Goal: Task Accomplishment & Management: Use online tool/utility

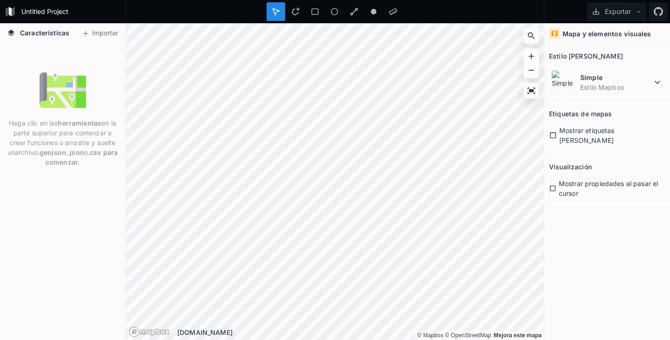
click at [12, 32] on icon at bounding box center [11, 32] width 7 height 7
click at [27, 32] on font "Características" at bounding box center [44, 33] width 49 height 8
click at [11, 12] on icon at bounding box center [10, 11] width 3 height 9
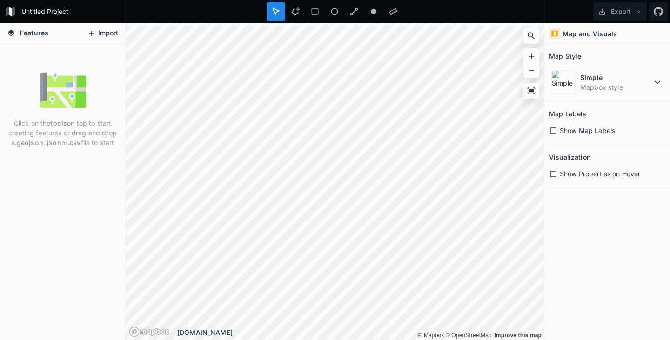
click at [109, 34] on button "Import" at bounding box center [103, 33] width 40 height 15
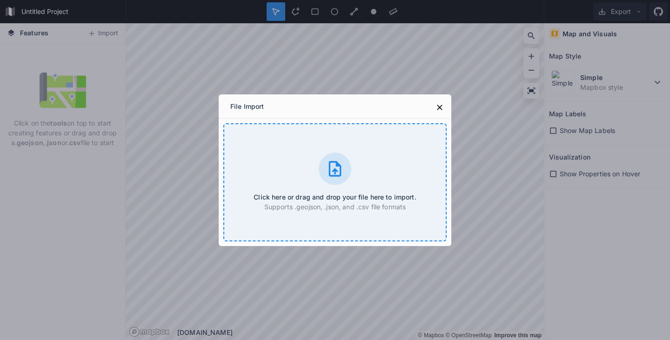
click at [332, 171] on icon at bounding box center [335, 168] width 13 height 15
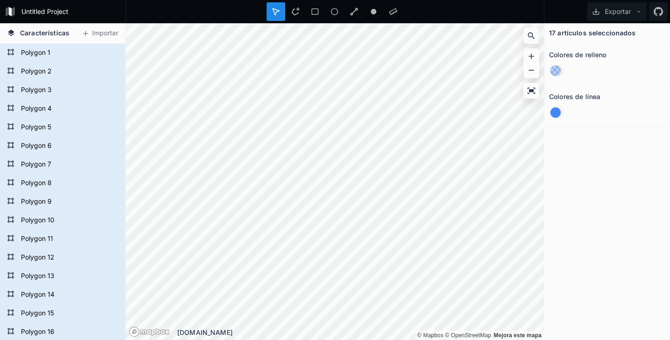
click at [627, 72] on div at bounding box center [607, 71] width 116 height 18
click at [657, 12] on icon at bounding box center [658, 11] width 9 height 9
click at [293, 13] on icon at bounding box center [296, 11] width 8 height 8
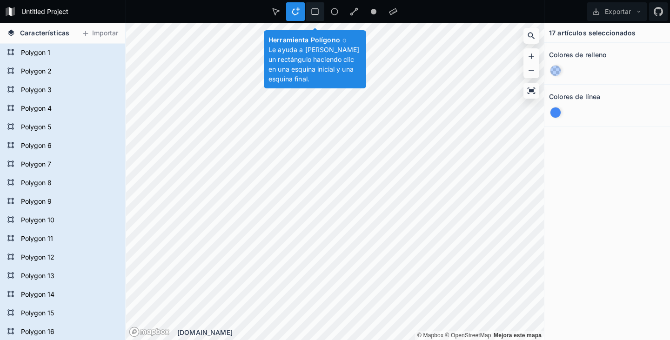
click at [314, 11] on icon at bounding box center [315, 11] width 8 height 8
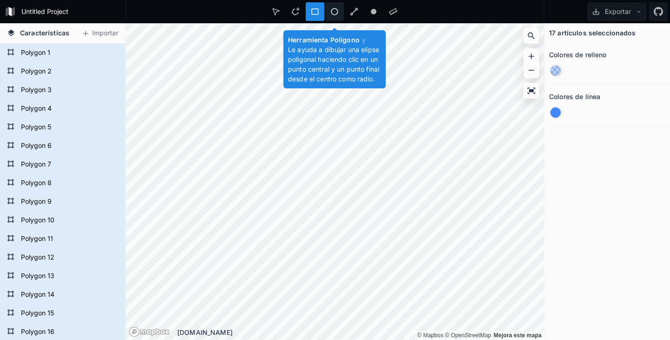
click at [333, 11] on icon at bounding box center [335, 11] width 8 height 8
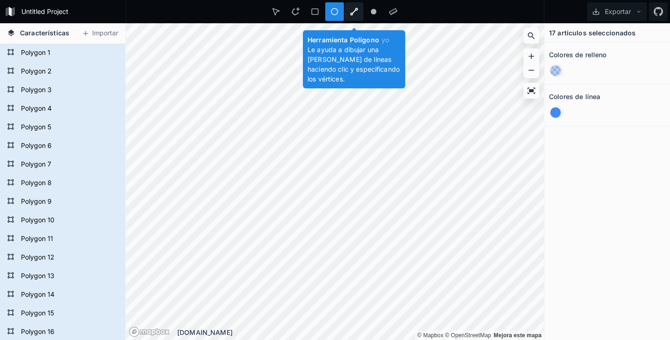
click at [350, 12] on div at bounding box center [354, 11] width 19 height 19
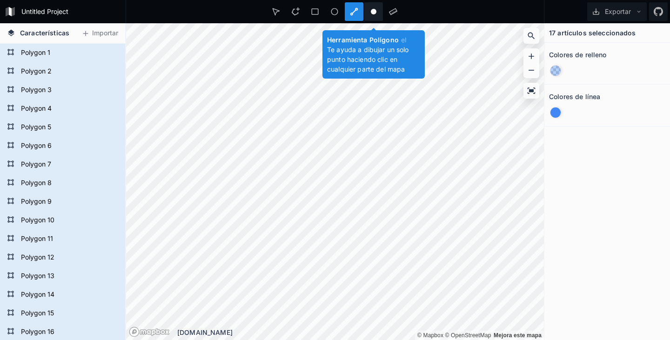
click at [373, 13] on circle at bounding box center [374, 12] width 6 height 6
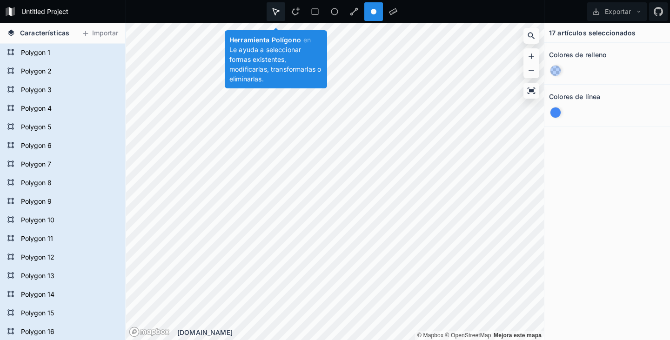
click at [278, 11] on icon at bounding box center [276, 11] width 7 height 7
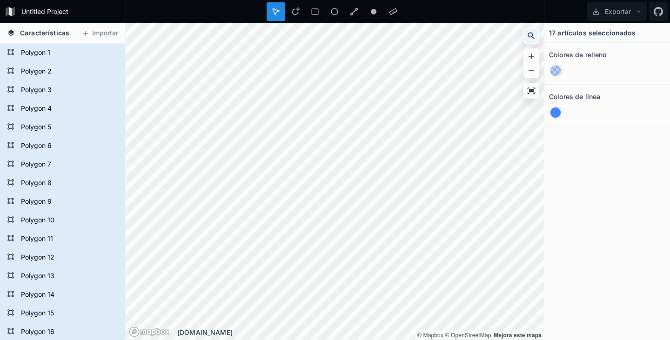
click at [529, 37] on icon at bounding box center [531, 35] width 9 height 9
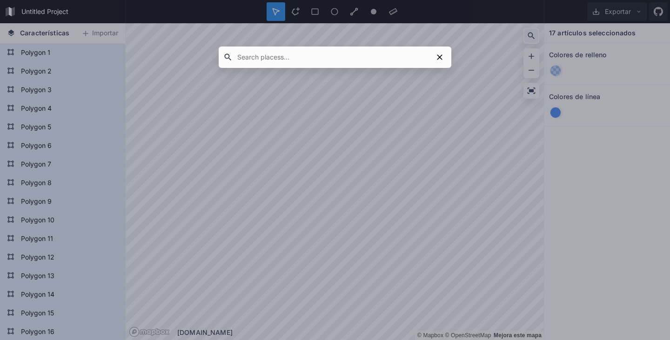
click at [529, 37] on div at bounding box center [335, 170] width 670 height 340
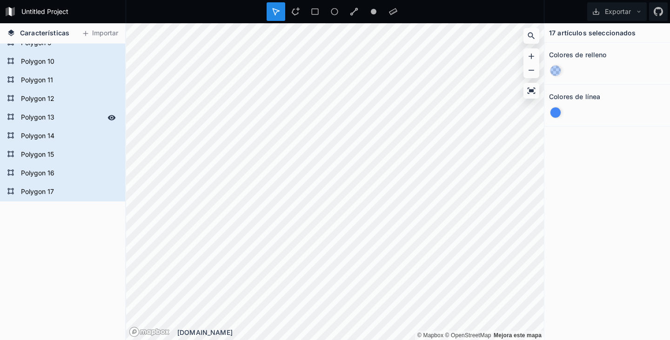
scroll to position [160, 0]
click at [30, 191] on form "Polygon 17" at bounding box center [61, 191] width 87 height 14
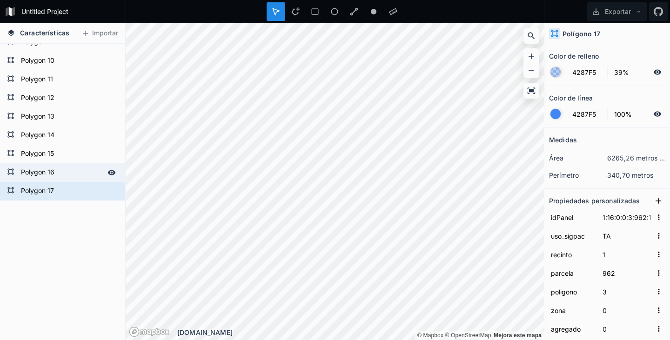
click at [29, 170] on form "Polygon 16" at bounding box center [61, 173] width 87 height 14
type input "1:16:0:0:3:941:1"
type input "941"
type input "5499.70793469513"
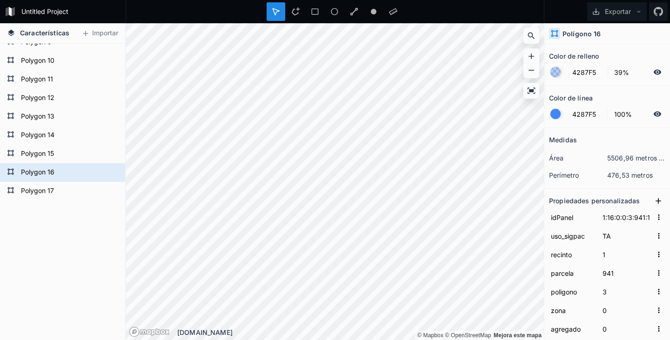
click at [555, 35] on icon at bounding box center [555, 33] width 8 height 8
click at [567, 35] on font "Polígono 16" at bounding box center [582, 34] width 39 height 8
click at [609, 33] on div "Polígono 16" at bounding box center [608, 33] width 126 height 21
click at [602, 33] on div "Polígono 16" at bounding box center [608, 33] width 126 height 21
drag, startPoint x: 602, startPoint y: 33, endPoint x: 564, endPoint y: 39, distance: 38.3
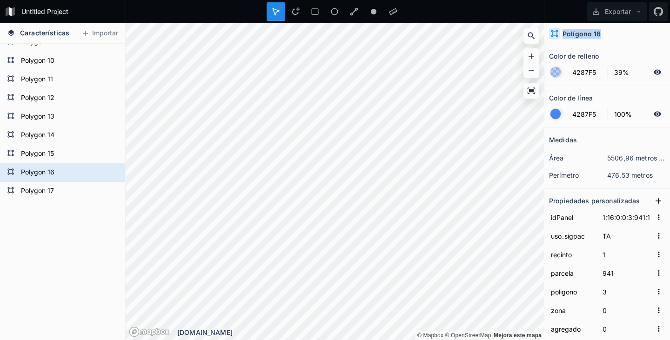
click at [564, 39] on div "Polígono 16" at bounding box center [608, 33] width 126 height 21
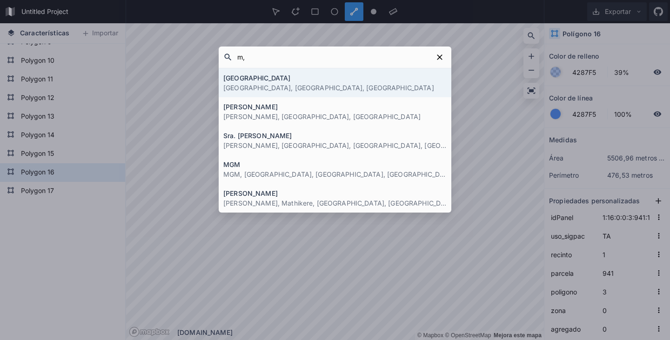
type input "m"
click at [439, 56] on icon at bounding box center [440, 57] width 6 height 6
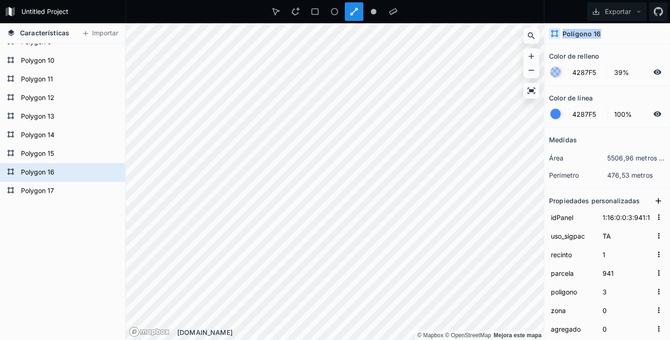
drag, startPoint x: 600, startPoint y: 33, endPoint x: 548, endPoint y: 33, distance: 51.2
click at [548, 33] on div "Polígono 16" at bounding box center [608, 33] width 126 height 21
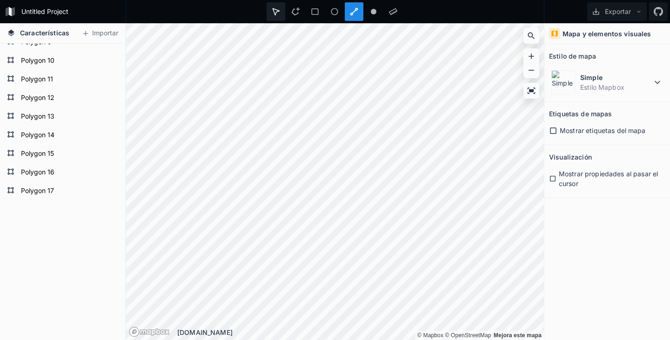
click at [275, 11] on icon at bounding box center [276, 11] width 8 height 8
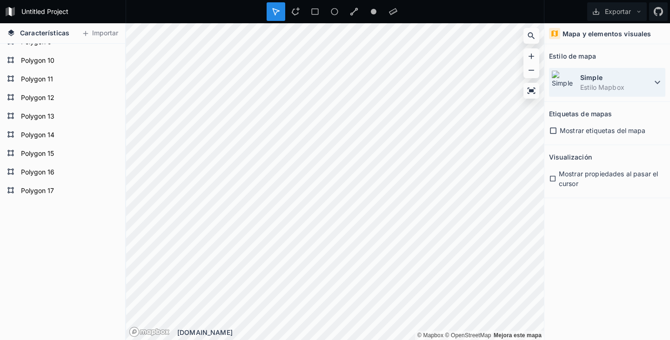
click at [657, 82] on icon at bounding box center [657, 82] width 11 height 11
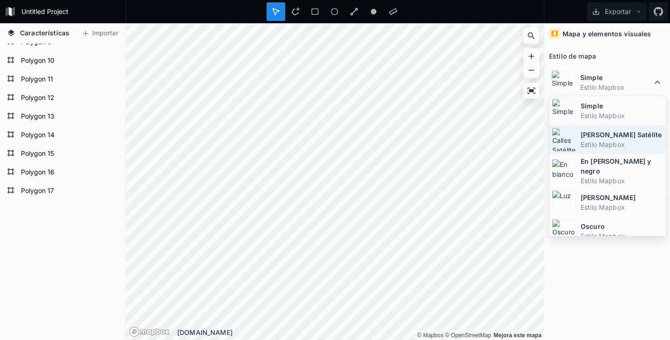
click at [598, 137] on font "Calles Satélite" at bounding box center [621, 135] width 81 height 8
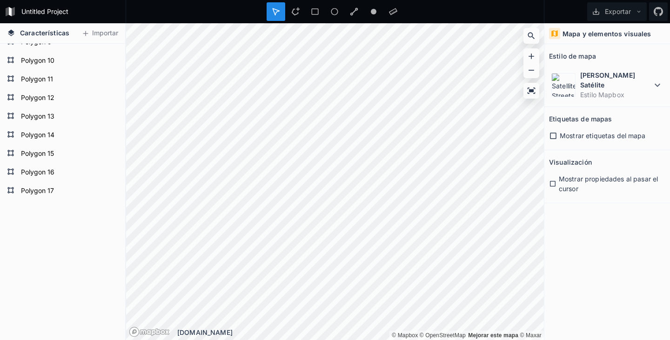
click at [552, 132] on icon at bounding box center [553, 136] width 8 height 8
click at [551, 181] on icon at bounding box center [553, 184] width 6 height 6
click at [552, 181] on icon at bounding box center [553, 184] width 6 height 6
click at [566, 34] on font "Mapa y elementos visuales" at bounding box center [607, 34] width 89 height 8
click at [555, 34] on icon at bounding box center [555, 33] width 8 height 8
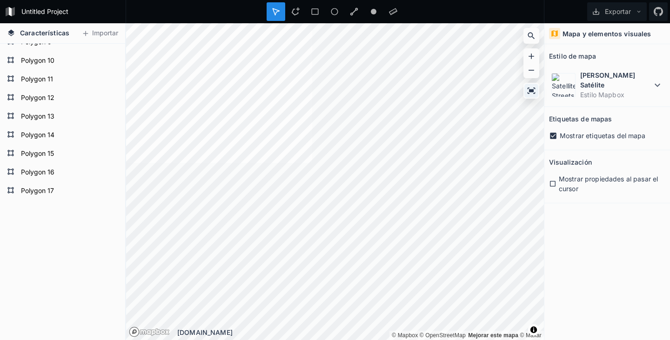
click at [529, 90] on icon at bounding box center [531, 90] width 9 height 9
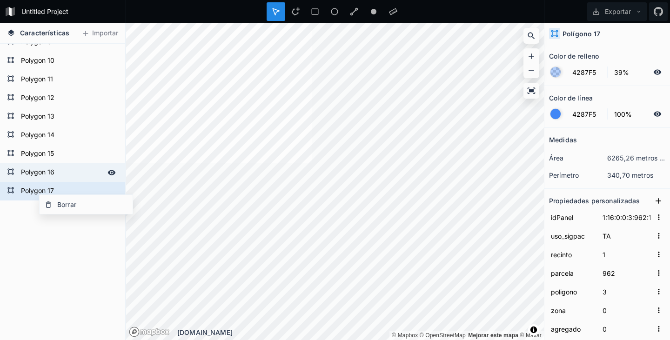
click at [76, 169] on form "Polygon 16" at bounding box center [61, 173] width 87 height 14
type input "1:16:0:0:3:941:1"
type input "941"
type input "5499.70793469513"
click at [33, 189] on form "Polygon 17" at bounding box center [61, 191] width 87 height 14
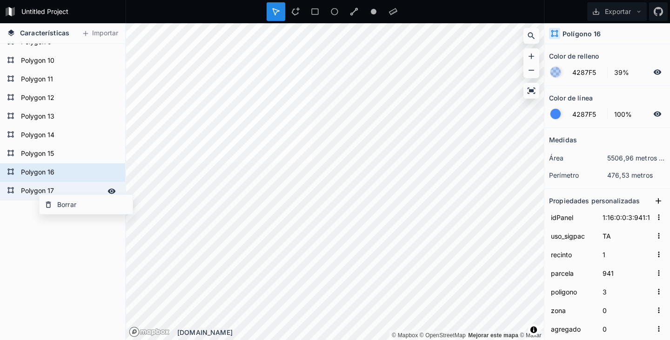
type input "1:16:0:0:3:962:1"
type input "962"
type input "6257.01725604525"
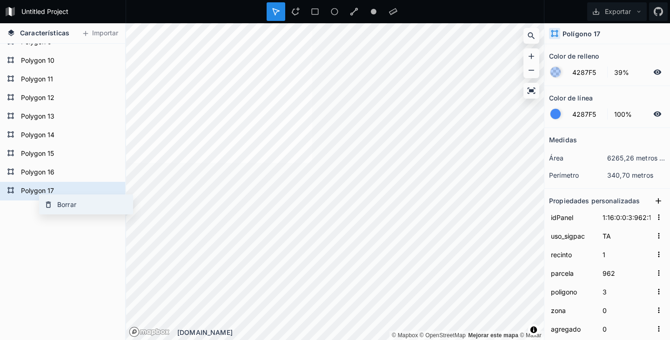
click at [97, 205] on div "Borrar" at bounding box center [86, 204] width 93 height 19
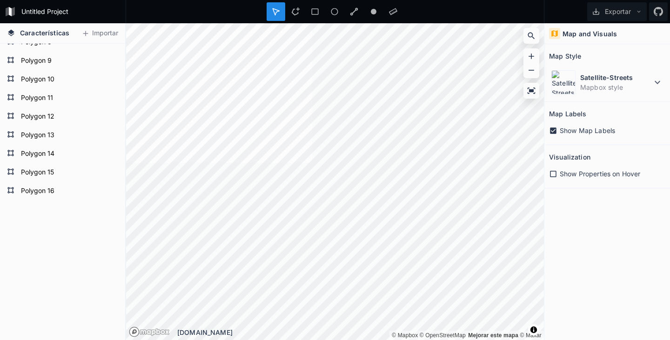
scroll to position [141, 0]
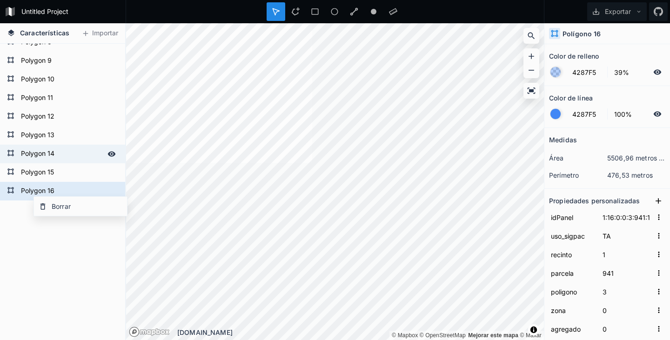
click at [88, 156] on form "Polygon 14" at bounding box center [61, 154] width 87 height 14
type input "1:16:0:0:3:964:1"
type input "964"
type input "8008.83522253564"
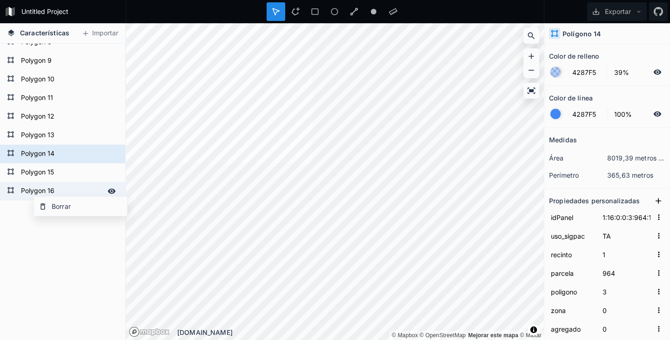
click at [108, 191] on icon at bounding box center [112, 191] width 8 height 5
click at [108, 191] on icon at bounding box center [112, 191] width 8 height 8
click at [13, 191] on icon at bounding box center [10, 190] width 6 height 6
type input "1:16:0:0:3:941:1"
type input "941"
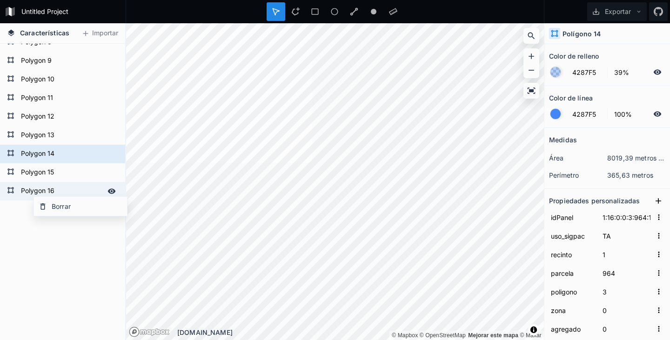
type input "5499.70793469513"
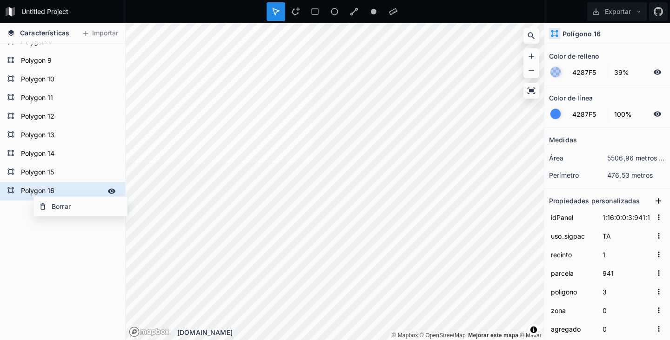
click at [13, 191] on icon at bounding box center [10, 190] width 6 height 6
click at [554, 115] on div at bounding box center [556, 114] width 10 height 10
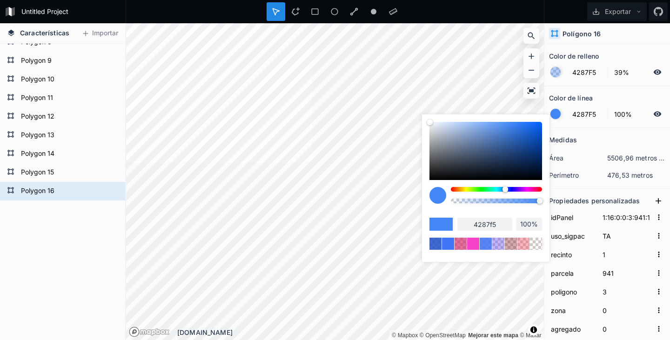
click at [525, 224] on input "100%" at bounding box center [529, 224] width 26 height 9
type input "%"
click at [526, 210] on div "4287f5 %" at bounding box center [486, 218] width 113 height 63
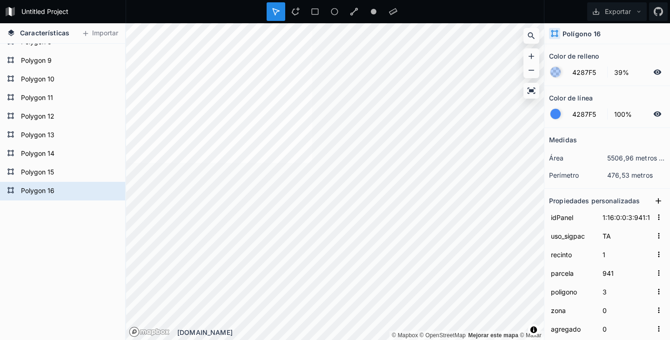
click at [568, 188] on section "Medidas área 5506,96 metros cuadrados perímetro 476,53 metros" at bounding box center [608, 158] width 126 height 61
click at [554, 115] on div at bounding box center [556, 114] width 10 height 10
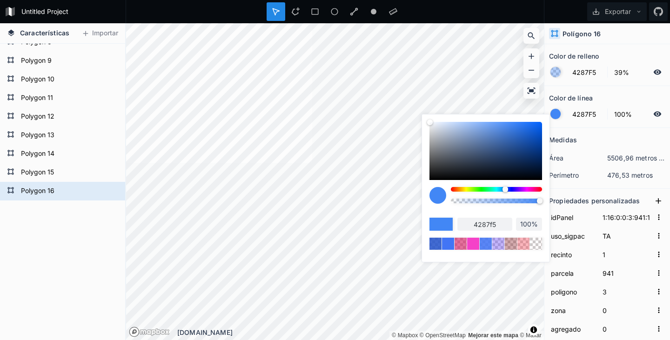
click at [531, 224] on input "100%" at bounding box center [529, 224] width 26 height 9
type input "10%"
click at [505, 211] on div "4287f5 10%" at bounding box center [486, 218] width 113 height 63
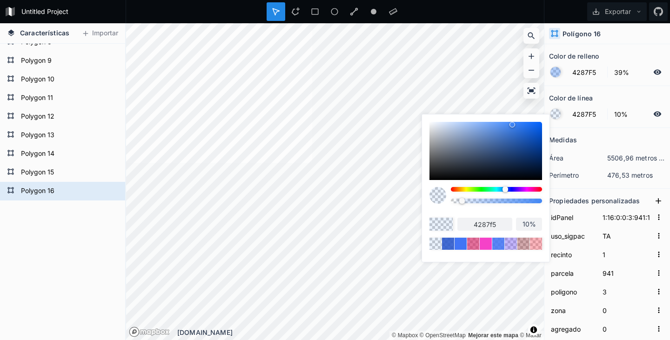
type input "4281F5"
type input "4281f5"
type input "427BF5"
type input "427bf5"
type input "4275F5"
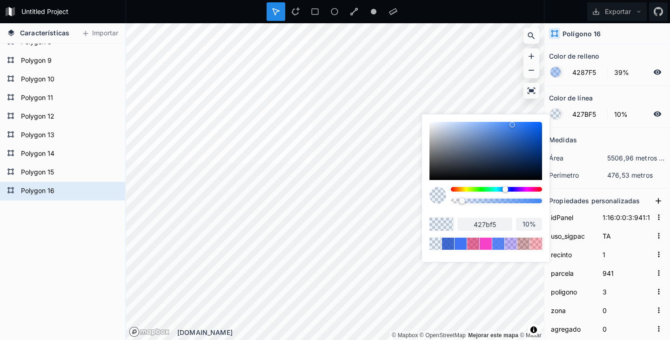
type input "4275f5"
type input "426FF5"
type input "426ff5"
type input "426CF5"
type input "426cf5"
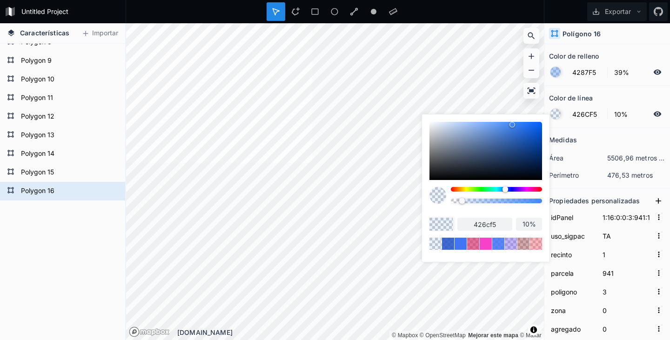
type input "4260F5"
type input "4260f5"
type input "425AF5"
type input "425af5"
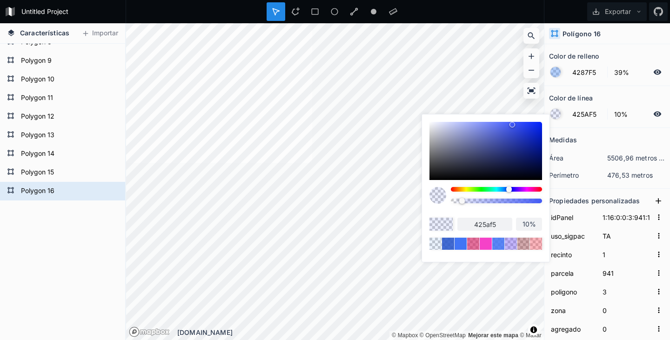
type input "4248F5"
type input "4248f5"
type input "4E42F5"
type input "4e42f5"
type input "5442F5"
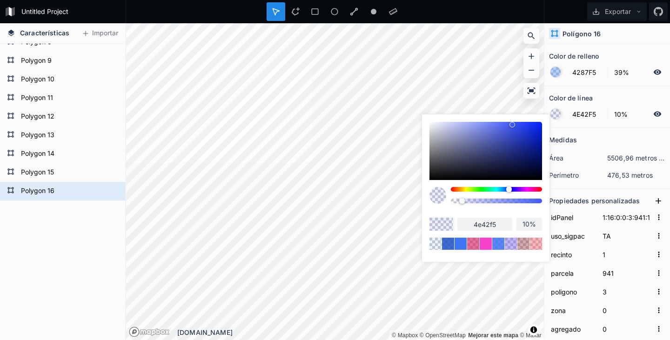
type input "5442f5"
type input "5A42F5"
type input "5a42f5"
drag, startPoint x: 506, startPoint y: 190, endPoint x: 513, endPoint y: 190, distance: 7.5
click at [513, 190] on div at bounding box center [513, 190] width 6 height 6
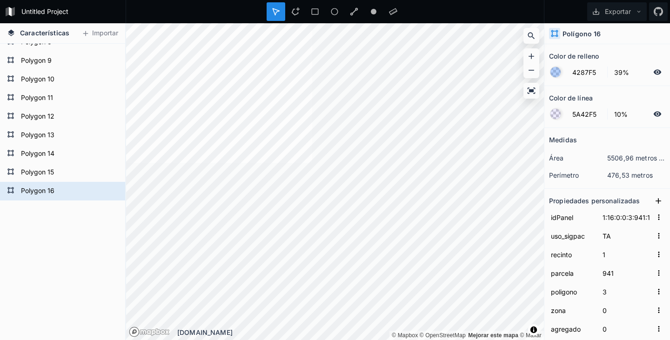
click at [569, 188] on section "Medidas área 5506,96 metros cuadrados perímetro 476,53 metros" at bounding box center [608, 158] width 126 height 61
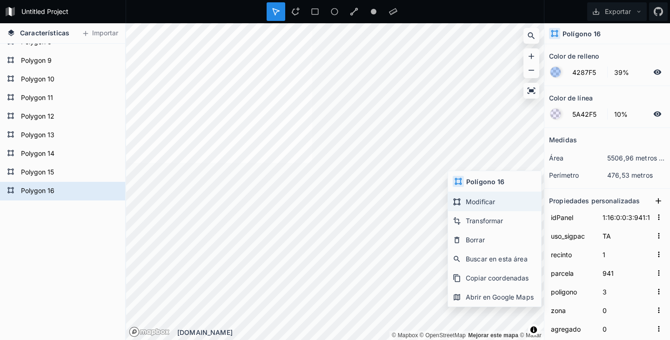
click at [476, 202] on font "Modificar" at bounding box center [480, 202] width 29 height 8
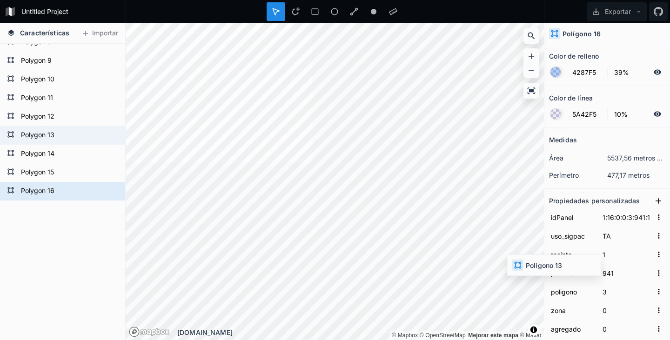
type input "4287F5"
type input "100%"
type input "1:16:0:0:3:960:1"
type input "960"
type input "16961.4520815701"
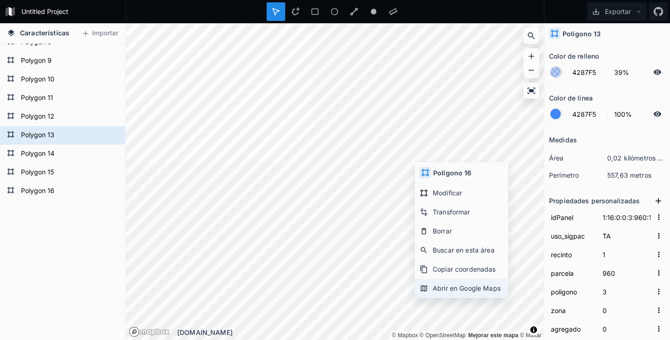
click at [450, 289] on font "Abrir en Google Maps" at bounding box center [467, 288] width 68 height 8
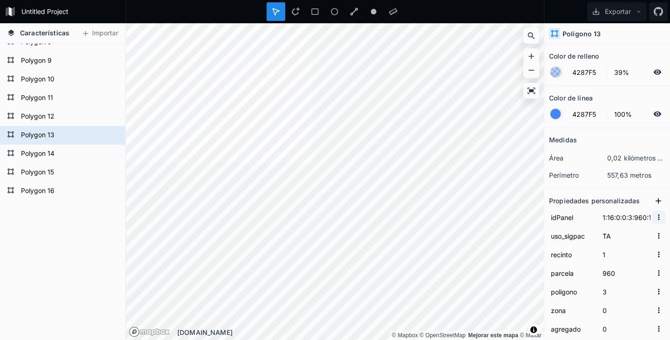
click at [655, 218] on icon "button" at bounding box center [659, 217] width 8 height 8
click at [583, 225] on form "idPanel 1:16:0:0:3:960:1" at bounding box center [607, 217] width 116 height 19
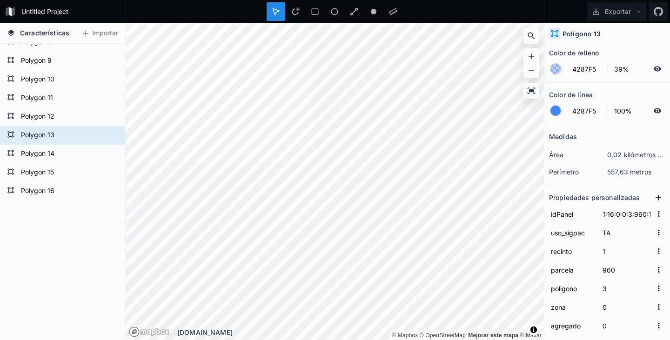
scroll to position [0, 0]
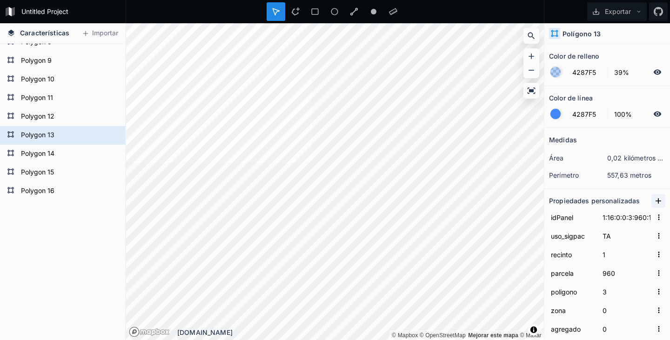
click at [656, 201] on icon at bounding box center [659, 201] width 6 height 6
click at [552, 34] on icon at bounding box center [555, 33] width 8 height 8
drag, startPoint x: 552, startPoint y: 34, endPoint x: 637, endPoint y: 39, distance: 85.3
click at [637, 39] on div "Polígono 13" at bounding box center [608, 33] width 126 height 21
click at [567, 34] on font "Polígono 13" at bounding box center [582, 34] width 39 height 8
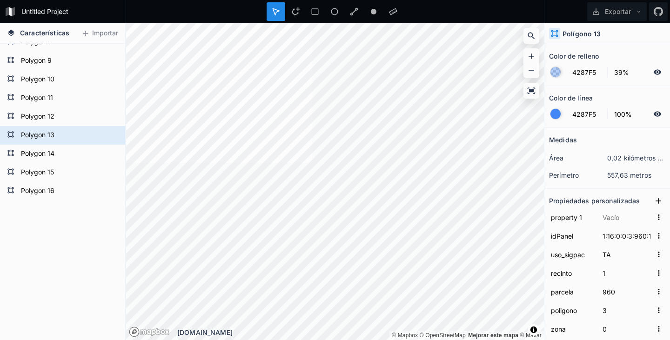
click at [599, 33] on font "Polígono 13" at bounding box center [582, 34] width 39 height 8
click at [601, 34] on div "Polígono 13" at bounding box center [608, 33] width 126 height 21
click at [654, 73] on icon at bounding box center [658, 72] width 8 height 8
click at [555, 115] on div at bounding box center [556, 114] width 10 height 10
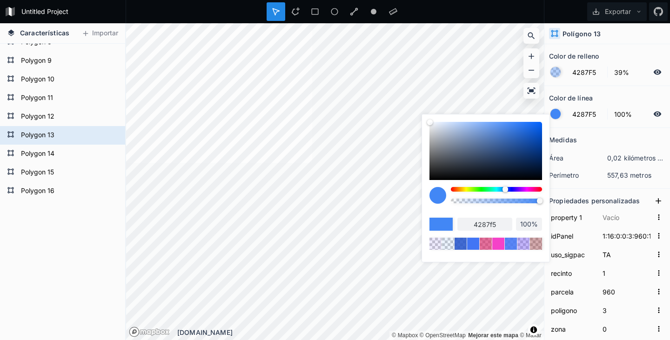
click at [531, 224] on input "100%" at bounding box center [529, 224] width 26 height 9
type input "10%"
click at [511, 212] on div "4287f5 10%" at bounding box center [486, 218] width 113 height 63
click at [496, 244] on div at bounding box center [498, 243] width 14 height 14
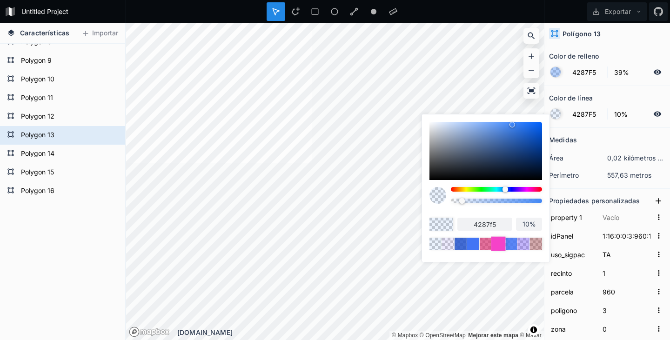
type input "F542C8"
type input "100%"
type input "f542c8"
type input "100%"
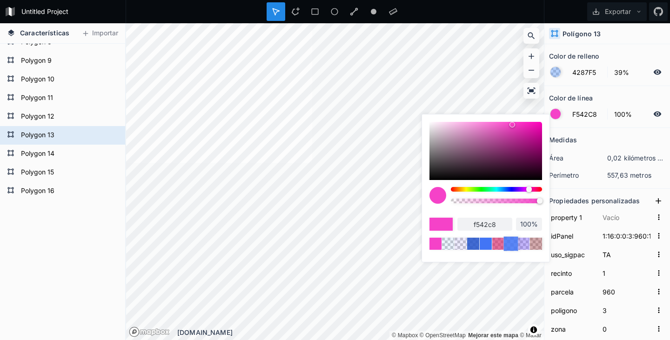
click at [508, 243] on div at bounding box center [511, 243] width 14 height 14
type input "4275F5"
type input "87%"
type input "4275f5"
type input "87%"
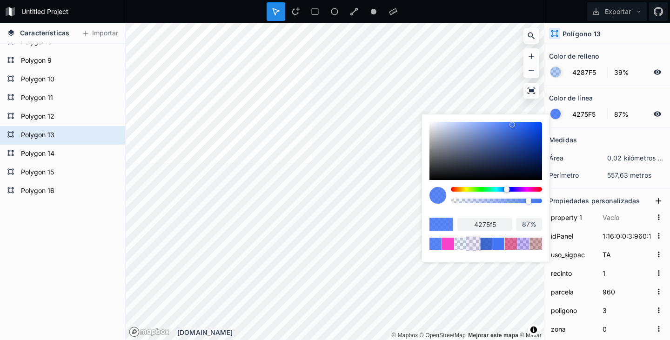
click at [473, 247] on div at bounding box center [473, 243] width 14 height 14
type input "5A42F5"
type input "10%"
type input "5a42f5"
type input "10%"
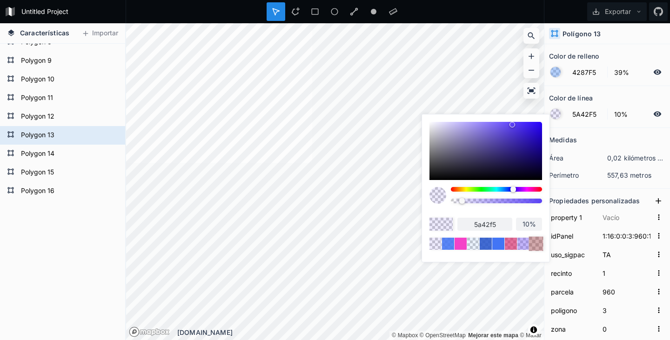
click at [538, 243] on div at bounding box center [536, 243] width 14 height 14
type input "8F242E"
type input "39%"
type input "8f242e"
type input "39%"
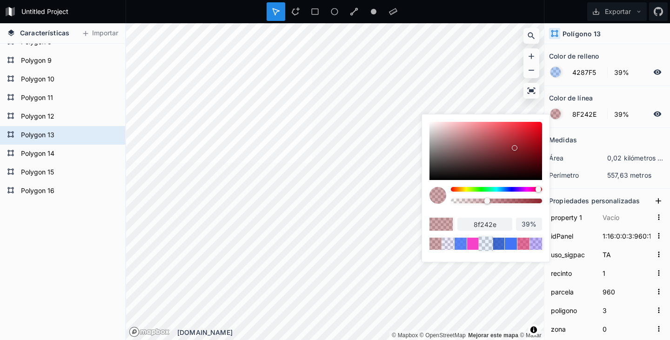
click at [488, 244] on div at bounding box center [486, 243] width 14 height 14
type input "4287F5"
type input "10%"
type input "4287f5"
type input "10%"
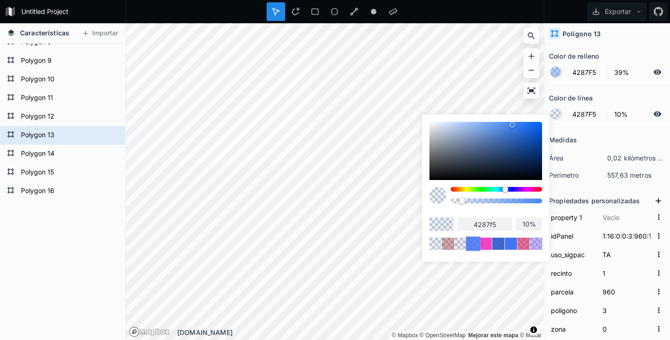
drag, startPoint x: 511, startPoint y: 245, endPoint x: 468, endPoint y: 247, distance: 42.4
click at [468, 247] on div at bounding box center [486, 244] width 113 height 12
click at [489, 201] on div at bounding box center [496, 201] width 91 height 5
type input "41%"
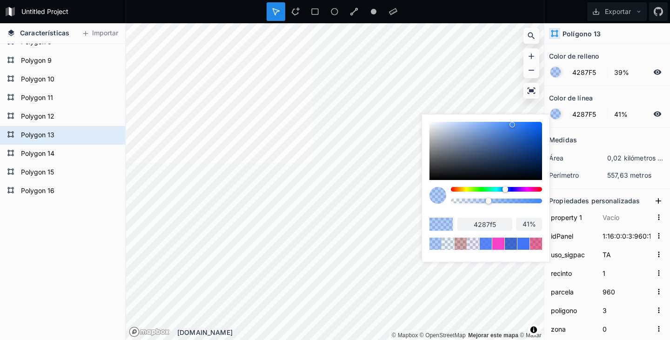
click at [512, 189] on div at bounding box center [496, 189] width 91 height 5
type input "4E42F5"
type input "4e42f5"
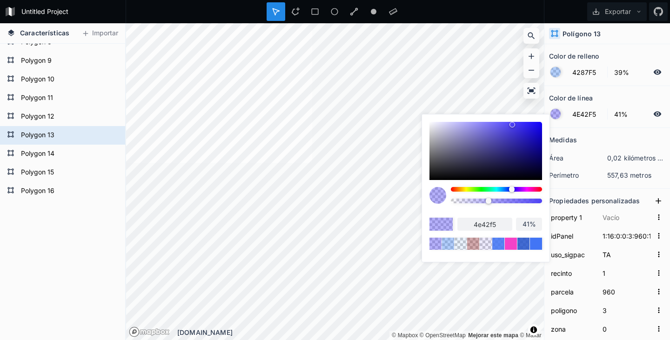
click at [502, 189] on div at bounding box center [496, 189] width 91 height 5
type input "42B6F5"
type input "42b6f5"
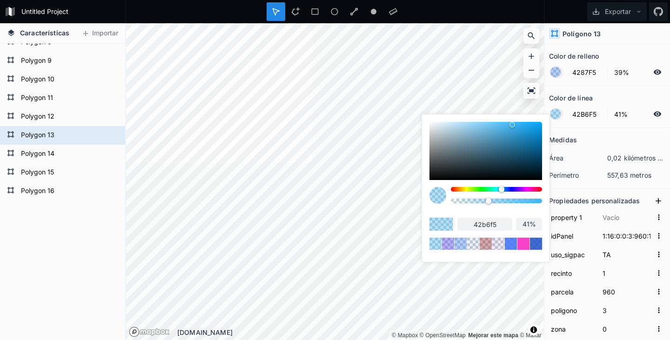
click at [438, 192] on div at bounding box center [438, 195] width 17 height 17
type input "40B7F7"
type input "40b7f7"
type input "3DB3F2"
type input "3db3f2"
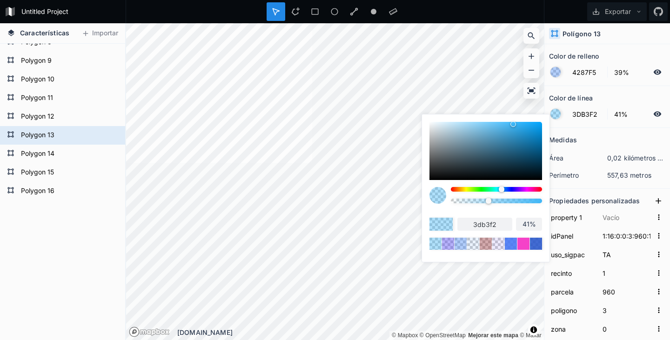
type input "3AB0F0"
type input "3ab0f0"
type input "37AFF0"
type input "37aff0"
type input "31AAEB"
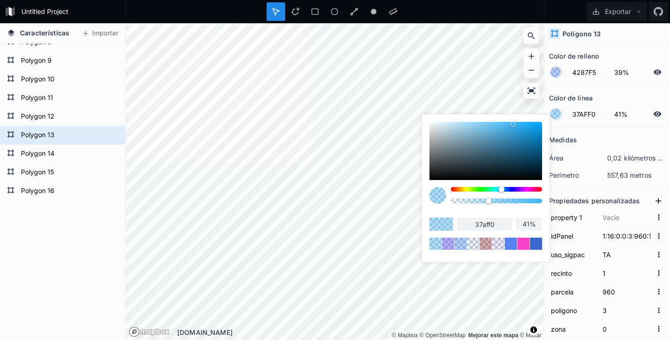
type input "31aaeb"
type input "2EA5E6"
type input "2ea5e6"
type input "2CA4E6"
type input "2ca4e6"
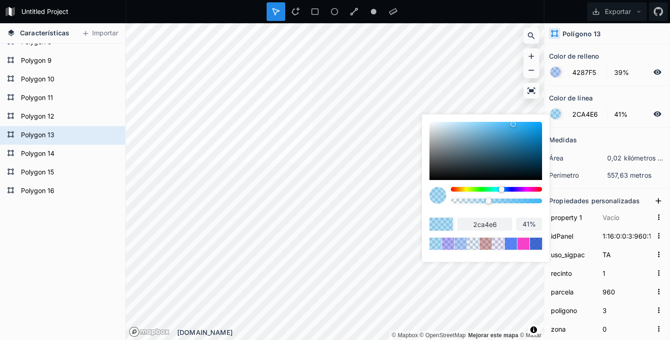
type input "29A2E3"
type input "29a2e3"
type input "269FE0"
type input "269fe0"
type input "239DDE"
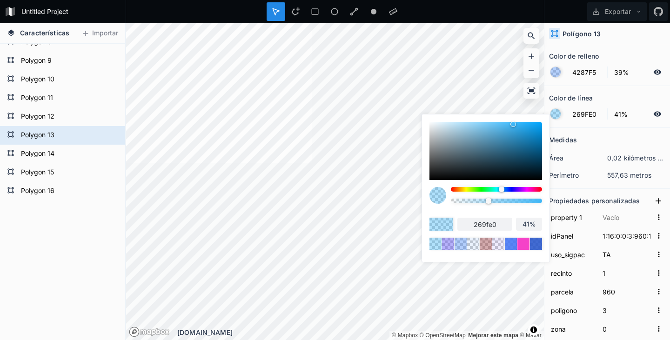
type input "239dde"
type input "219ADB"
type input "219adb"
type input "1F99DB"
type input "1f99db"
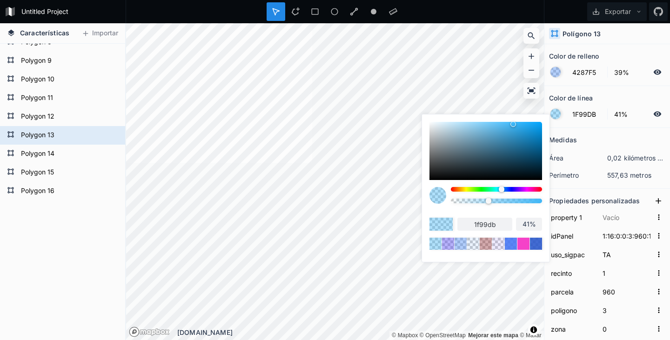
type input "1D99DB"
type input "1d99db"
type input "1893D6"
type input "1893d6"
type input "1593D6"
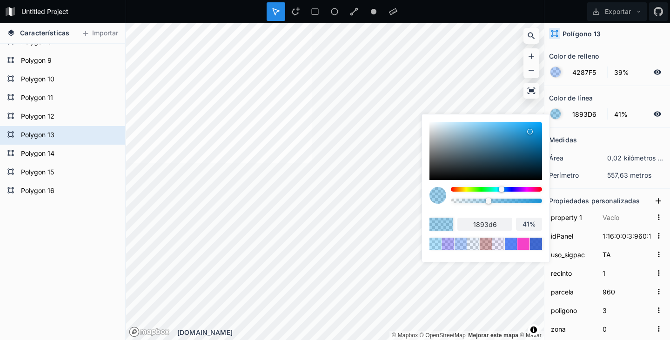
type input "1593d6"
type input "1591D4"
type input "1591d4"
type input "1390D4"
type input "1390d4"
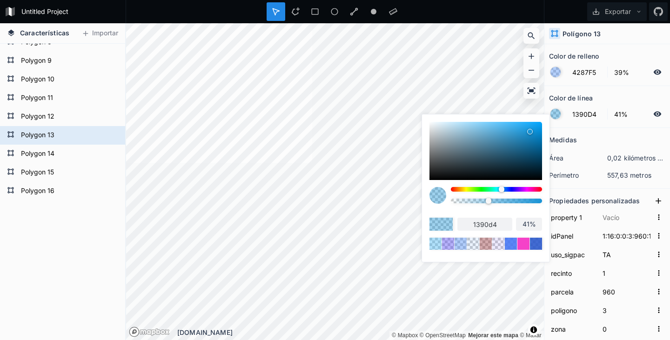
type input "118FD4"
type input "118fd4"
type input "0F8DD1"
type input "0f8dd1"
type input "0D8CD1"
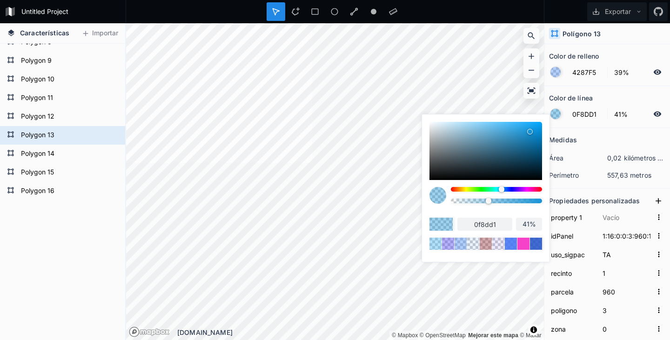
type input "0d8cd1"
type input "0A8ACF"
type input "0a8acf"
type input "0887CC"
type input "0887cc"
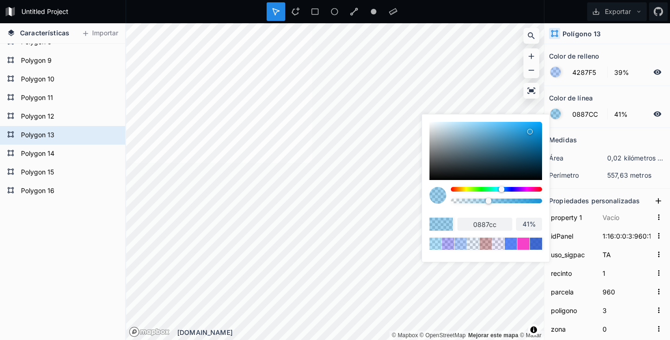
type input "0685C9"
type input "0685c9"
type input "0683C7"
type input "0683c7"
drag, startPoint x: 514, startPoint y: 124, endPoint x: 539, endPoint y: 135, distance: 27.3
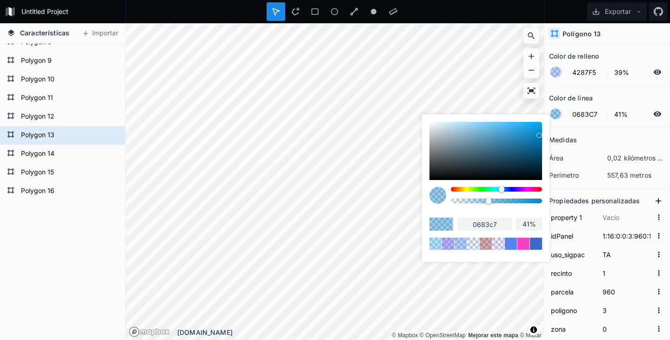
click at [539, 135] on div at bounding box center [540, 136] width 6 height 6
click at [483, 155] on div at bounding box center [486, 151] width 113 height 58
type input "39596B"
type input "39596b"
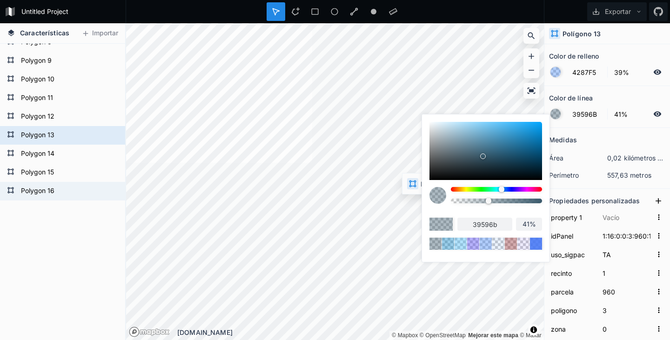
type input "5A42F5"
type input "10%"
type input "1:16:0:0:3:941:1"
type input "941"
type input "5499.70793469513"
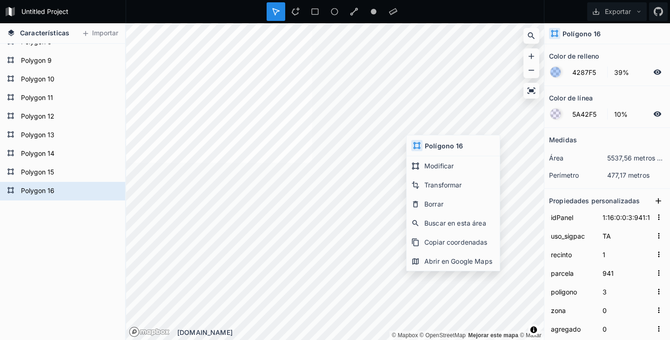
click at [421, 145] on icon at bounding box center [417, 146] width 8 height 8
click at [419, 145] on icon at bounding box center [417, 145] width 7 height 7
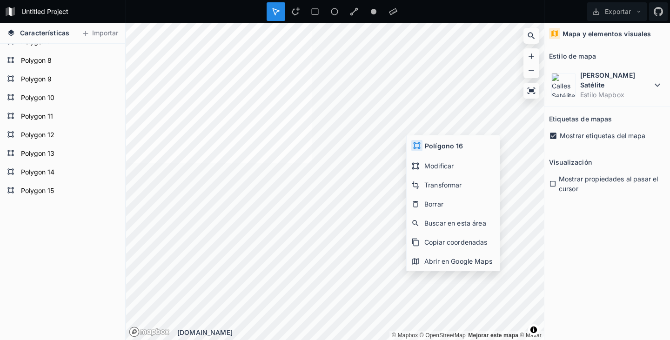
click at [574, 34] on font "Mapa y elementos visuales" at bounding box center [607, 34] width 89 height 8
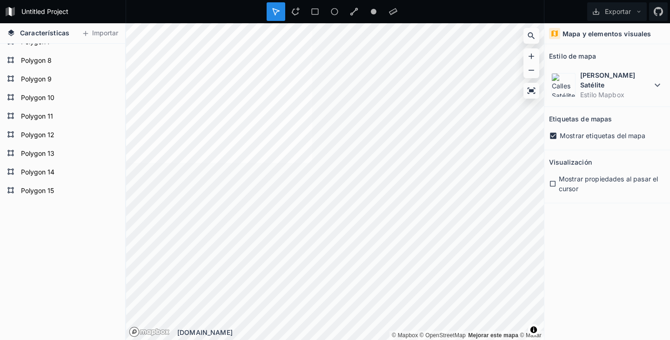
click at [553, 180] on icon at bounding box center [552, 184] width 7 height 8
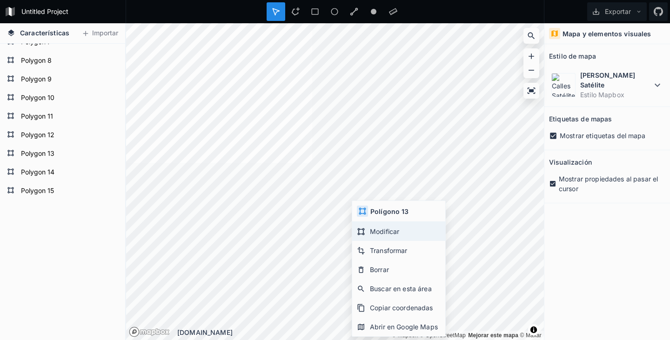
click at [384, 234] on font "Modificar" at bounding box center [384, 232] width 29 height 8
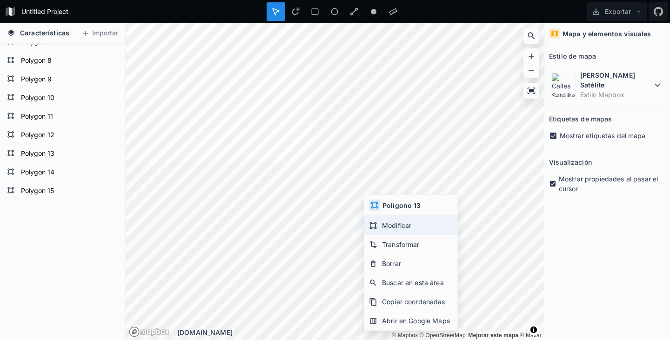
click at [390, 225] on font "Modificar" at bounding box center [396, 226] width 29 height 8
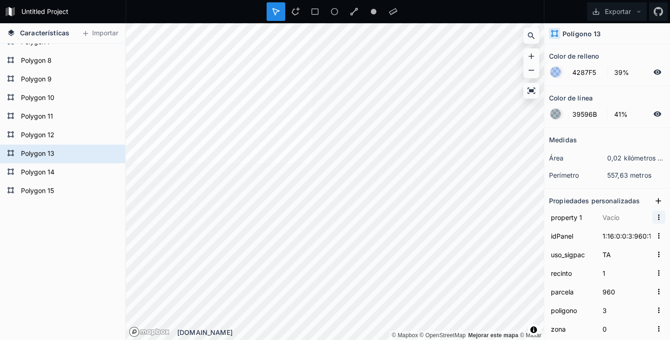
click at [655, 216] on icon "button" at bounding box center [659, 217] width 8 height 8
click at [629, 235] on font "Copiar valor" at bounding box center [636, 237] width 20 height 18
click at [560, 212] on input "property 1" at bounding box center [572, 217] width 47 height 14
click at [591, 184] on section "Medidas área 0,02 kilómetros cuadrados perímetro 557,63 metros" at bounding box center [608, 158] width 126 height 61
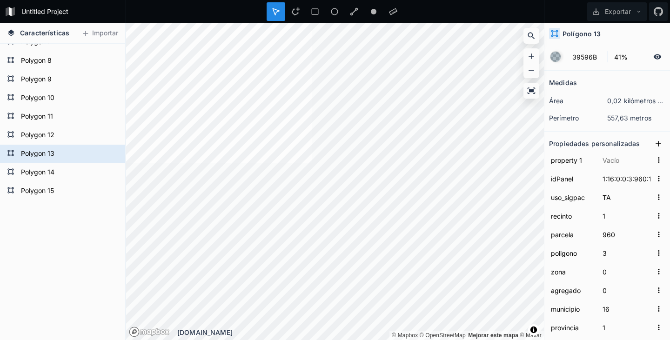
scroll to position [124, 0]
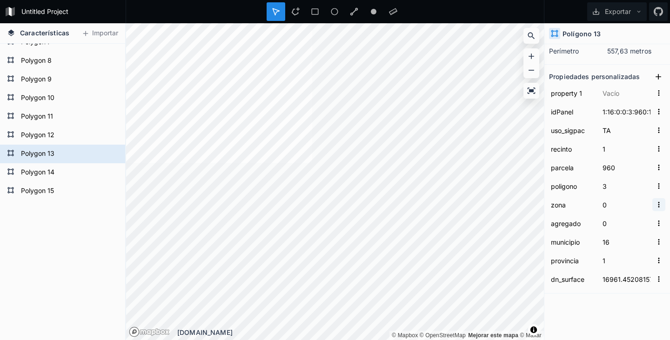
click at [655, 203] on icon "button" at bounding box center [659, 205] width 8 height 8
click at [637, 198] on input "0" at bounding box center [627, 205] width 52 height 14
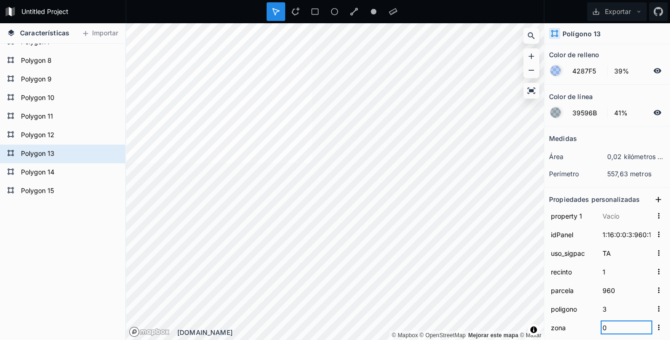
scroll to position [0, 0]
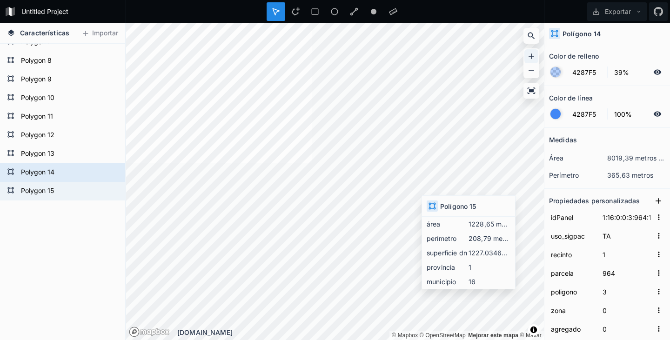
type input "1:16:0:0:3:961:1"
type input "961"
type input "1227.03468105013"
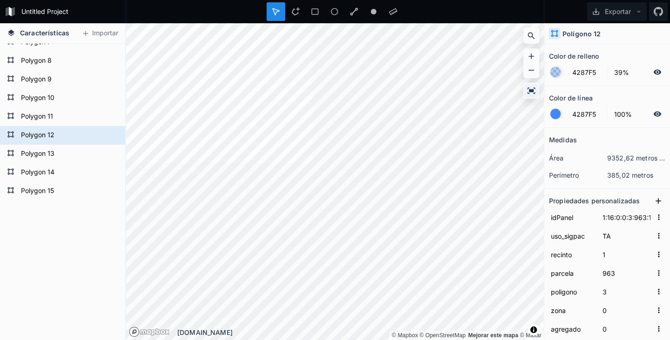
click at [531, 91] on icon at bounding box center [532, 91] width 8 height 6
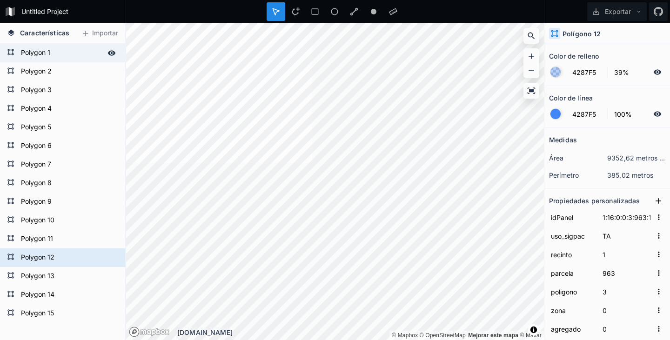
click at [29, 54] on form "Polygon 1" at bounding box center [61, 53] width 87 height 14
type input "1:16:0:0:3:933:1"
type input "933"
type input "18636.3490323051"
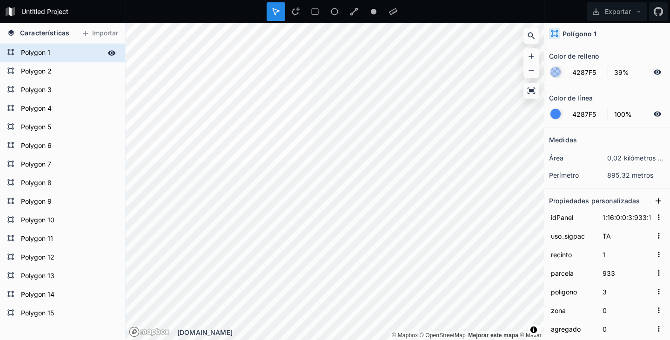
click at [29, 54] on form "Polygon 1" at bounding box center [61, 53] width 87 height 14
type input "s"
type input "SAN JUAN"
click at [37, 71] on form "Polygon 2" at bounding box center [61, 72] width 87 height 14
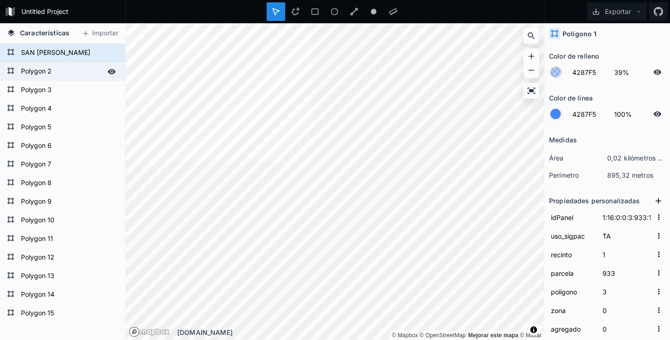
type input "1:16:0:0:3:931:1"
type input "931"
type input "9952.15860026713"
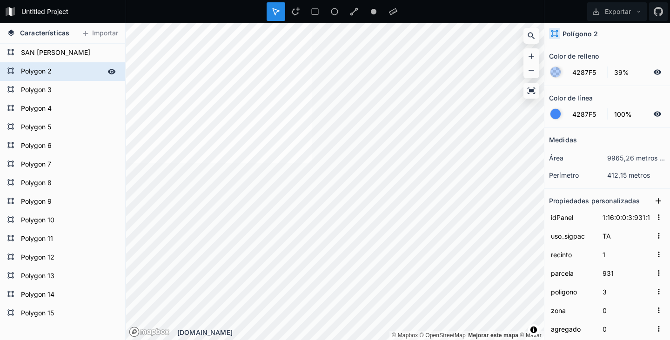
click at [47, 71] on form "Polygon 2" at bounding box center [61, 72] width 87 height 14
click at [41, 70] on form "Polygon 2" at bounding box center [61, 72] width 87 height 14
type input "SAN JUAN"
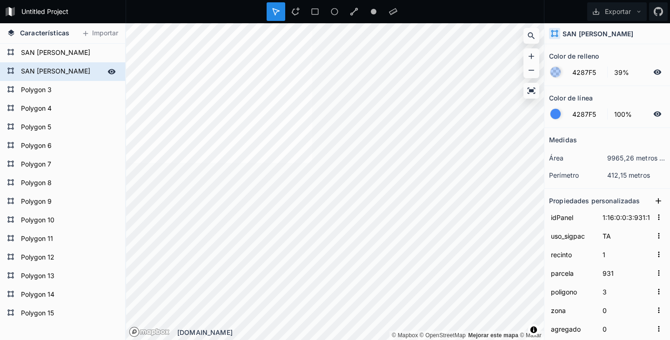
click at [108, 71] on icon at bounding box center [112, 71] width 8 height 8
click at [108, 73] on icon at bounding box center [111, 71] width 7 height 7
click at [108, 73] on icon at bounding box center [112, 71] width 8 height 5
click at [108, 73] on icon at bounding box center [111, 71] width 7 height 7
click at [534, 331] on span "Activar o desactivar atribución" at bounding box center [534, 330] width 6 height 10
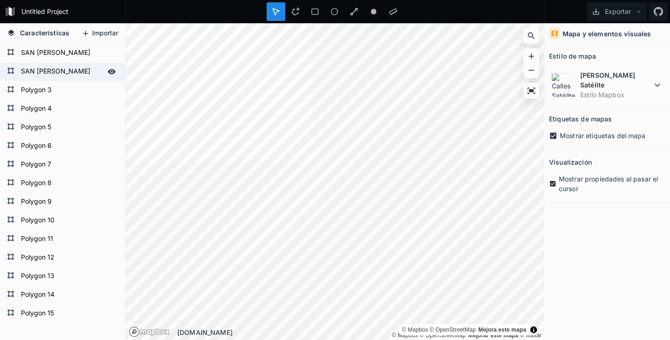
click at [99, 34] on font "Importar" at bounding box center [105, 33] width 26 height 8
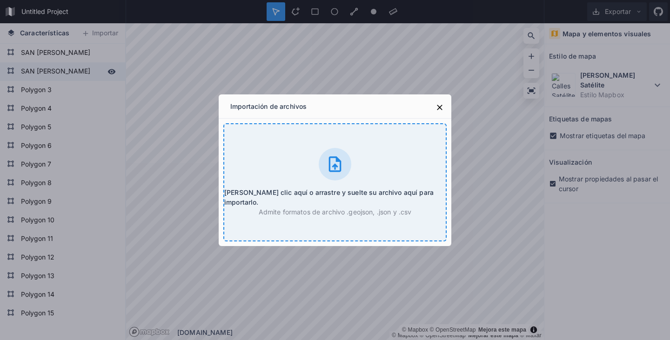
click at [334, 171] on icon at bounding box center [335, 163] width 13 height 15
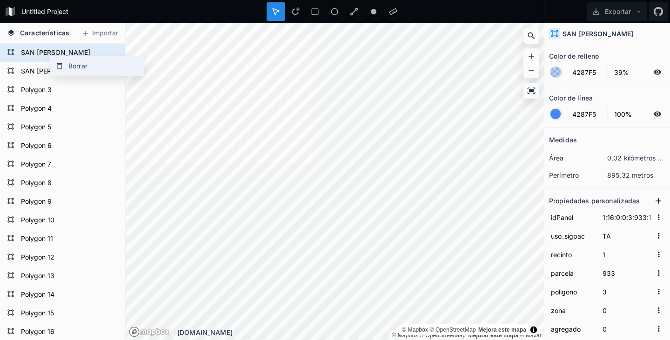
click at [58, 63] on icon at bounding box center [59, 66] width 5 height 7
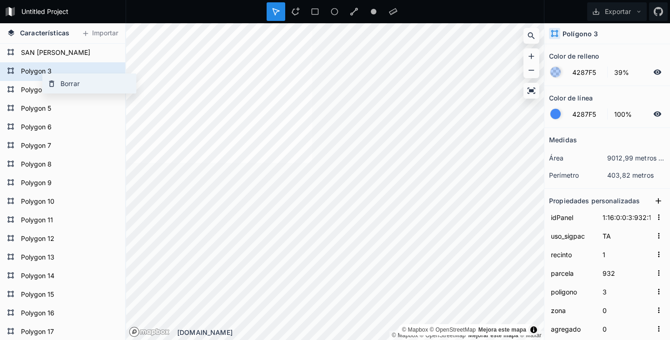
click at [60, 82] on div "Borrar" at bounding box center [89, 83] width 93 height 19
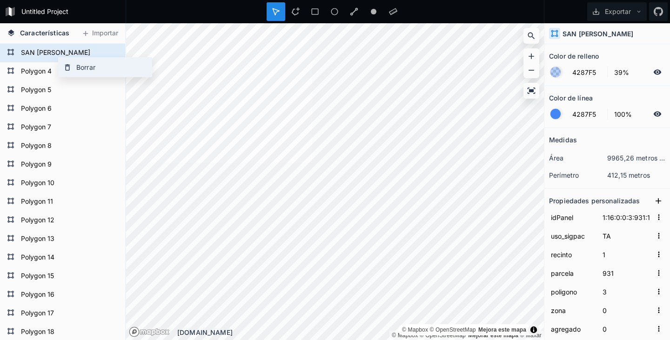
click at [78, 65] on font "Borrar" at bounding box center [85, 67] width 19 height 8
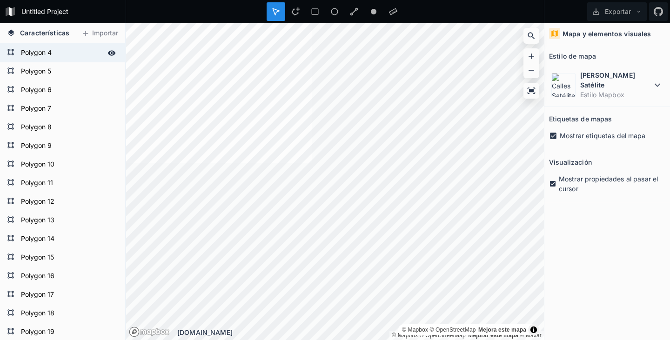
click at [46, 54] on form "Polygon 4" at bounding box center [61, 53] width 87 height 14
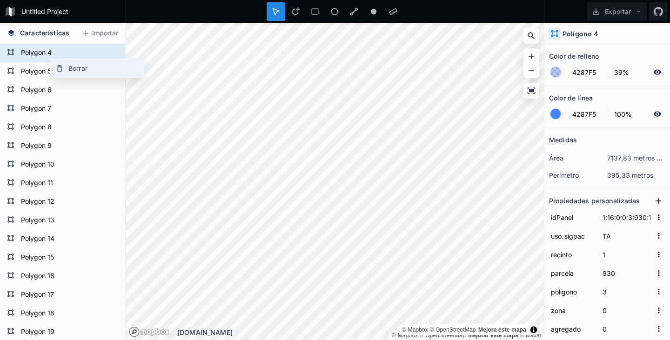
click at [65, 72] on div "Borrar" at bounding box center [97, 68] width 93 height 19
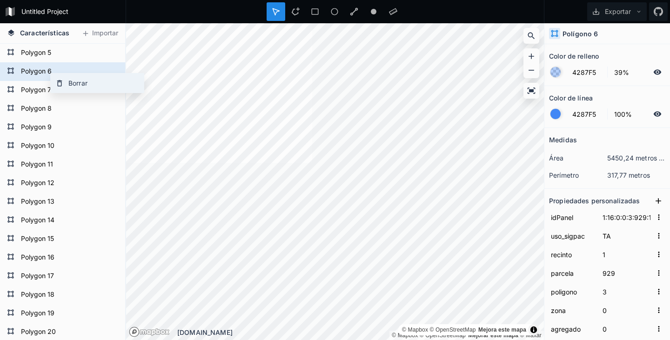
click at [64, 79] on div "Borrar" at bounding box center [97, 83] width 93 height 19
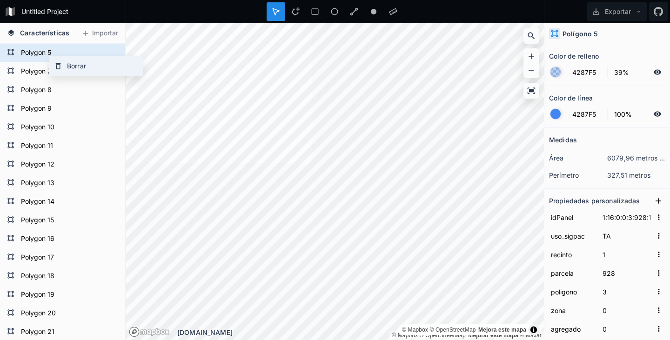
click at [63, 66] on div "Borrar" at bounding box center [95, 65] width 93 height 19
click at [74, 69] on font "Borrar" at bounding box center [80, 67] width 19 height 8
click at [75, 64] on font "Borrar" at bounding box center [76, 66] width 19 height 8
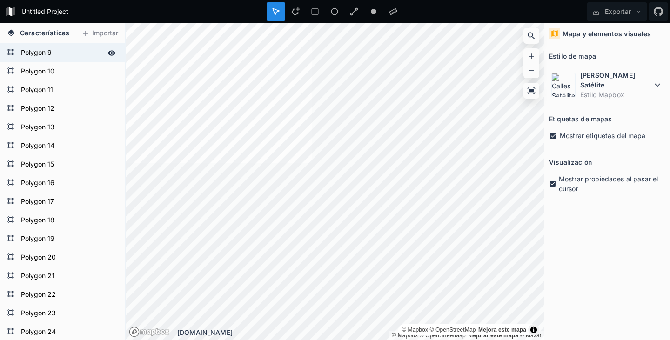
click at [44, 51] on form "Polygon 9" at bounding box center [61, 53] width 87 height 14
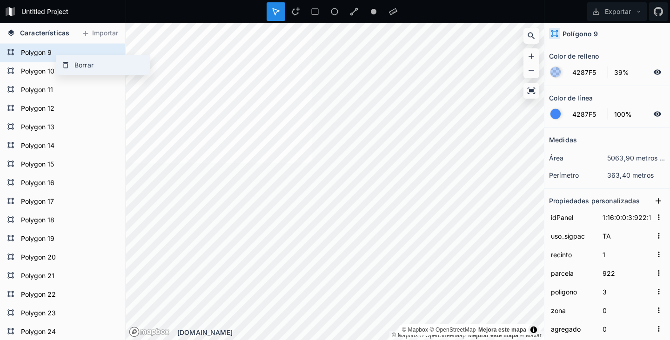
click at [83, 66] on font "Borrar" at bounding box center [83, 65] width 19 height 8
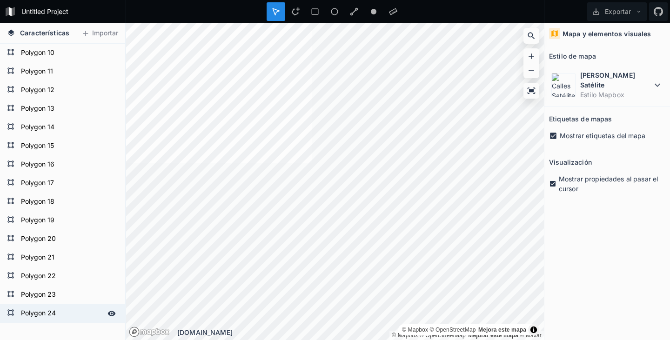
click at [35, 314] on form "Polygon 24" at bounding box center [61, 314] width 87 height 14
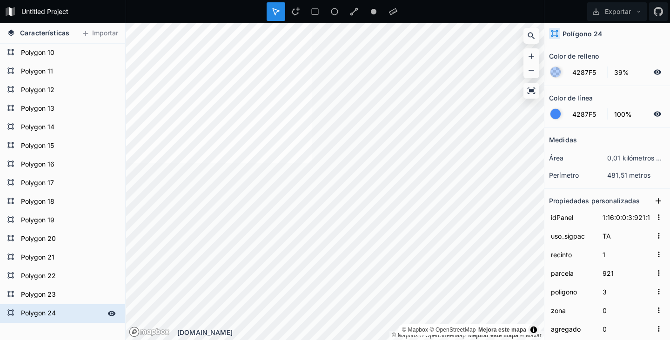
click at [108, 313] on icon at bounding box center [112, 313] width 8 height 5
click at [108, 313] on icon at bounding box center [112, 314] width 8 height 8
click at [67, 324] on div "Borrar" at bounding box center [96, 326] width 93 height 19
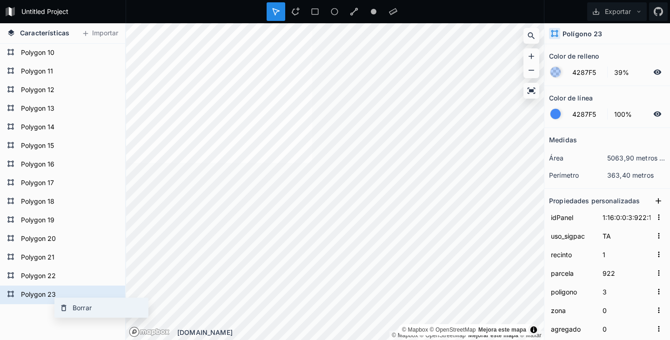
click at [76, 309] on font "Borrar" at bounding box center [82, 308] width 19 height 8
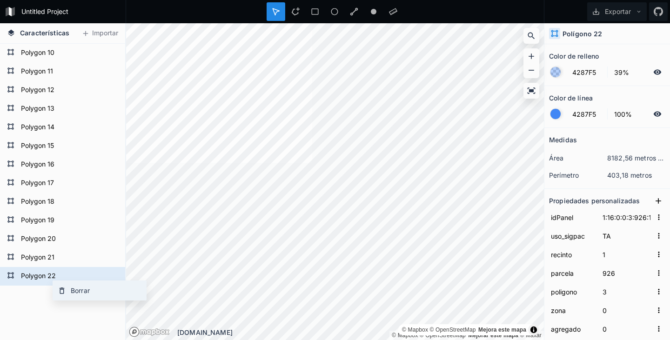
click at [73, 290] on font "Borrar" at bounding box center [80, 291] width 19 height 8
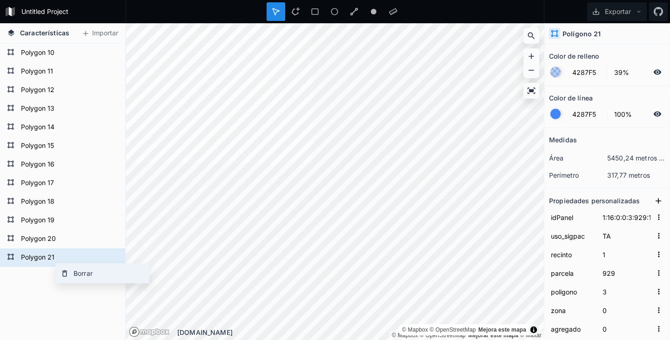
click at [80, 274] on font "Borrar" at bounding box center [83, 274] width 19 height 8
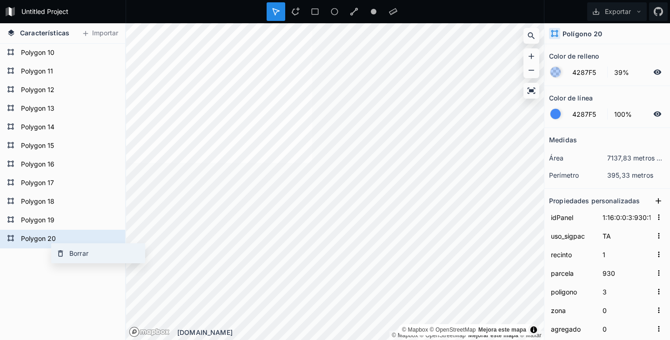
click at [70, 254] on font "Borrar" at bounding box center [78, 254] width 19 height 8
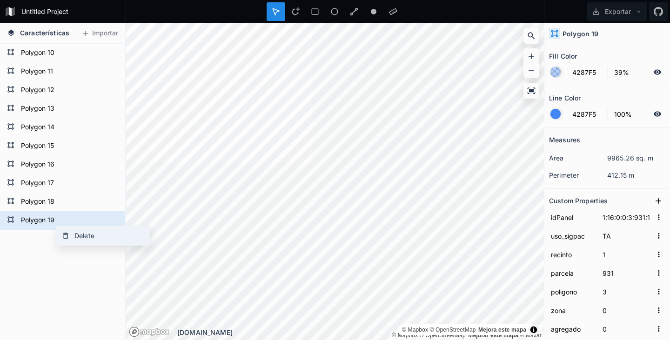
click at [79, 238] on div "Delete" at bounding box center [103, 235] width 93 height 19
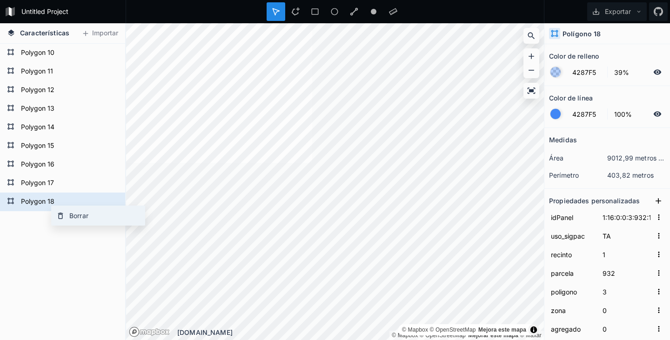
click at [72, 215] on font "Borrar" at bounding box center [78, 216] width 19 height 8
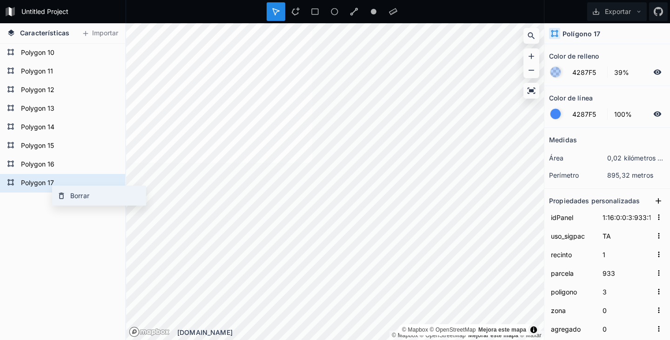
click at [74, 194] on font "Borrar" at bounding box center [79, 196] width 19 height 8
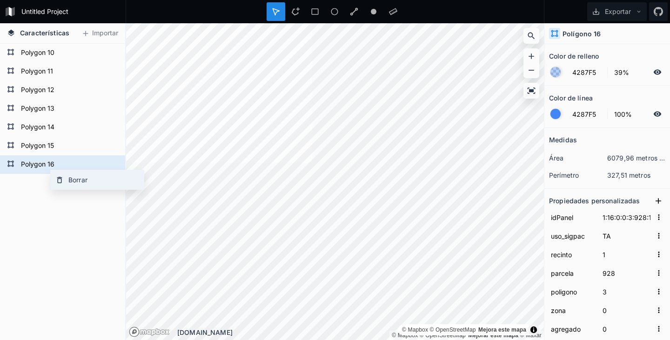
click at [71, 178] on font "Borrar" at bounding box center [77, 180] width 19 height 8
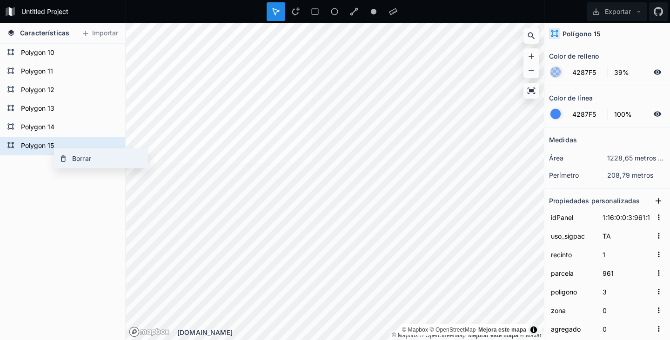
click at [77, 159] on font "Borrar" at bounding box center [81, 159] width 19 height 8
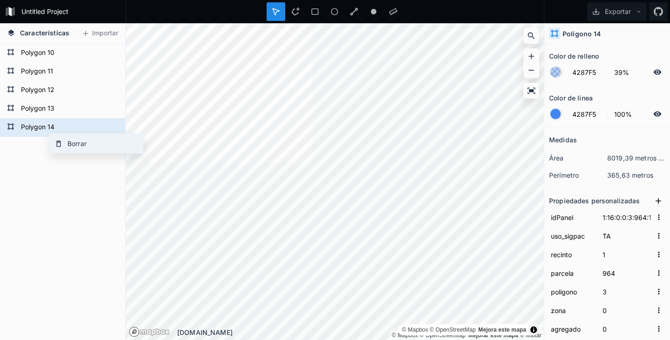
click at [70, 144] on font "Borrar" at bounding box center [76, 144] width 19 height 8
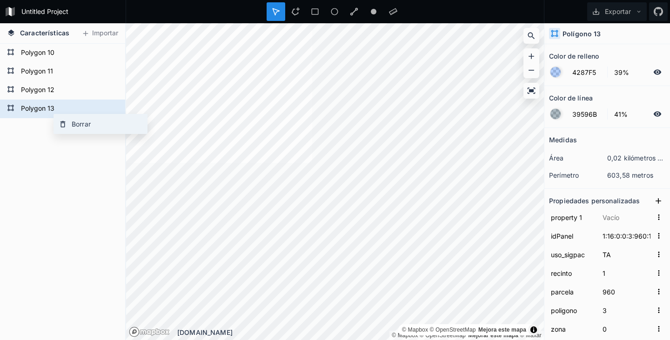
click at [80, 127] on font "Borrar" at bounding box center [81, 124] width 19 height 8
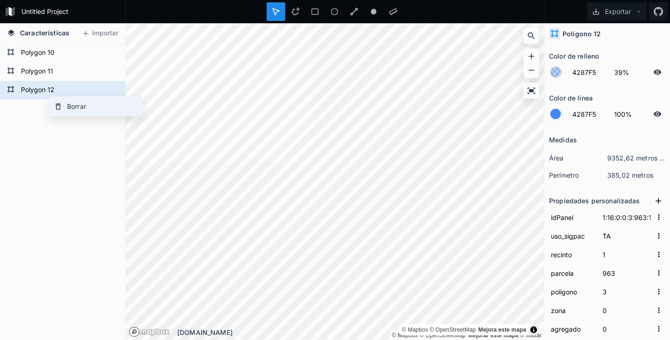
click at [67, 106] on font "Borrar" at bounding box center [76, 106] width 19 height 8
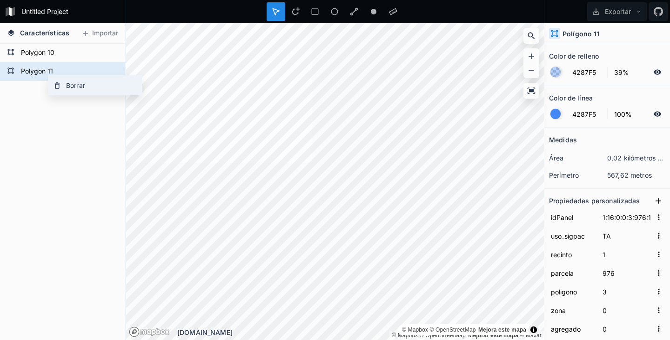
click at [69, 85] on font "Borrar" at bounding box center [75, 85] width 19 height 8
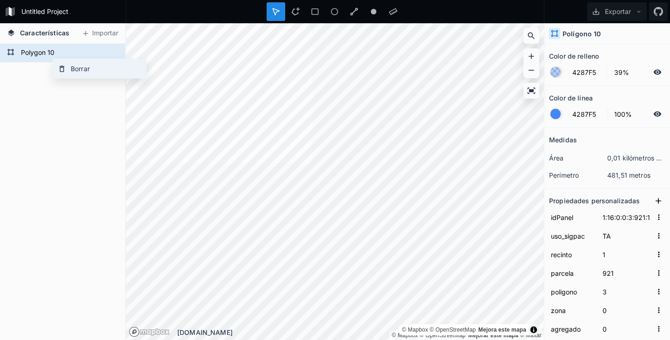
click at [77, 69] on font "Borrar" at bounding box center [80, 69] width 19 height 8
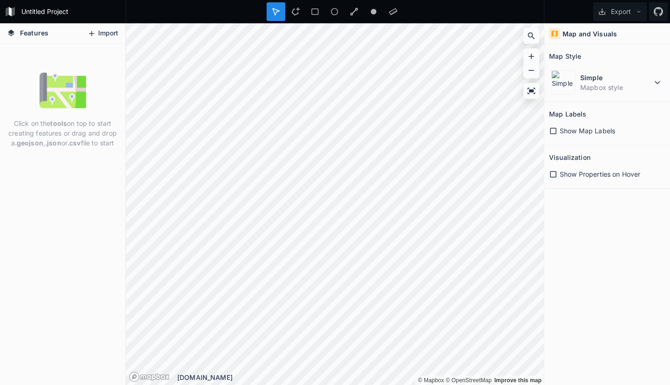
click at [95, 30] on icon at bounding box center [92, 33] width 8 height 8
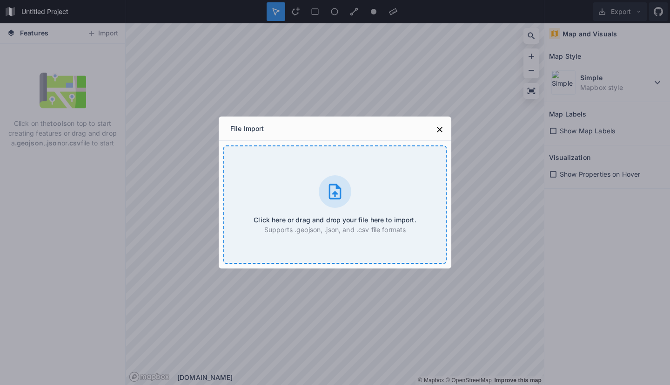
click at [329, 190] on icon at bounding box center [335, 190] width 13 height 15
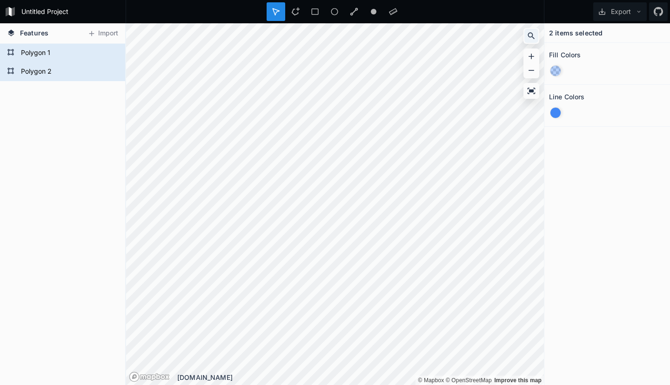
click at [531, 34] on icon at bounding box center [531, 35] width 9 height 9
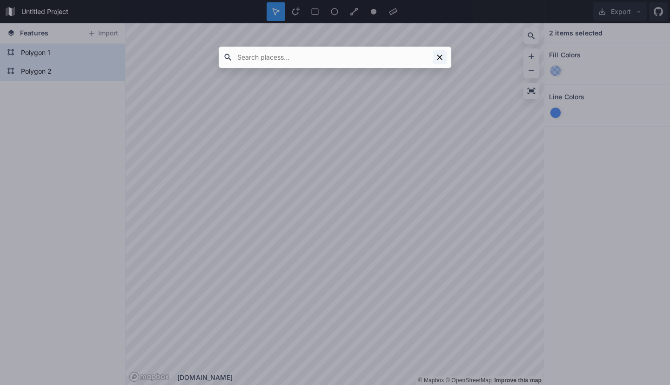
click at [435, 55] on icon at bounding box center [439, 57] width 9 height 9
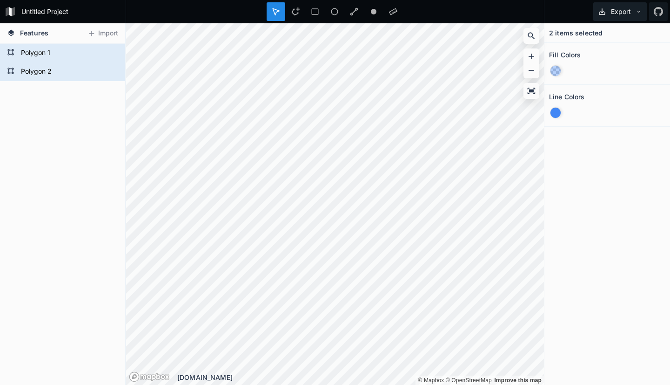
click at [641, 13] on icon at bounding box center [639, 11] width 7 height 7
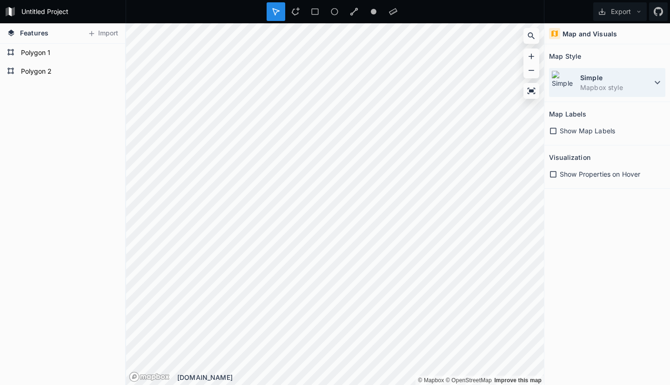
click at [614, 88] on dd "Mapbox style" at bounding box center [616, 87] width 72 height 10
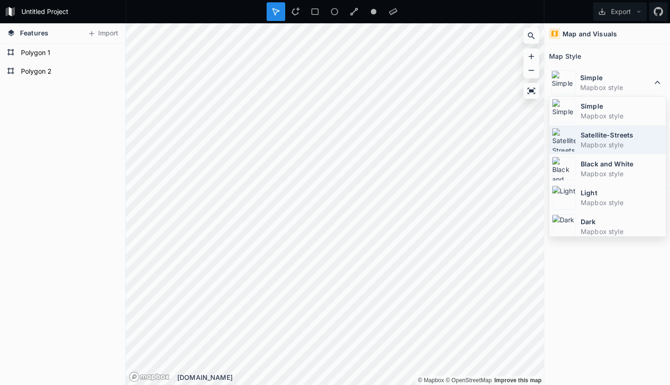
click at [596, 138] on dt "Satellite-Streets" at bounding box center [622, 135] width 83 height 10
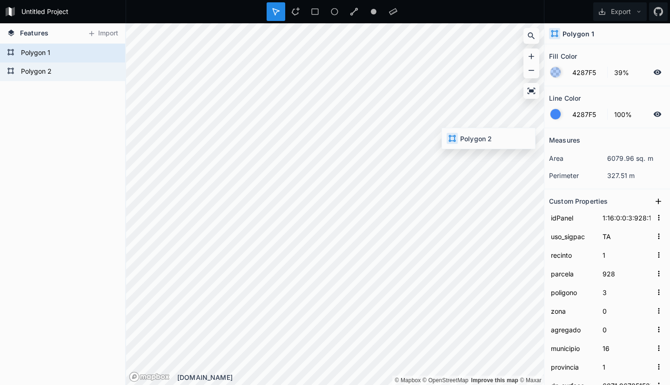
type input "1:16:0:0:3:933:1"
type input "933"
type input "18636.3490323051"
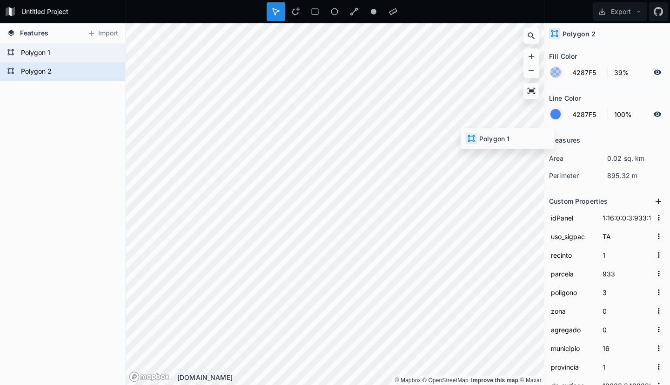
type input "1:16:0:0:3:928:1"
type input "928"
type input "6071.96785152717"
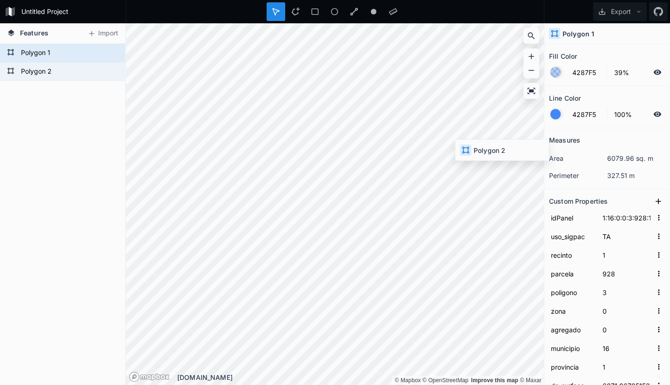
type input "1:16:0:0:3:933:1"
type input "933"
type input "18636.3490323051"
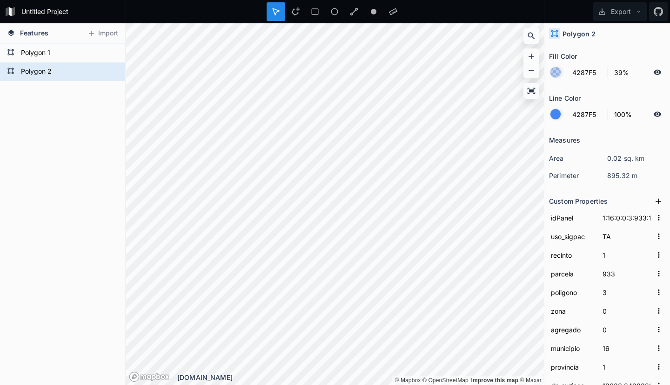
click at [555, 114] on div at bounding box center [556, 114] width 10 height 10
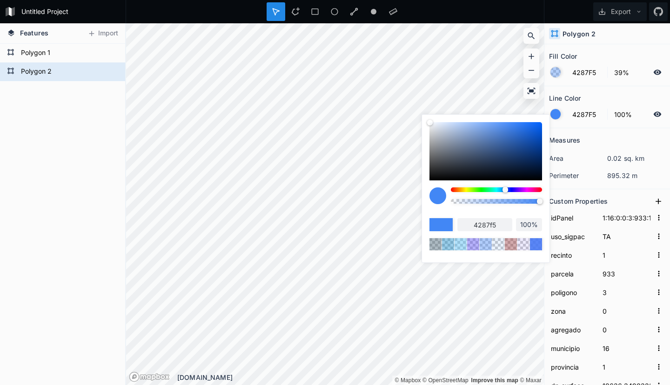
click at [540, 189] on div at bounding box center [496, 189] width 91 height 5
type input "F54242"
type input "f54242"
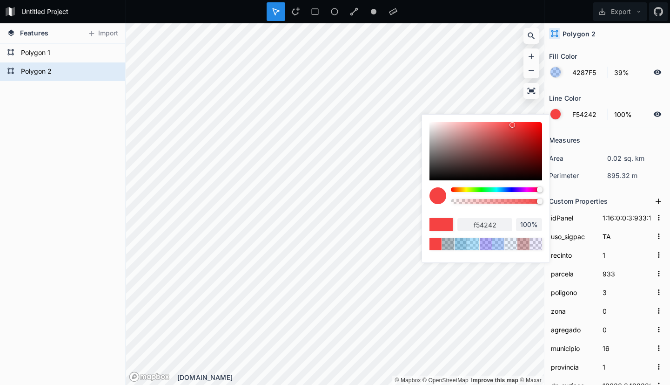
click at [468, 189] on div at bounding box center [496, 189] width 91 height 5
type input "F5F542"
type input "f5f542"
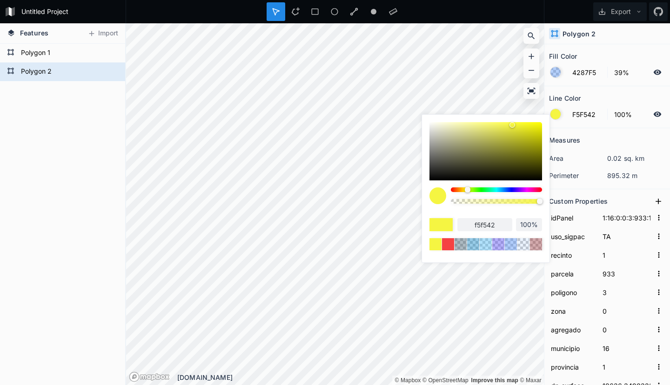
click at [465, 189] on div at bounding box center [496, 189] width 91 height 5
type input "F5CB42"
type input "f5cb42"
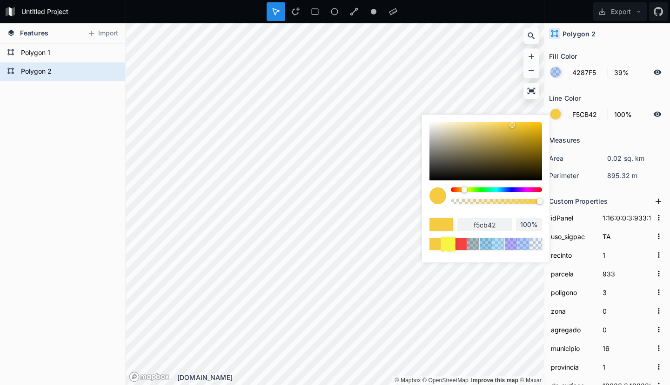
click at [447, 241] on div at bounding box center [448, 243] width 14 height 14
type input "F5F542"
type input "f5f542"
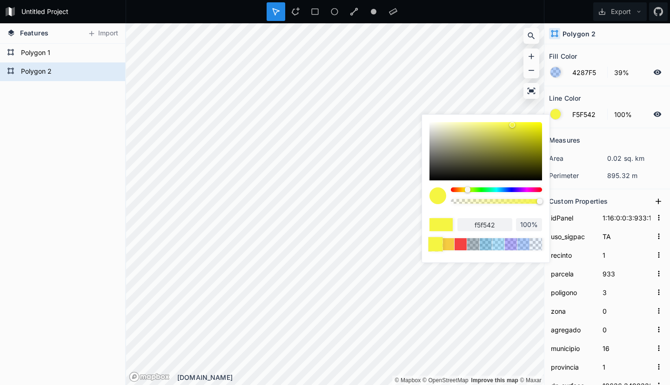
click at [437, 243] on div at bounding box center [435, 243] width 14 height 14
click at [448, 243] on div at bounding box center [448, 243] width 14 height 14
type input "F5CB42"
type input "f5cb42"
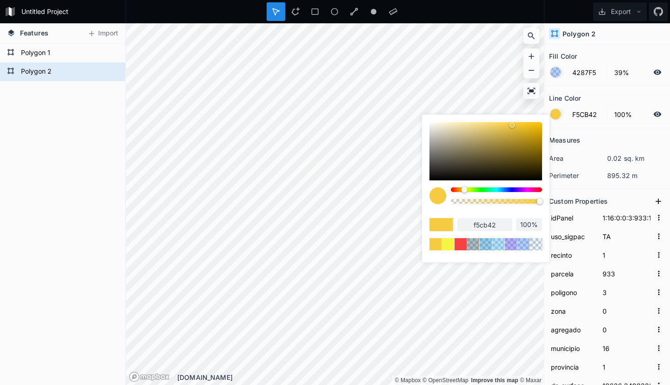
click at [533, 224] on input "100%" at bounding box center [529, 224] width 26 height 9
type input "50%"
click at [533, 209] on div at bounding box center [496, 198] width 91 height 23
click at [530, 225] on input "50%" at bounding box center [529, 224] width 26 height 9
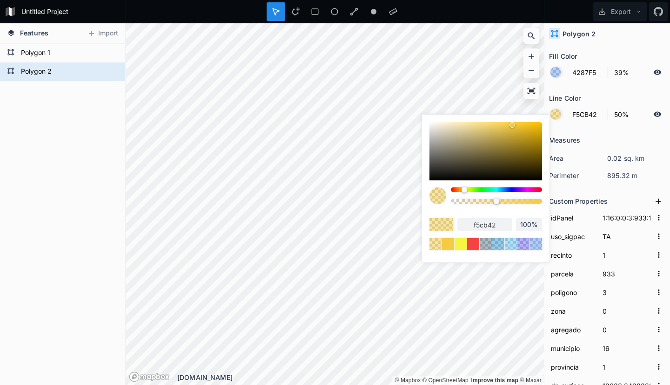
type input "100%"
click at [521, 211] on div "f5cb42 100%" at bounding box center [486, 218] width 113 height 63
type input "99%"
type input "98%"
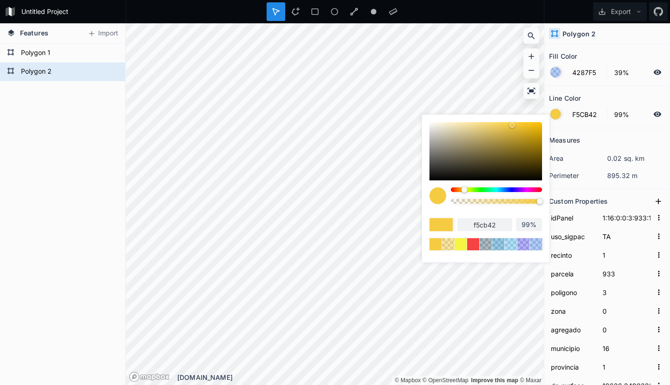
type input "98%"
type input "96%"
type input "93%"
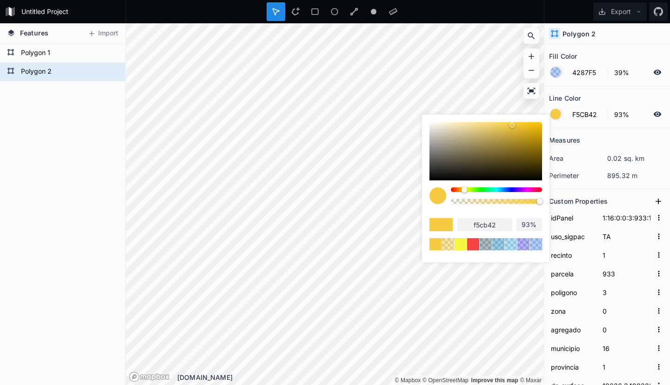
type input "91%"
type input "90%"
type input "89%"
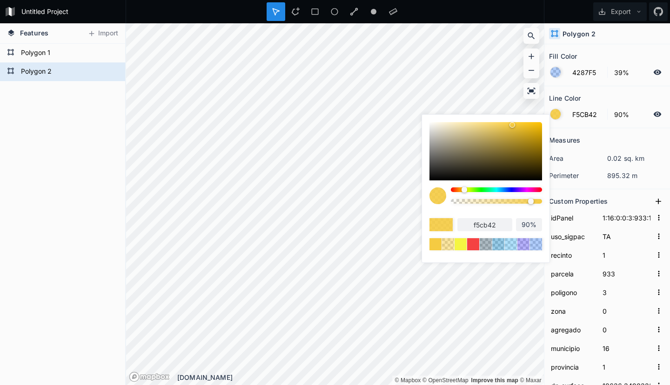
type input "89%"
type input "88%"
type input "87%"
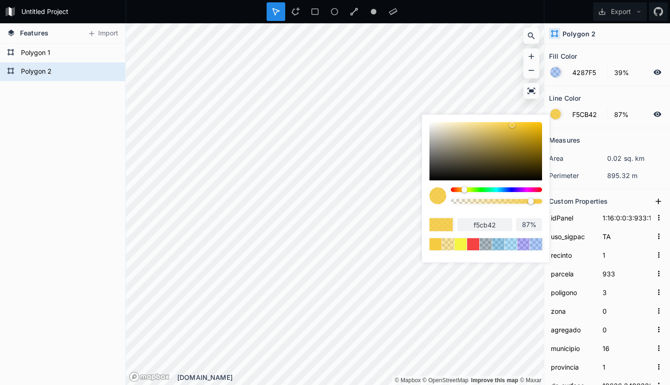
type input "85%"
type input "84%"
type input "82%"
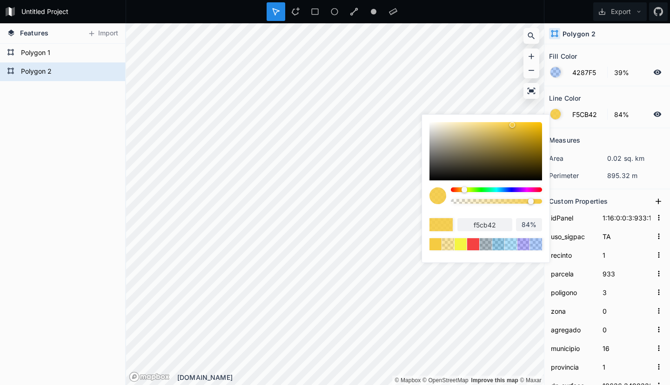
type input "82%"
type input "81%"
type input "79%"
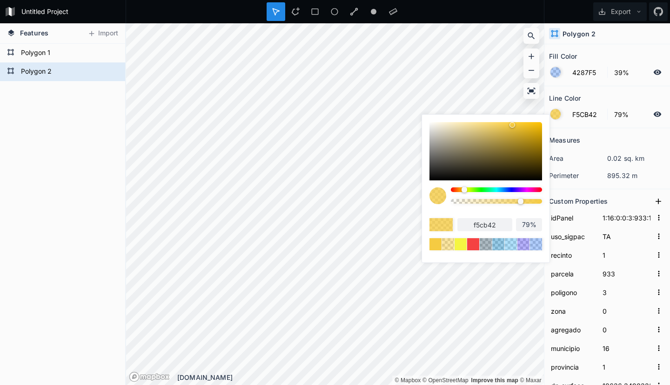
type input "78%"
type input "77%"
type input "75%"
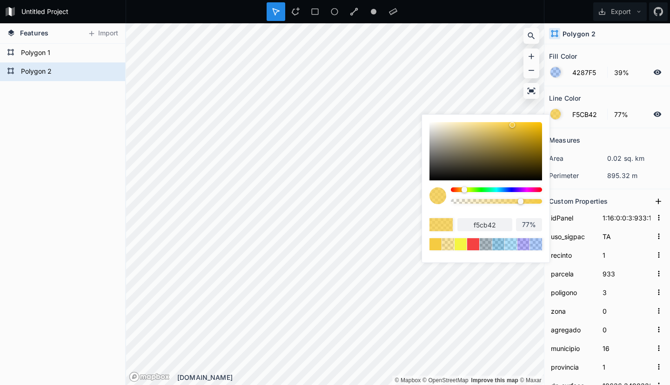
type input "75%"
type input "73%"
type input "72%"
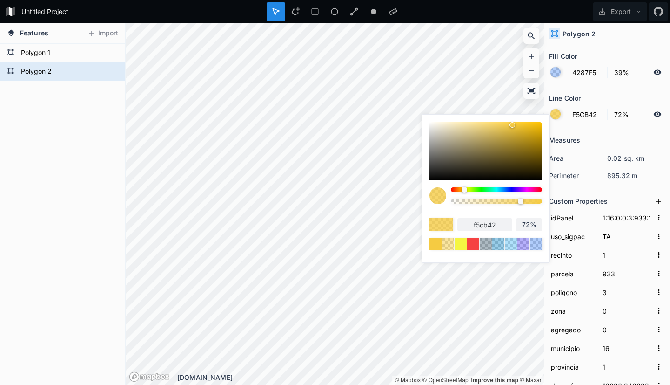
type input "70%"
drag, startPoint x: 539, startPoint y: 199, endPoint x: 514, endPoint y: 202, distance: 25.3
click at [514, 202] on div at bounding box center [514, 201] width 6 height 6
type input "66%"
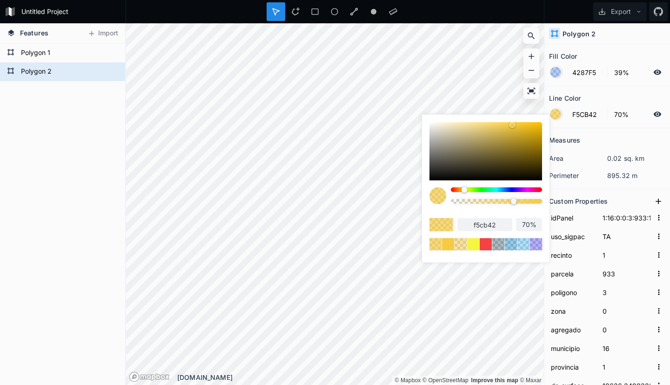
type input "66%"
type input "61%"
type input "57%"
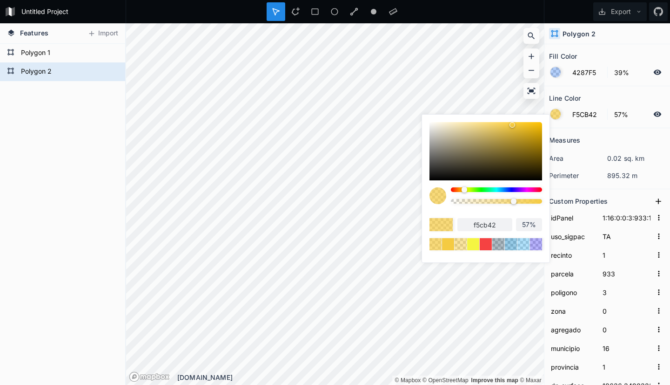
type input "55%"
type input "54%"
type input "53%"
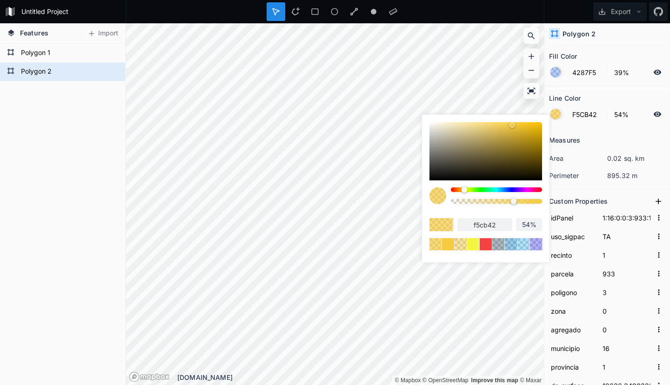
type input "53%"
type input "52%"
type input "51%"
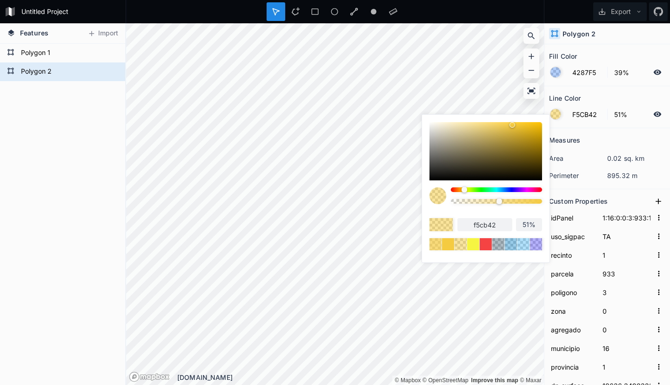
type input "50%"
type input "49%"
type input "48%"
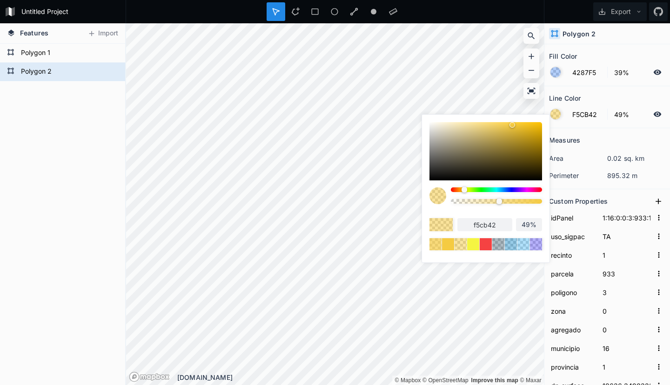
type input "48%"
type input "47%"
type input "45%"
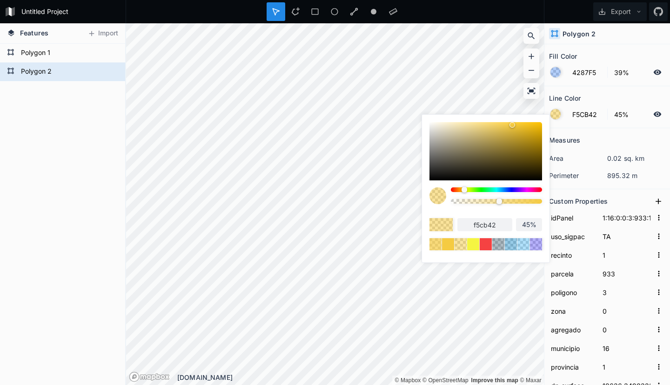
type input "44%"
type input "42%"
drag, startPoint x: 514, startPoint y: 202, endPoint x: 490, endPoint y: 202, distance: 24.2
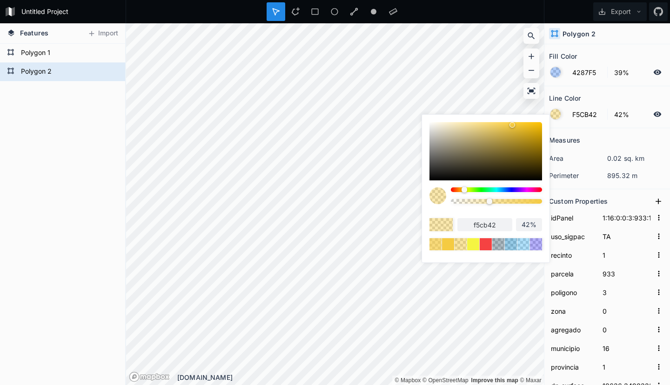
click at [490, 202] on div at bounding box center [490, 201] width 6 height 6
click at [505, 212] on div "f5cb42 42%" at bounding box center [486, 218] width 113 height 63
type input "45%"
type input "47%"
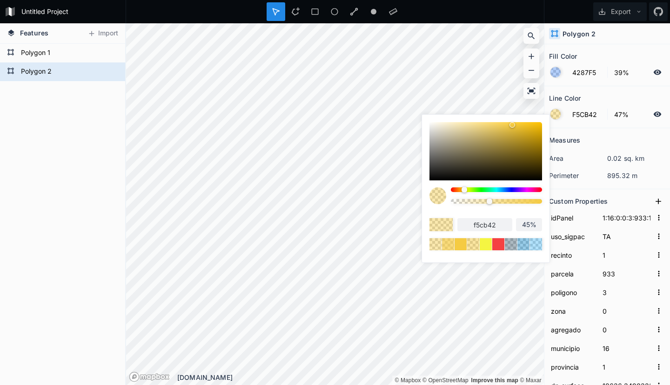
type input "47%"
type input "49%"
type input "52%"
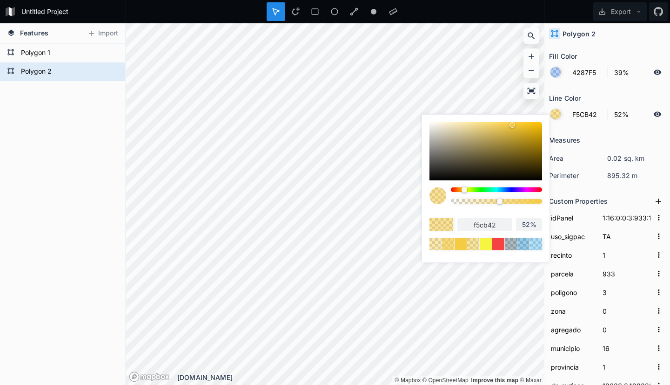
type input "54%"
type input "56%"
type input "57%"
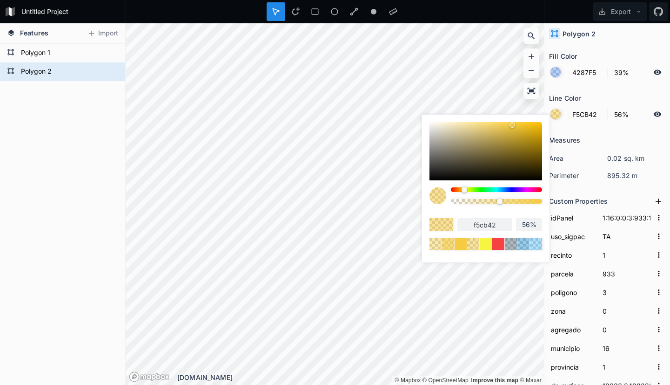
type input "57%"
type input "59%"
type input "60%"
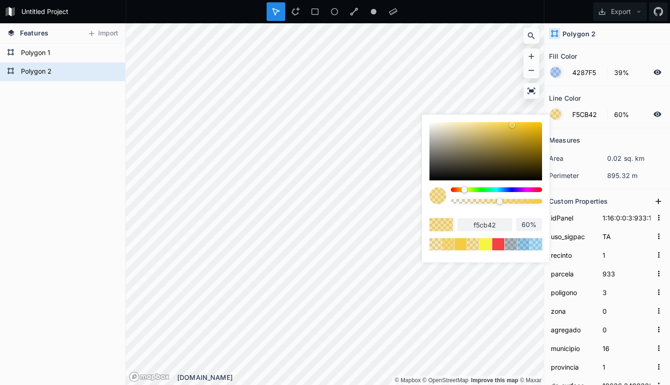
type input "62%"
type input "65%"
type input "68%"
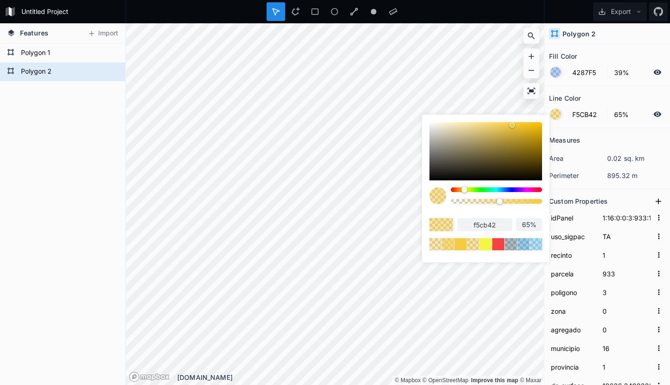
type input "68%"
type input "72%"
type input "74%"
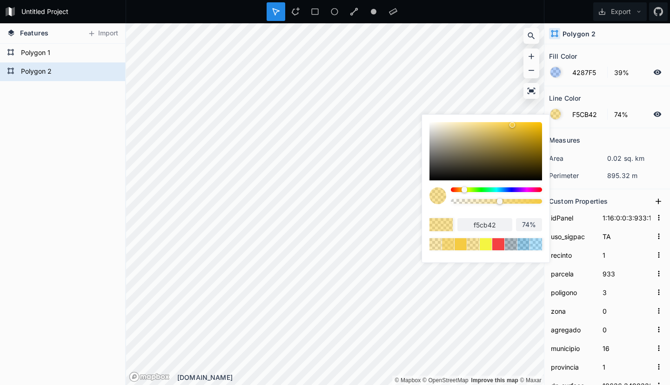
type input "77%"
type input "81%"
type input "84%"
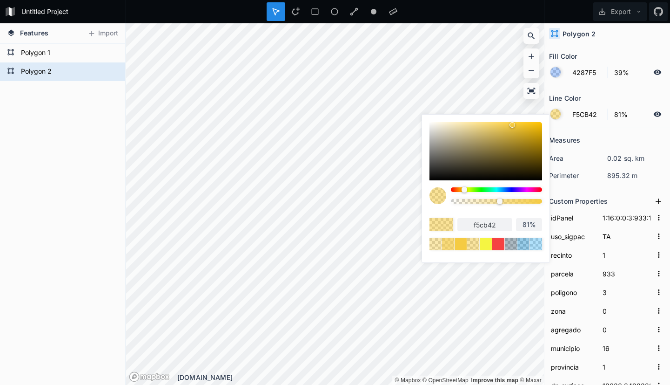
type input "84%"
type input "86%"
type input "88%"
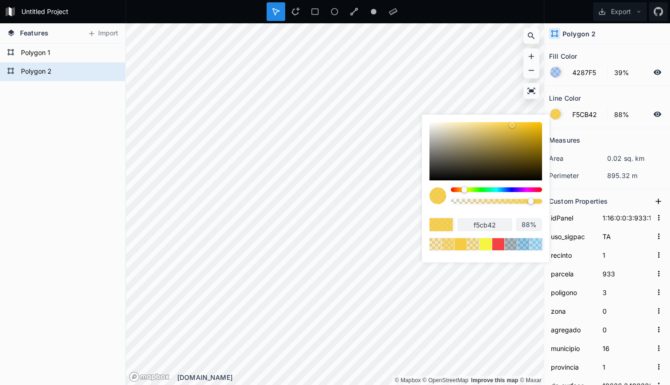
type input "90%"
type input "91%"
type input "93%"
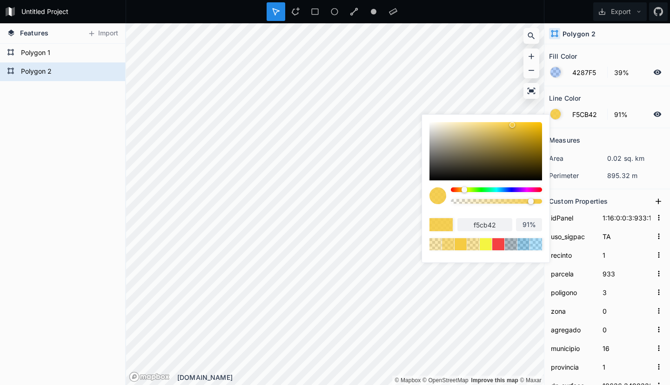
type input "93%"
type input "94%"
type input "95%"
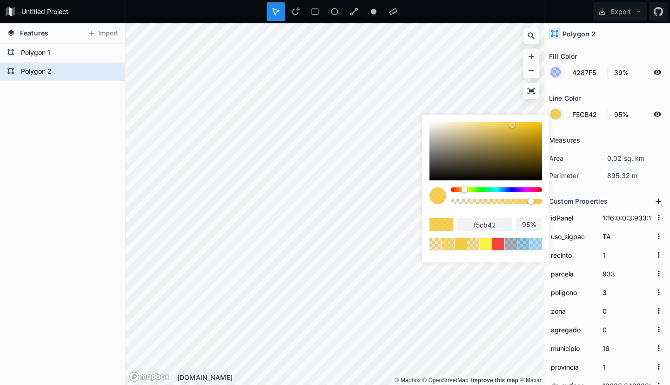
type input "96%"
type input "97%"
type input "98%"
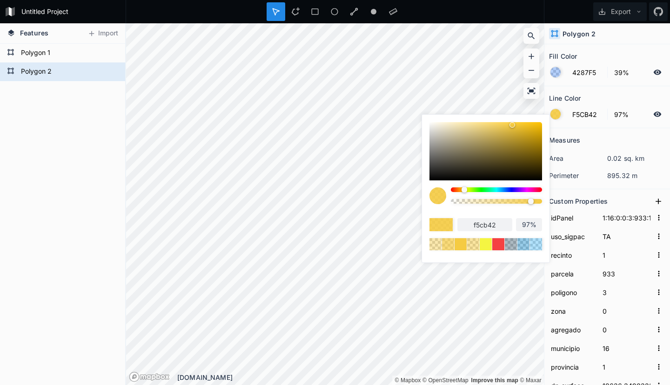
type input "98%"
type input "100%"
drag, startPoint x: 492, startPoint y: 201, endPoint x: 543, endPoint y: 201, distance: 51.2
click at [543, 201] on div at bounding box center [540, 201] width 5 height 5
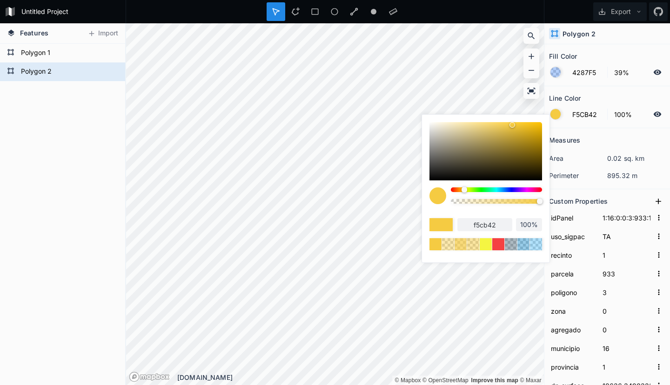
click at [435, 194] on div at bounding box center [438, 195] width 17 height 17
click at [437, 196] on div at bounding box center [438, 195] width 17 height 17
type input "F2C83F"
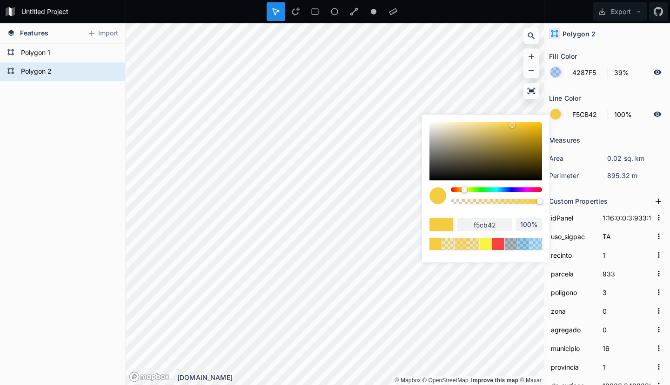
type input "f2c83f"
type input "F0C741"
type input "f0c741"
type input "EBC342"
type input "ebc342"
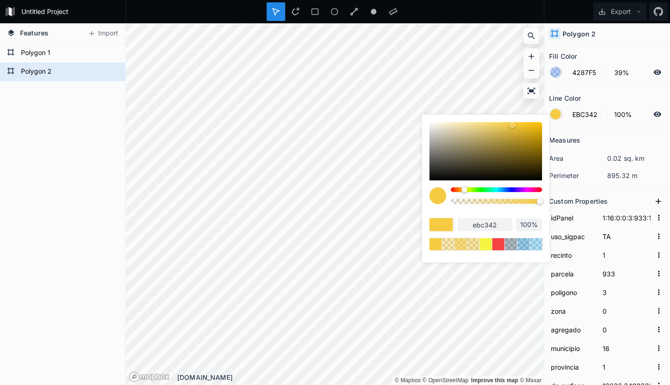
type input "E8C141"
type input "e8c141"
type input "E6BF43"
type input "e6bf43"
type input "E0BB41"
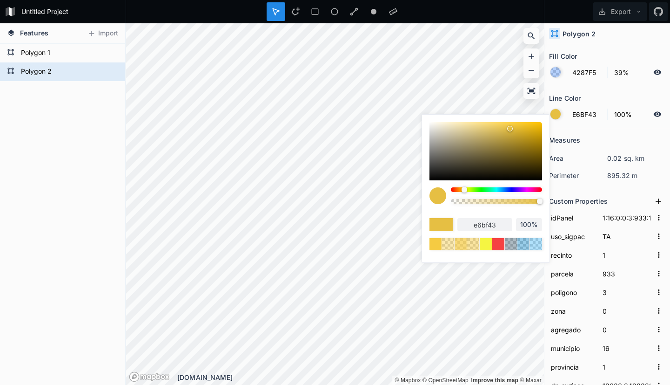
type input "e0bb41"
type input "DBB742"
type input "dbb742"
type input "D6B340"
type input "d6b340"
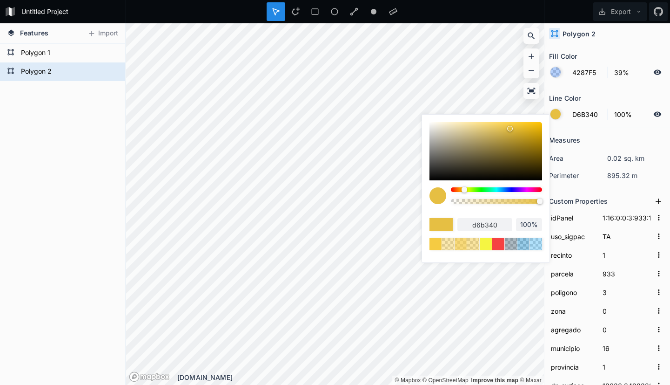
type input "D1AF41"
type input "d1af41"
type input "CCAB3F"
type input "ccab3f"
type input "C9A940"
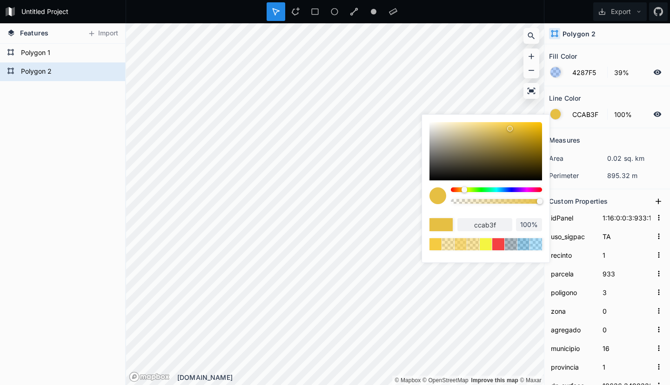
type input "c9a940"
type input "C7A740"
type input "c7a740"
type input "C2A440"
type input "c2a440"
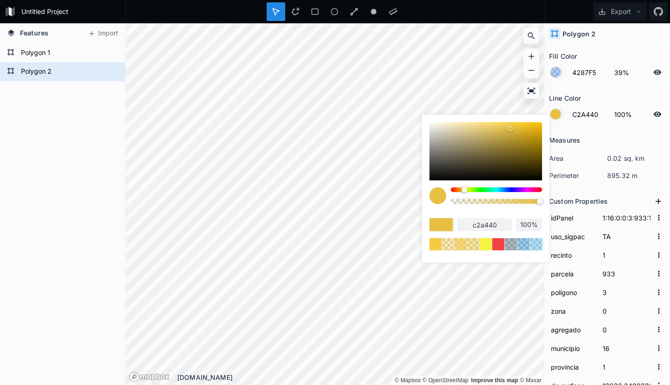
type input "BD9F3E"
type input "bd9f3e"
type input "BDA040"
type input "bda040"
type input "B89C40"
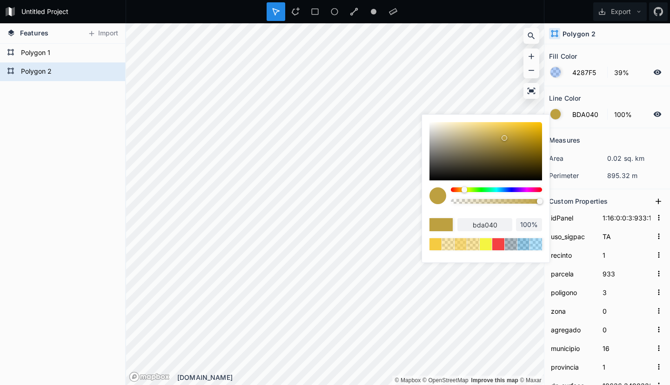
type input "b89c40"
type input "B59A41"
type input "b59a41"
type input "B09641"
type input "b09641"
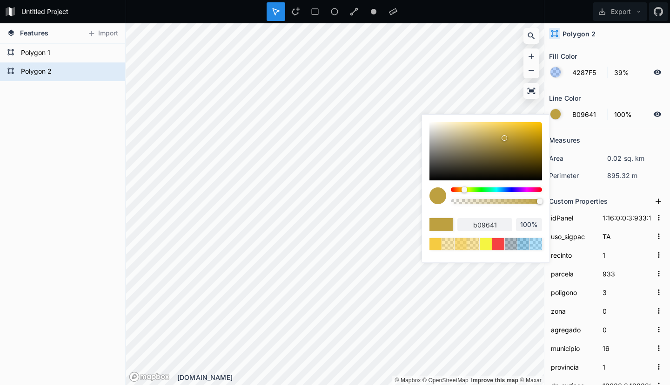
type input "AD9442"
type input "ad9442"
type input "A89143"
type input "a89143"
type input "A68F44"
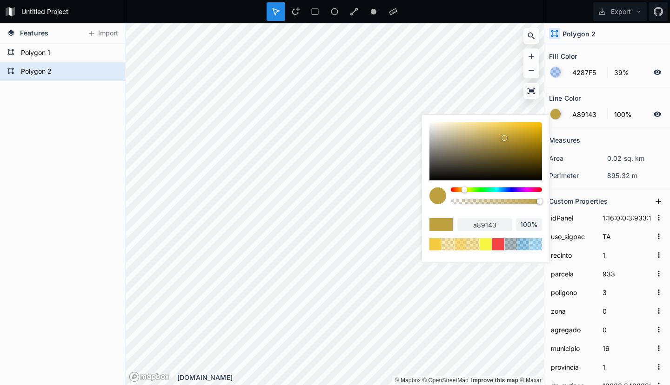
type input "a68f44"
type input "A38D45"
type input "a38d45"
type input "A18B45"
type input "a18b45"
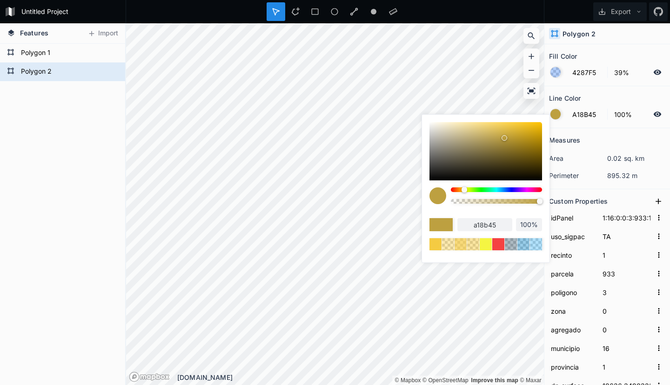
type input "9E8944"
type input "9e8944"
type input "9E8946"
type input "9e8946"
type input "9C8846"
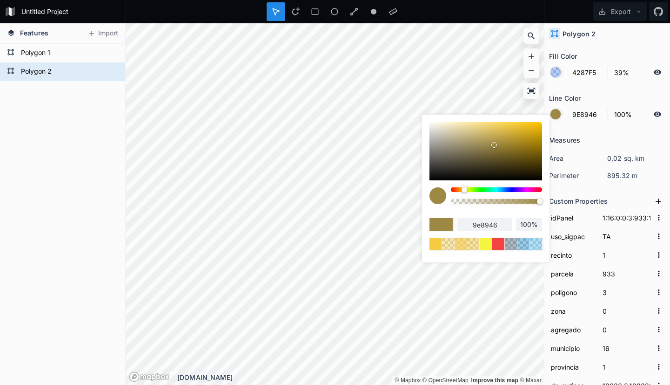
type input "9c8846"
drag, startPoint x: 513, startPoint y: 125, endPoint x: 485, endPoint y: 149, distance: 37.0
click at [485, 149] on div at bounding box center [486, 150] width 6 height 6
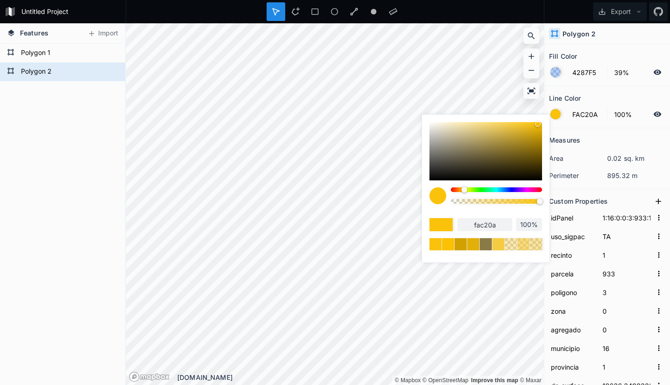
drag, startPoint x: 485, startPoint y: 149, endPoint x: 538, endPoint y: 123, distance: 58.9
click at [538, 123] on div at bounding box center [538, 124] width 6 height 6
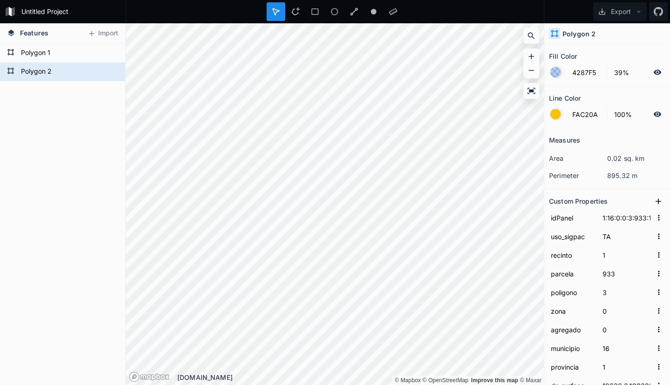
click at [556, 72] on div at bounding box center [556, 72] width 10 height 10
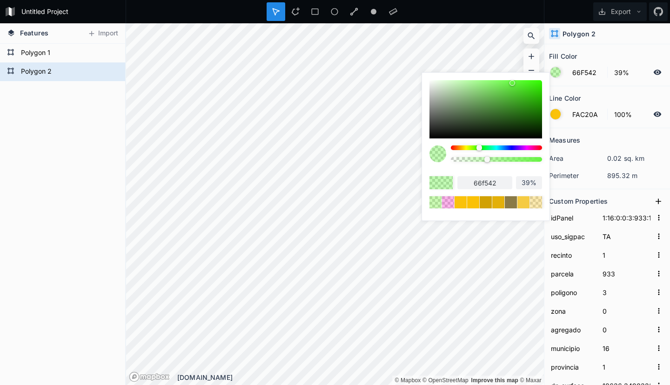
drag, startPoint x: 506, startPoint y: 148, endPoint x: 479, endPoint y: 152, distance: 26.5
click at [479, 152] on div at bounding box center [496, 156] width 91 height 23
drag, startPoint x: 510, startPoint y: 84, endPoint x: 537, endPoint y: 104, distance: 33.2
click at [537, 104] on div at bounding box center [537, 104] width 6 height 6
drag, startPoint x: 537, startPoint y: 104, endPoint x: 540, endPoint y: 83, distance: 21.1
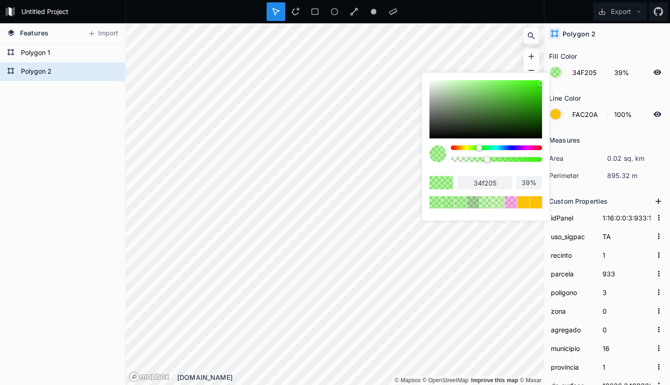
click at [540, 83] on div at bounding box center [541, 84] width 6 height 6
click at [508, 170] on div "34f205 39%" at bounding box center [486, 176] width 113 height 63
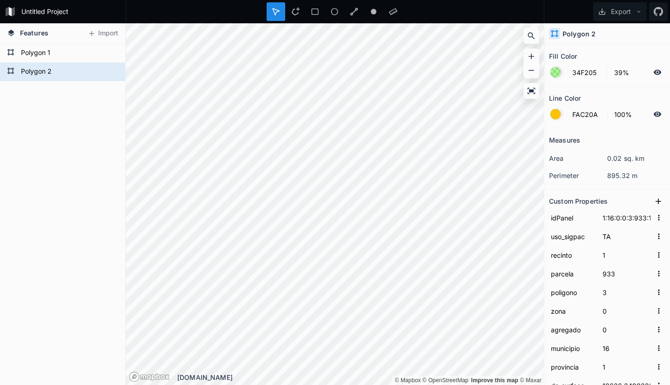
click at [560, 164] on dl "area 0.02 sq. km" at bounding box center [607, 157] width 116 height 17
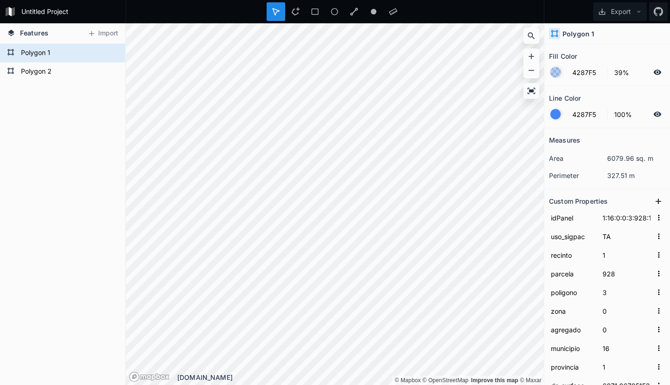
click at [554, 115] on div at bounding box center [556, 114] width 10 height 10
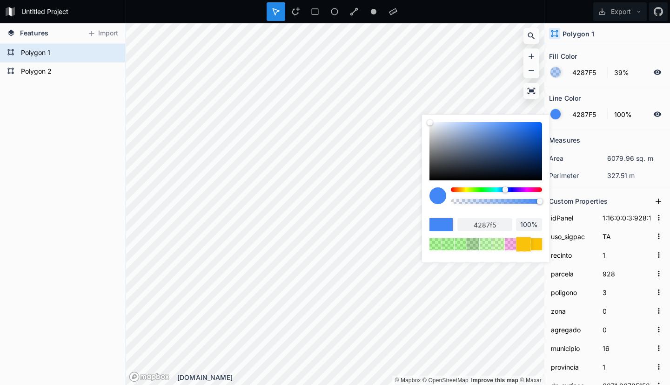
click at [524, 242] on div at bounding box center [523, 243] width 14 height 14
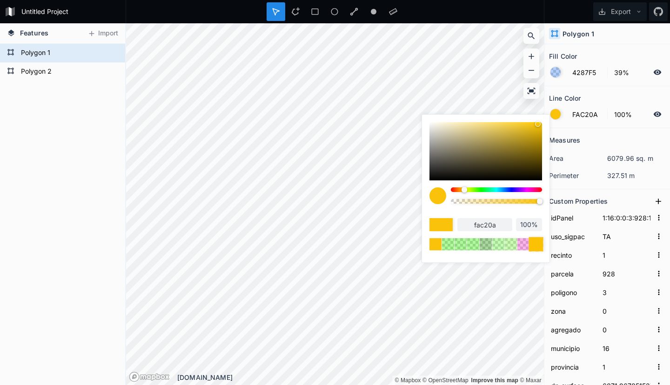
click at [534, 244] on div at bounding box center [536, 243] width 14 height 14
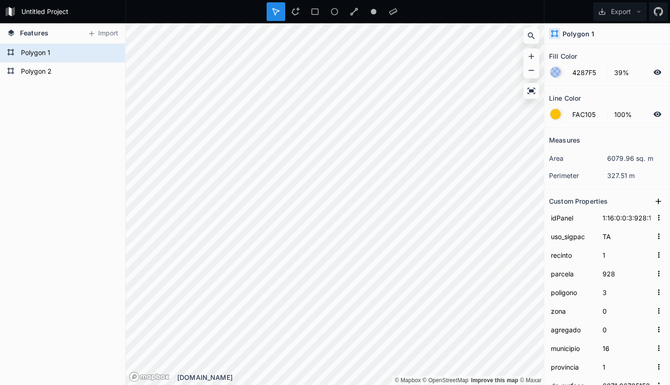
click at [586, 135] on div "Measures" at bounding box center [607, 140] width 116 height 14
click at [553, 72] on div at bounding box center [556, 72] width 10 height 10
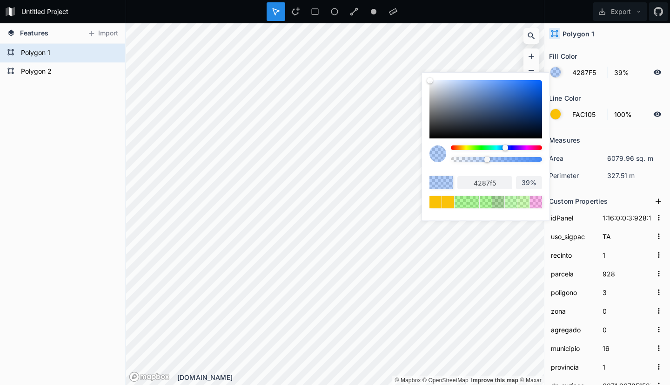
click at [479, 147] on div at bounding box center [496, 147] width 91 height 5
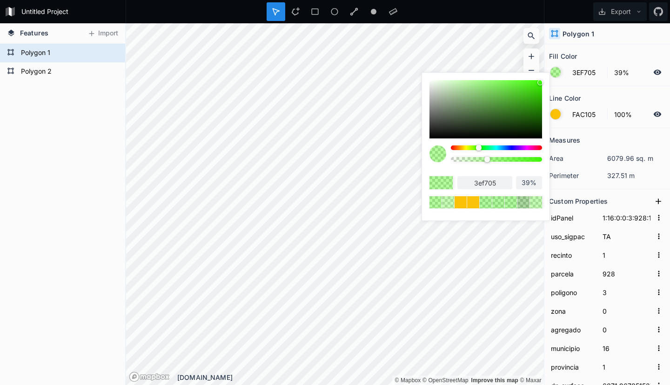
drag, startPoint x: 511, startPoint y: 83, endPoint x: 540, endPoint y: 82, distance: 28.9
click at [540, 82] on div at bounding box center [541, 83] width 6 height 6
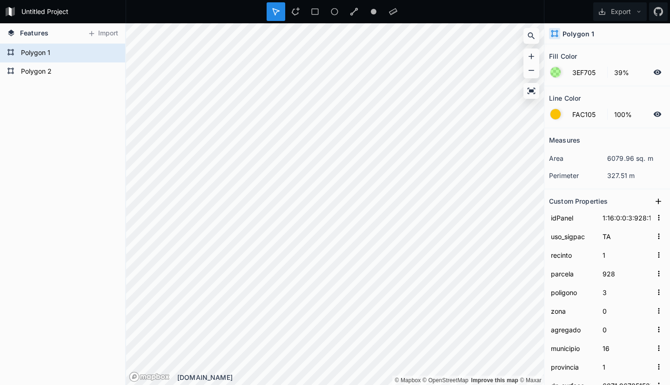
click at [606, 135] on div "Measures" at bounding box center [607, 140] width 116 height 14
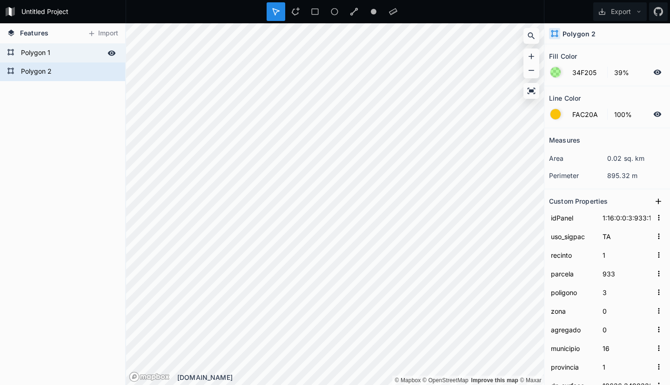
click at [35, 52] on form "Polygon 1" at bounding box center [61, 53] width 87 height 14
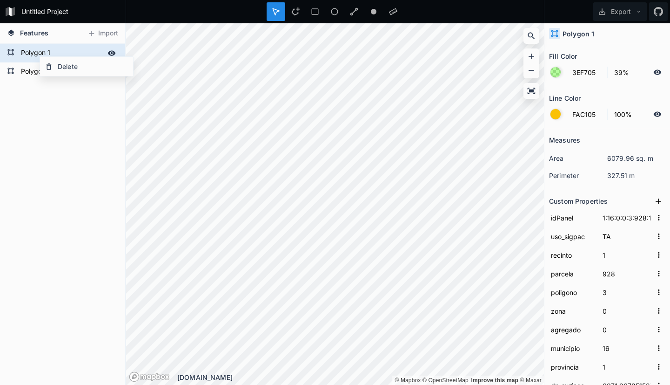
click at [23, 52] on form "Polygon 1" at bounding box center [61, 53] width 87 height 14
click at [6, 48] on div "Polygon 1" at bounding box center [62, 53] width 125 height 19
click at [7, 51] on icon at bounding box center [10, 51] width 7 height 7
click at [38, 100] on div "Polygon 2 Polygon 1" at bounding box center [62, 214] width 125 height 341
click at [39, 53] on form "Polygon 1" at bounding box center [61, 53] width 87 height 14
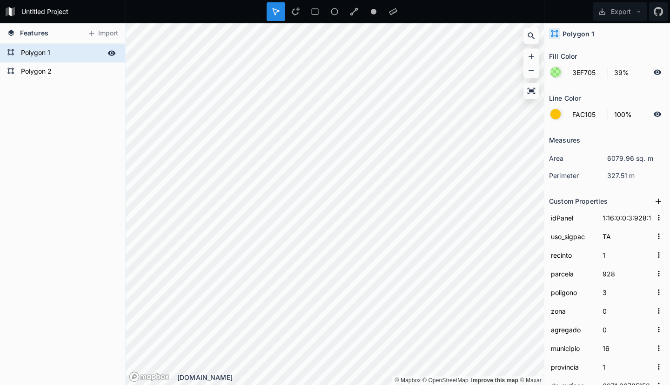
click at [39, 53] on form "Polygon 1" at bounding box center [61, 53] width 87 height 14
click at [47, 51] on input "Polygon 1" at bounding box center [61, 52] width 87 height 13
click input "submit" at bounding box center [0, 0] width 0 height 0
click at [33, 70] on form "Polygon 2" at bounding box center [61, 72] width 87 height 14
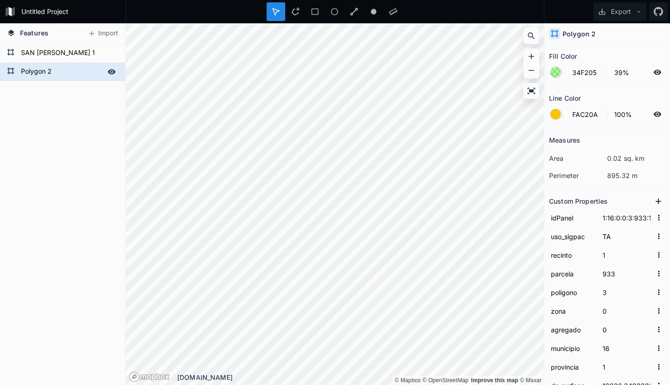
click at [33, 70] on form "Polygon 2" at bounding box center [61, 72] width 87 height 14
click input "submit" at bounding box center [0, 0] width 0 height 0
click at [530, 90] on icon at bounding box center [532, 91] width 8 height 6
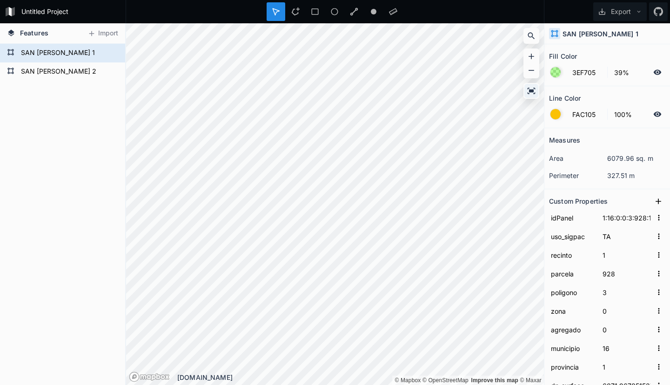
click at [531, 88] on icon at bounding box center [531, 90] width 9 height 9
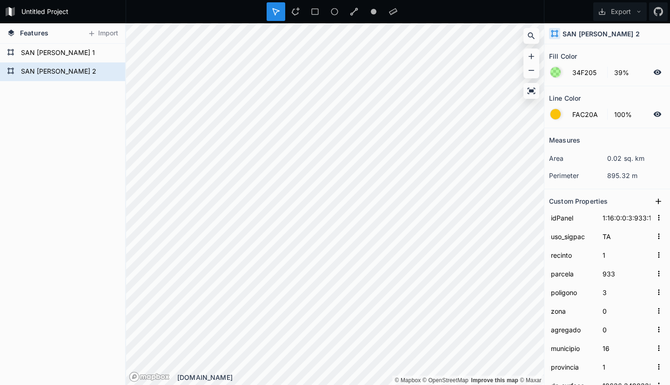
click at [626, 159] on dd "0.02 sq. km" at bounding box center [636, 158] width 58 height 10
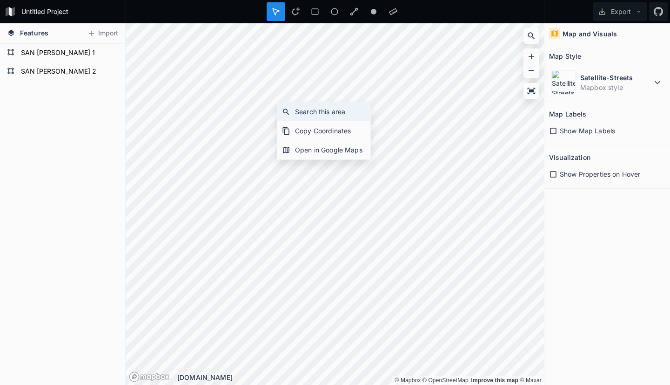
click at [317, 111] on div "Search this area" at bounding box center [323, 111] width 93 height 19
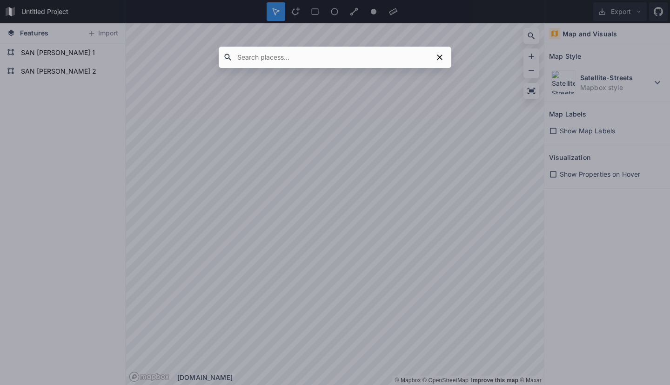
click at [416, 146] on div at bounding box center [335, 192] width 670 height 385
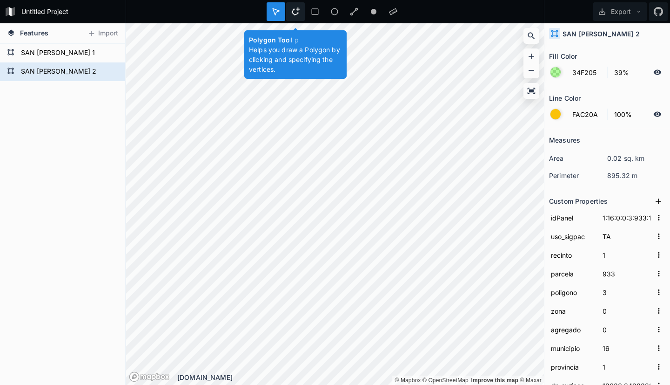
click at [295, 12] on icon at bounding box center [295, 11] width 8 height 8
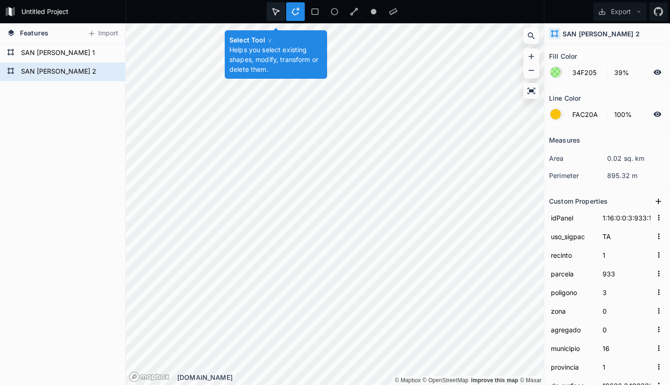
click at [275, 11] on icon at bounding box center [276, 11] width 8 height 8
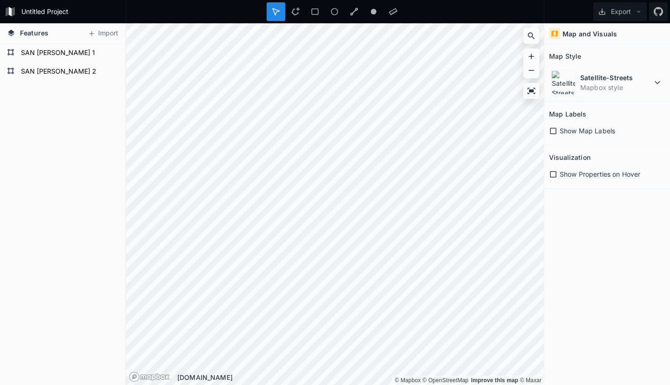
click at [553, 130] on icon at bounding box center [553, 131] width 8 height 8
click at [553, 174] on icon at bounding box center [553, 174] width 8 height 8
click at [571, 34] on h4 "Map and Visuals" at bounding box center [590, 34] width 54 height 10
click at [102, 34] on button "Import" at bounding box center [103, 33] width 40 height 15
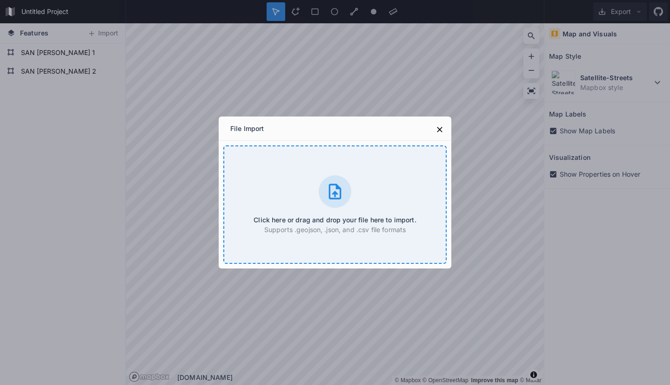
click at [333, 191] on icon at bounding box center [335, 191] width 19 height 19
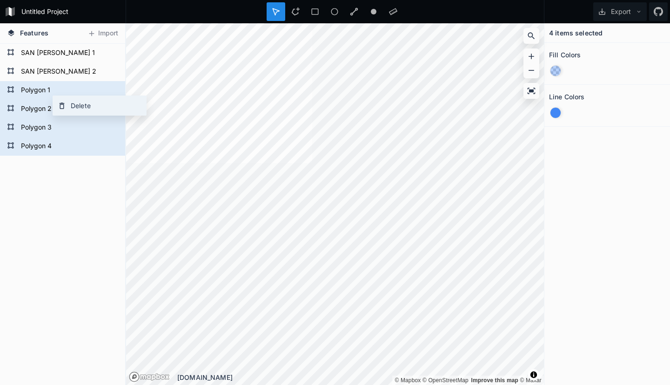
click at [74, 106] on div "Delete" at bounding box center [99, 105] width 93 height 19
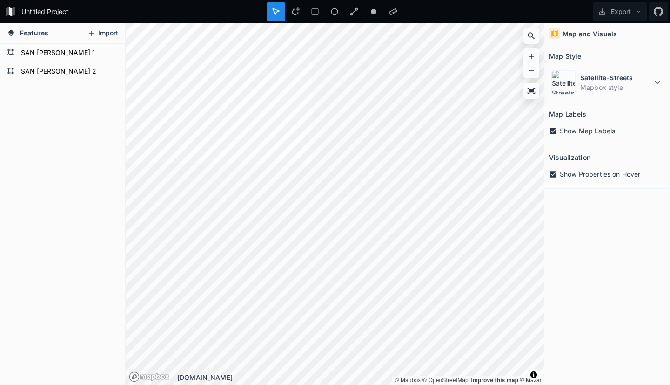
click at [102, 34] on button "Import" at bounding box center [103, 33] width 40 height 15
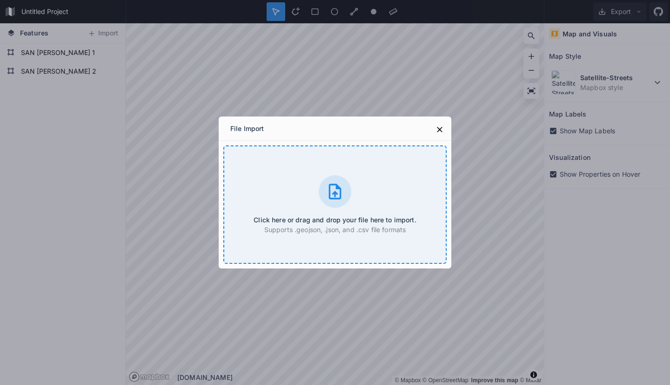
click at [337, 195] on icon at bounding box center [335, 191] width 19 height 19
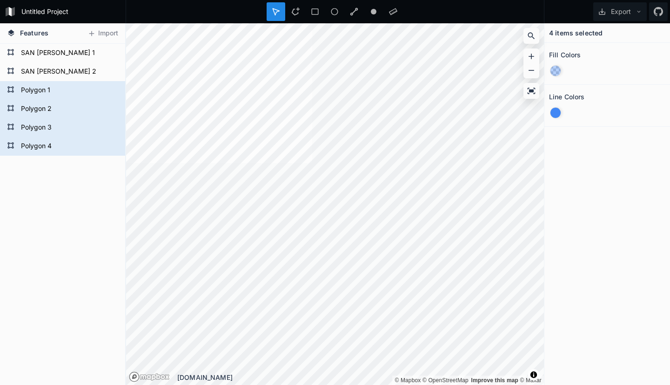
click at [555, 112] on div at bounding box center [556, 113] width 10 height 10
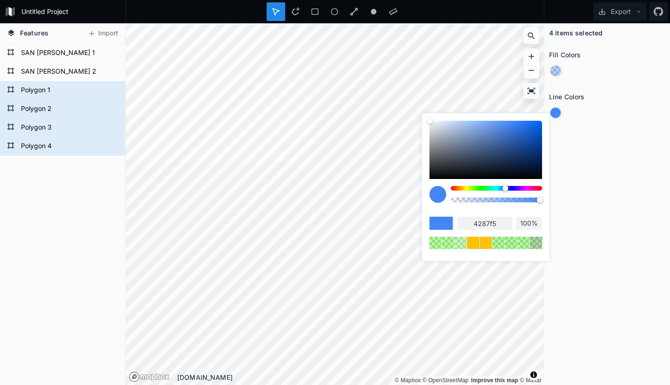
click at [540, 188] on div at bounding box center [496, 188] width 91 height 5
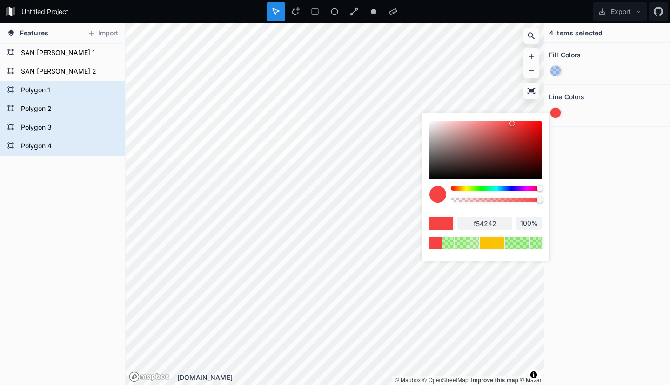
click at [472, 189] on div at bounding box center [496, 188] width 91 height 5
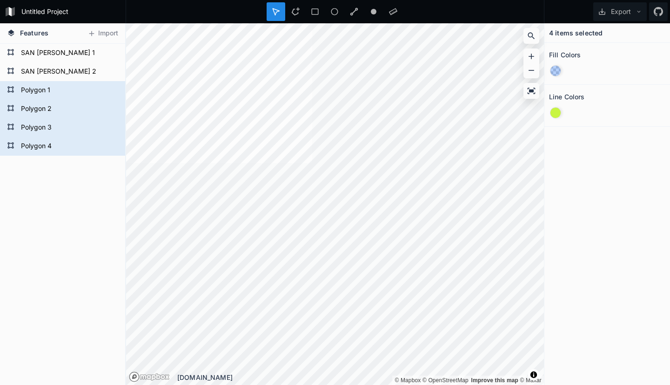
click at [568, 175] on div "4 items selected Fill Colors Line Colors" at bounding box center [608, 203] width 126 height 361
click at [556, 68] on div at bounding box center [556, 71] width 10 height 10
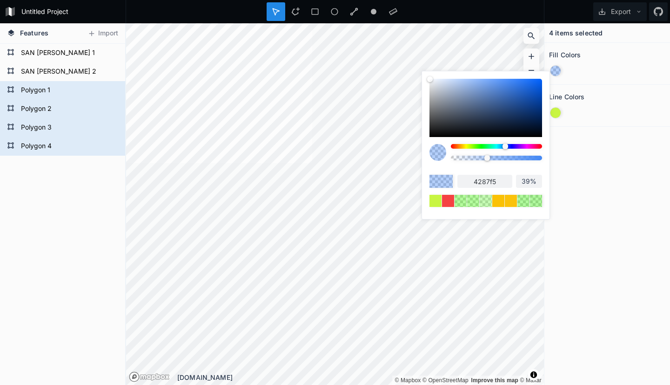
click at [537, 81] on div at bounding box center [486, 108] width 113 height 58
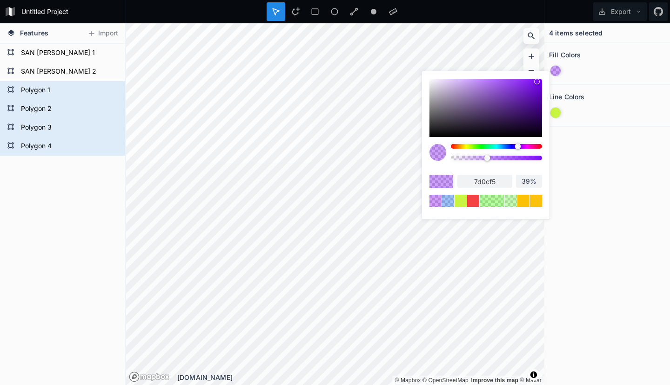
drag, startPoint x: 507, startPoint y: 145, endPoint x: 518, endPoint y: 148, distance: 11.5
click at [518, 148] on div at bounding box center [518, 146] width 6 height 6
click at [574, 72] on div at bounding box center [607, 71] width 116 height 18
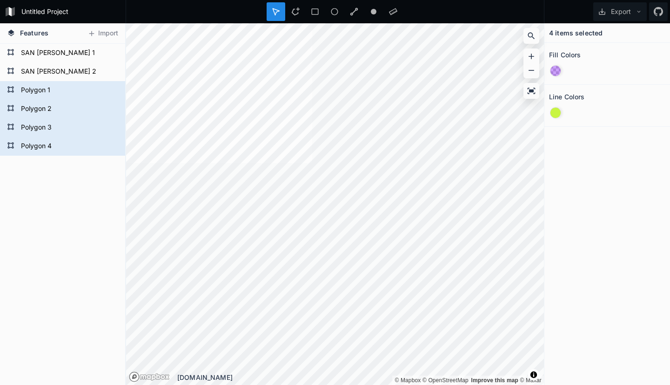
click at [554, 112] on div at bounding box center [556, 113] width 10 height 10
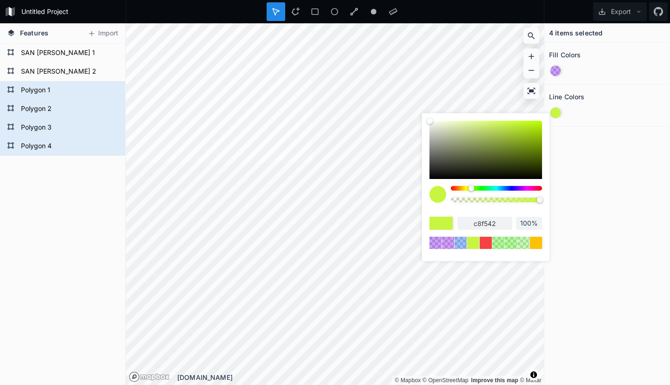
click at [468, 225] on input "c8f542" at bounding box center [485, 222] width 55 height 13
click at [496, 224] on input "c8f542" at bounding box center [485, 222] width 55 height 13
click at [508, 209] on div "c8f54 100%" at bounding box center [486, 217] width 113 height 63
click at [483, 211] on div "c8f54 100%" at bounding box center [486, 217] width 113 height 63
click at [459, 224] on input "c8f54" at bounding box center [485, 222] width 55 height 13
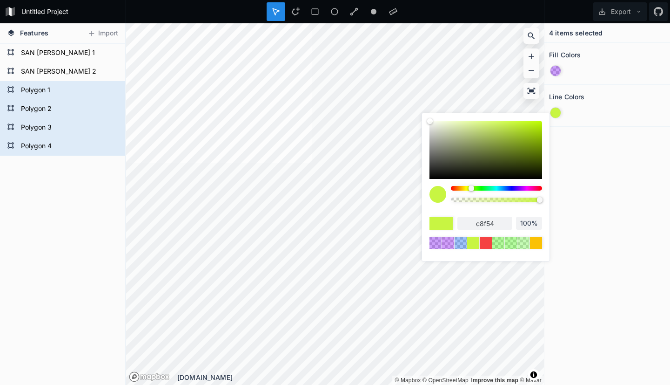
click at [506, 225] on input "c8f54" at bounding box center [485, 222] width 55 height 13
click at [438, 225] on div at bounding box center [441, 222] width 23 height 13
drag, startPoint x: 449, startPoint y: 216, endPoint x: 452, endPoint y: 227, distance: 11.2
click at [452, 227] on div at bounding box center [441, 222] width 23 height 13
click at [485, 244] on div at bounding box center [486, 242] width 14 height 14
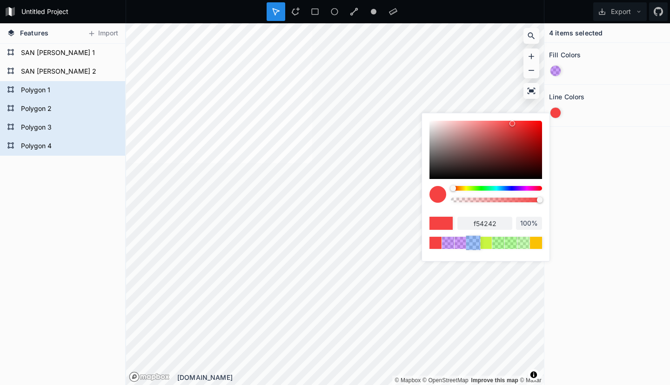
click at [472, 243] on div at bounding box center [473, 242] width 14 height 14
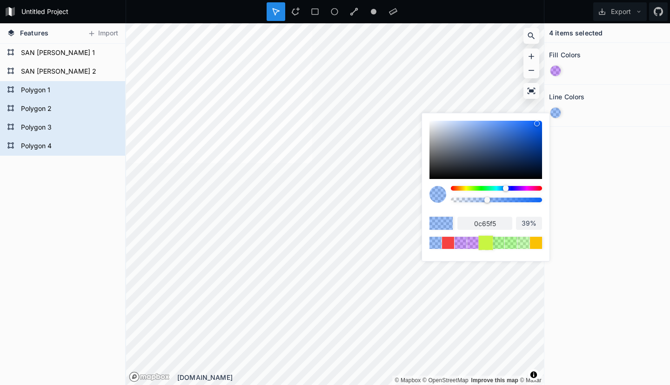
click at [486, 243] on div at bounding box center [486, 242] width 14 height 14
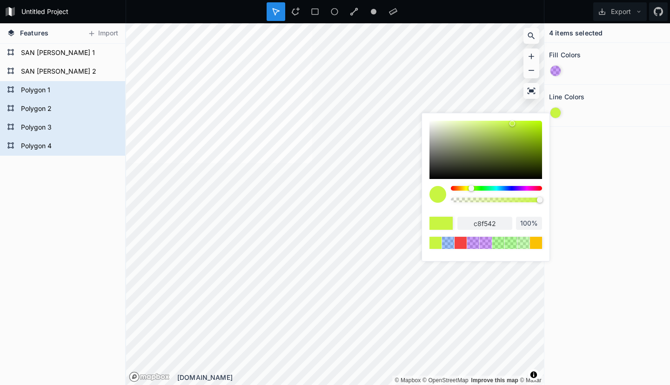
click at [438, 197] on div at bounding box center [438, 194] width 17 height 17
click at [439, 195] on div at bounding box center [438, 194] width 17 height 17
click at [539, 206] on div at bounding box center [496, 197] width 91 height 23
click at [533, 243] on div at bounding box center [536, 242] width 14 height 14
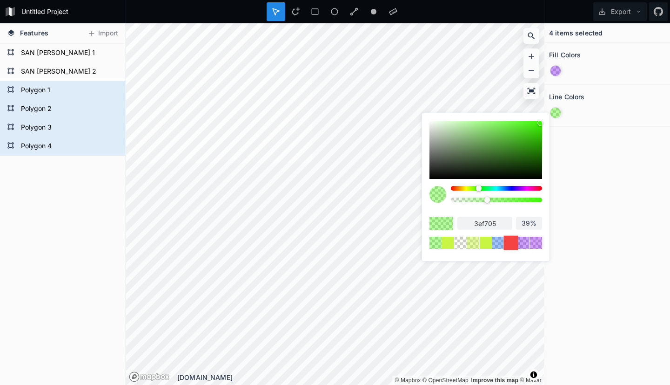
click at [513, 242] on div at bounding box center [511, 242] width 14 height 14
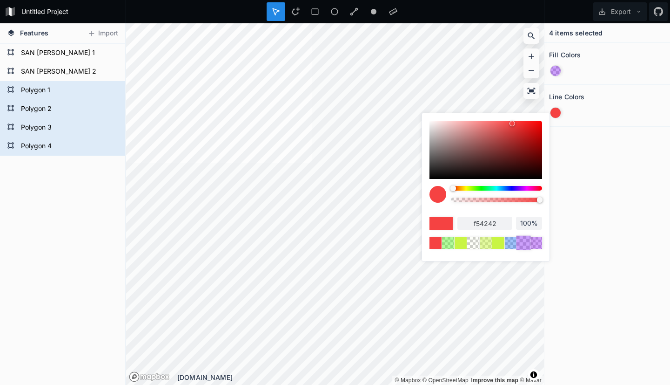
click at [521, 243] on div at bounding box center [523, 242] width 14 height 14
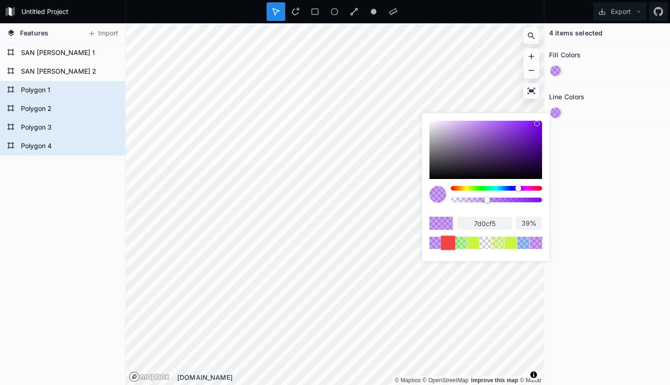
click at [447, 244] on div at bounding box center [448, 242] width 14 height 14
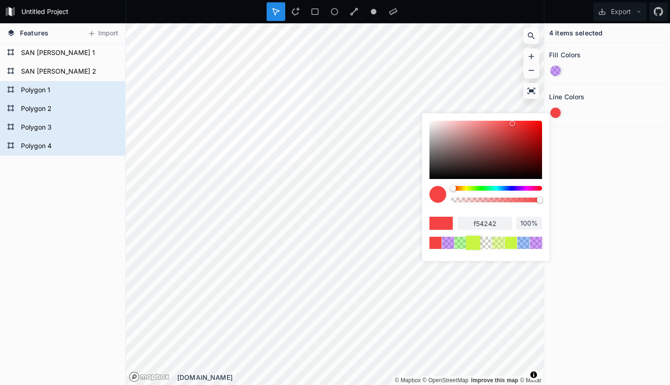
click at [472, 242] on div at bounding box center [473, 242] width 14 height 14
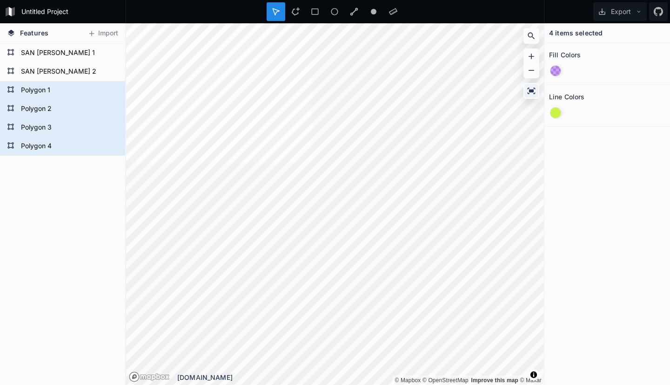
click at [531, 88] on icon at bounding box center [531, 90] width 9 height 9
click at [50, 67] on form "SAN JUAN 2" at bounding box center [61, 72] width 87 height 14
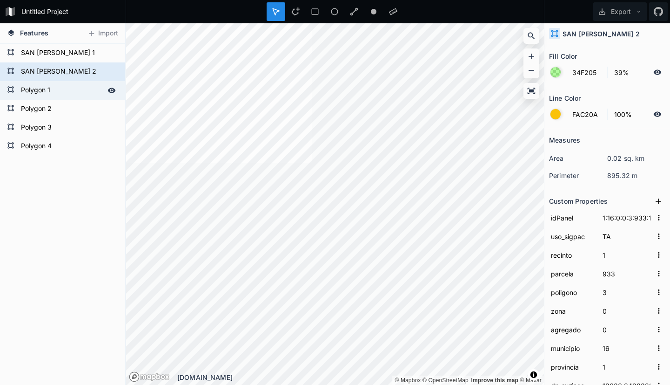
click at [47, 89] on form "Polygon 1" at bounding box center [61, 90] width 87 height 14
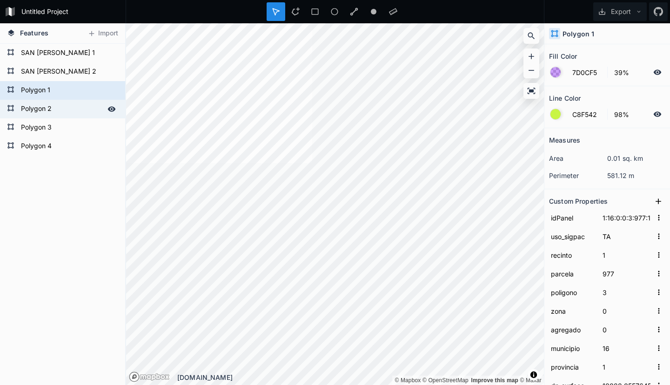
click at [41, 104] on form "Polygon 2" at bounding box center [61, 109] width 87 height 14
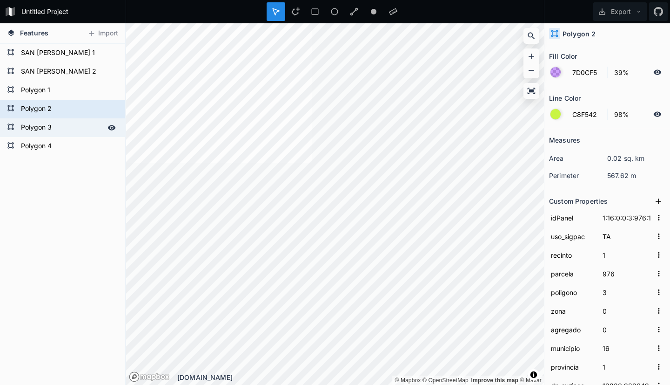
click at [46, 126] on form "Polygon 3" at bounding box center [61, 128] width 87 height 14
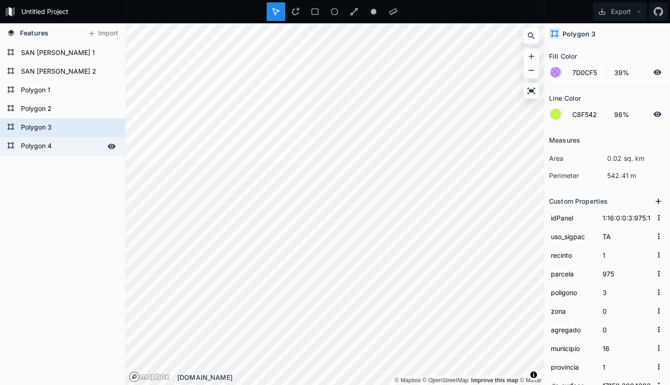
click at [38, 146] on form "Polygon 4" at bounding box center [61, 146] width 87 height 14
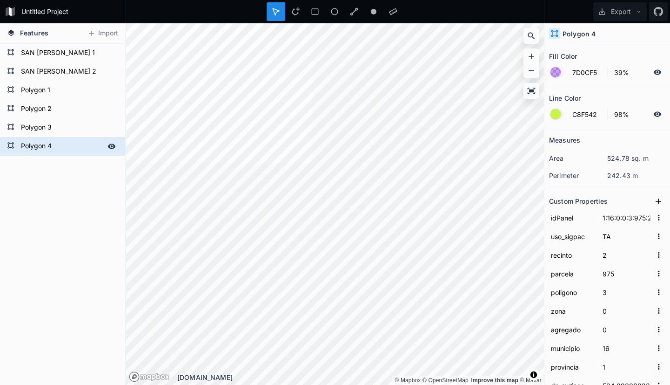
click at [38, 146] on form "Polygon 4" at bounding box center [61, 146] width 87 height 14
click at [41, 128] on form "Polygon 3" at bounding box center [61, 128] width 87 height 14
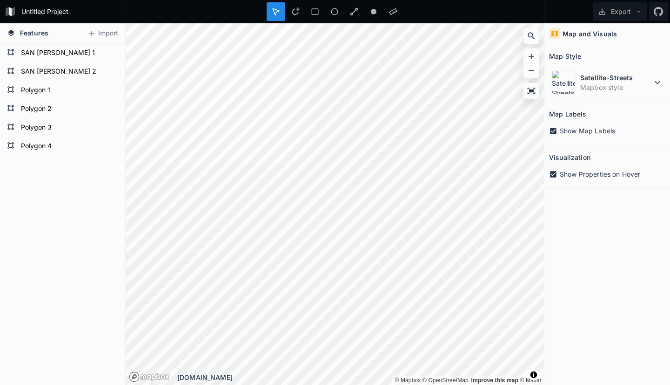
click at [95, 265] on div "Features Import Polygon 4 Polygon 3 Polygon 2 Polygon 1 SAN JUAN 2 SAN JUAN 1 ©…" at bounding box center [335, 203] width 670 height 361
click at [40, 90] on form "Polygon 1" at bounding box center [61, 90] width 87 height 14
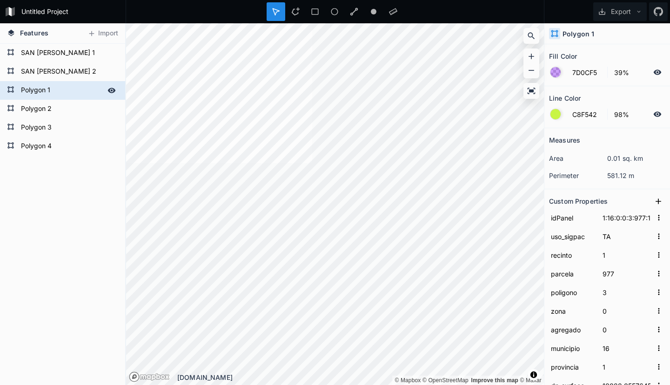
click at [40, 90] on form "Polygon 1" at bounding box center [61, 90] width 87 height 14
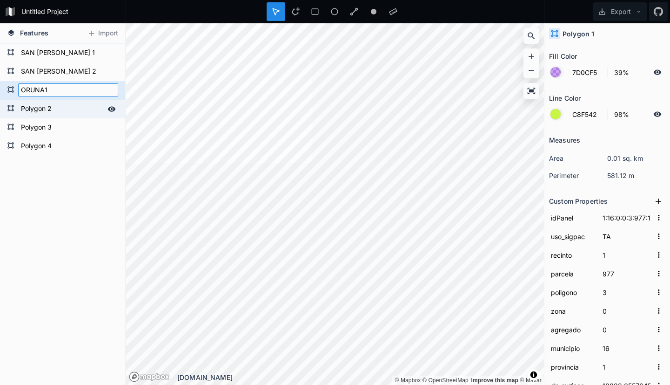
click input "submit" at bounding box center [0, 0] width 0 height 0
click at [54, 112] on form "Polygon 2" at bounding box center [61, 109] width 87 height 14
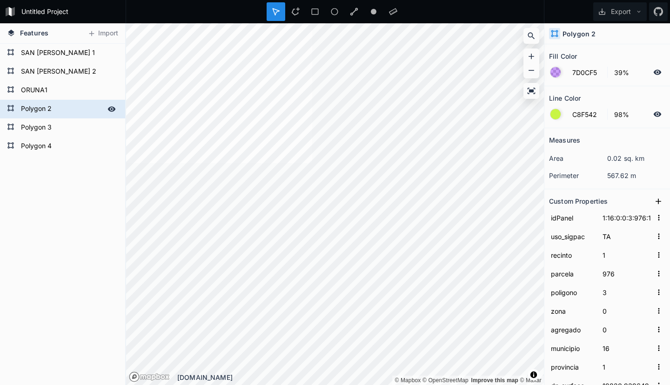
click at [54, 112] on form "Polygon 2" at bounding box center [61, 109] width 87 height 14
click at [50, 126] on form "Polygon 3" at bounding box center [61, 128] width 87 height 14
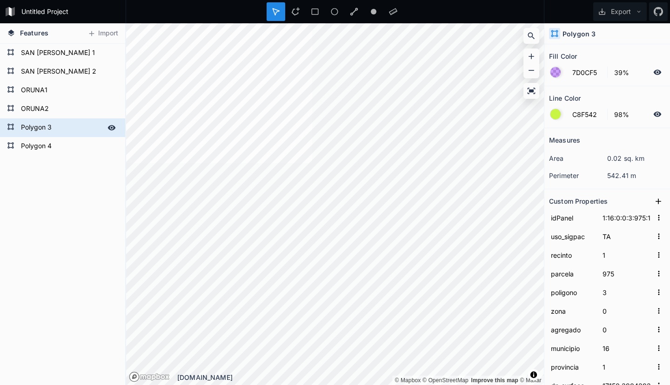
click at [43, 127] on form "Polygon 3" at bounding box center [61, 128] width 87 height 14
click at [42, 142] on form "Polygon 4" at bounding box center [61, 146] width 87 height 14
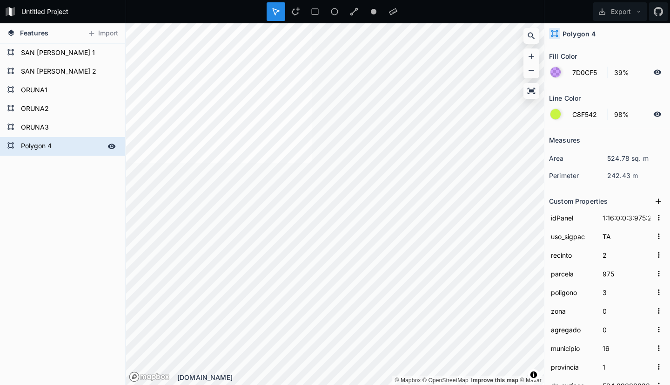
click at [42, 145] on form "Polygon 4" at bounding box center [61, 146] width 87 height 14
click input "submit" at bounding box center [0, 0] width 0 height 0
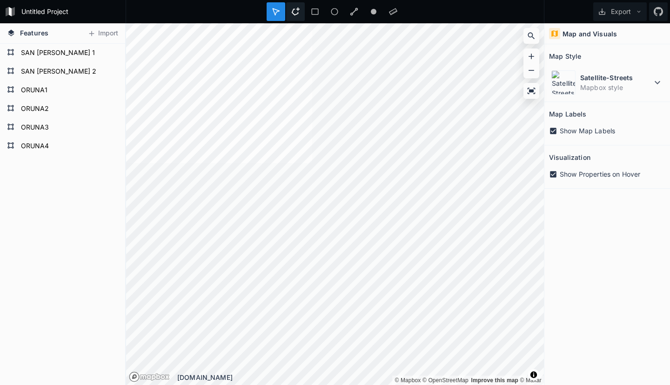
click at [295, 7] on icon at bounding box center [295, 11] width 8 height 8
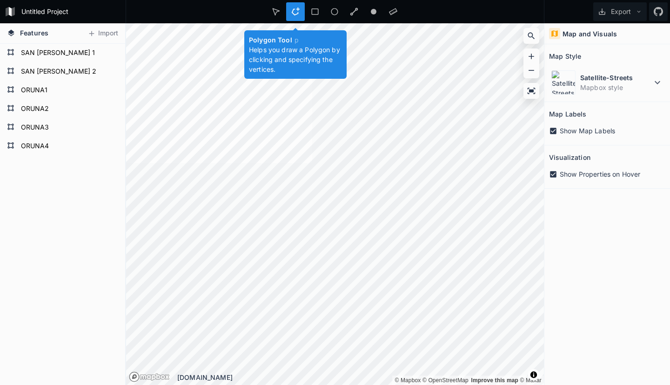
click at [295, 8] on icon at bounding box center [295, 11] width 8 height 8
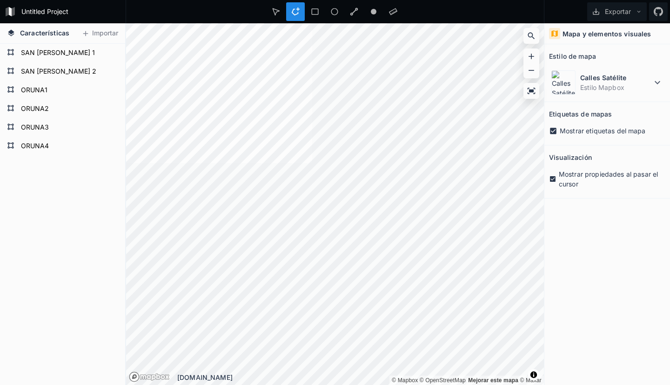
click at [290, 12] on div at bounding box center [295, 11] width 19 height 19
click at [273, 11] on icon at bounding box center [276, 11] width 8 height 8
click at [43, 145] on form "ORUNA4" at bounding box center [61, 146] width 87 height 14
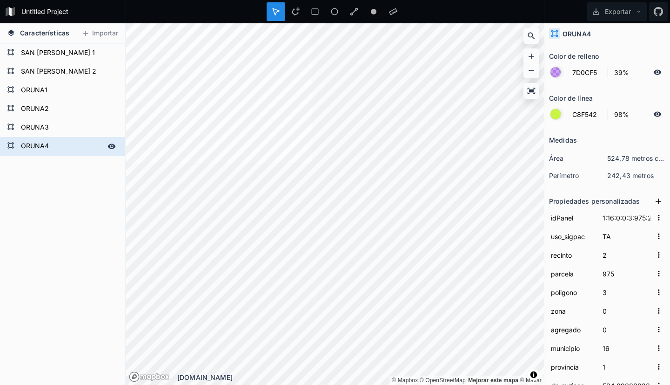
click at [38, 145] on form "ORUNA4" at bounding box center [61, 146] width 87 height 14
click at [35, 127] on form "ORUNA3" at bounding box center [61, 128] width 87 height 14
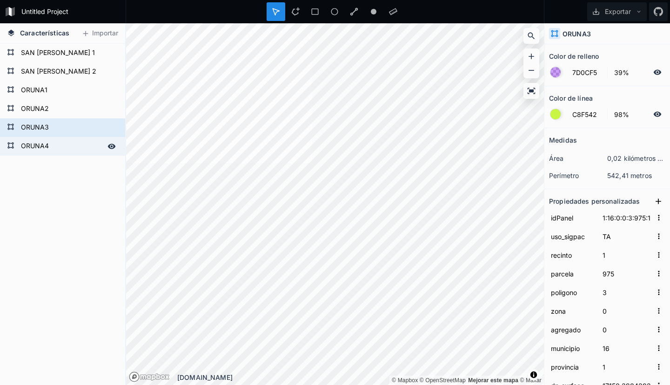
click at [36, 146] on form "ORUNA4" at bounding box center [61, 146] width 87 height 14
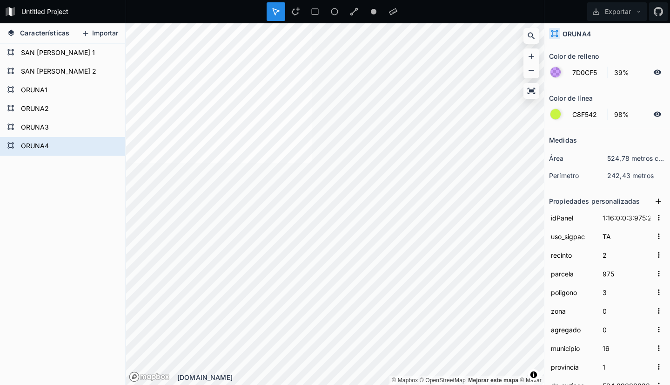
click at [108, 30] on font "Importar" at bounding box center [105, 33] width 26 height 8
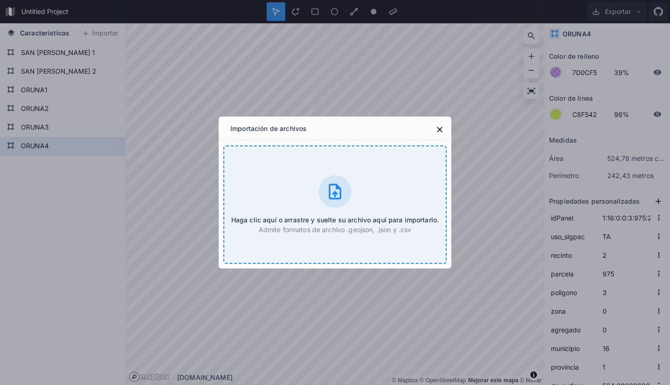
click at [338, 189] on icon at bounding box center [335, 191] width 19 height 19
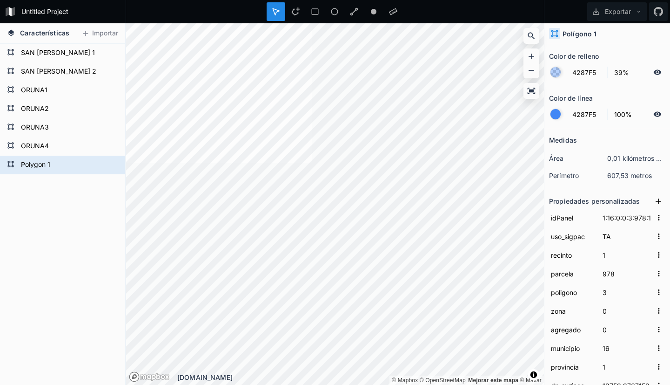
click at [558, 71] on div at bounding box center [556, 72] width 10 height 10
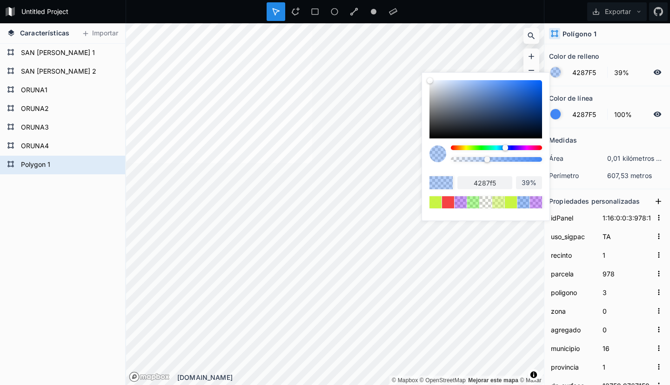
click at [454, 148] on div at bounding box center [496, 147] width 91 height 5
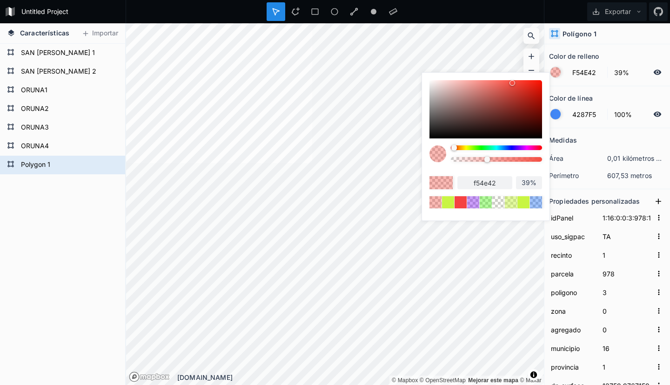
click at [541, 146] on div at bounding box center [496, 147] width 91 height 5
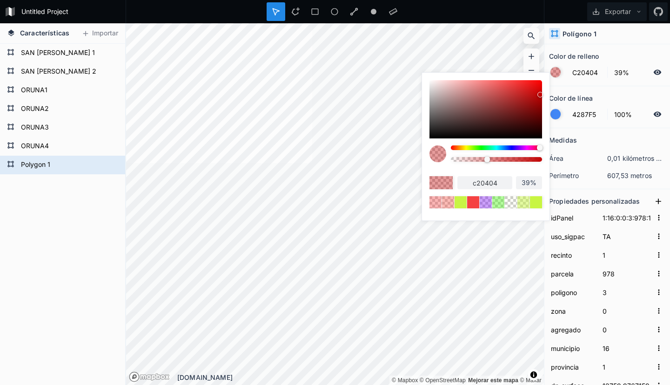
drag, startPoint x: 511, startPoint y: 81, endPoint x: 540, endPoint y: 94, distance: 31.9
click at [540, 94] on div at bounding box center [541, 95] width 6 height 6
click at [572, 125] on section "Color de línea 4287F5 100%" at bounding box center [608, 107] width 126 height 42
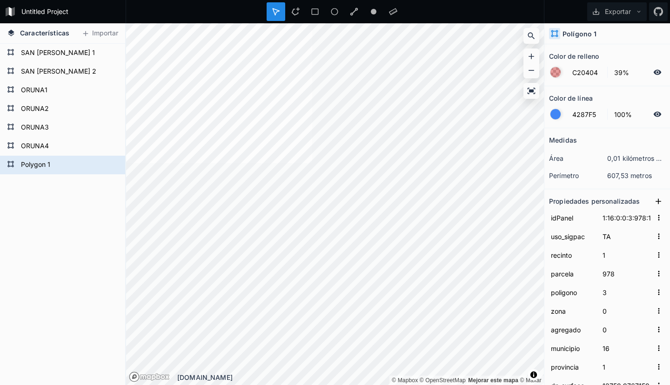
click at [553, 114] on div at bounding box center [556, 114] width 10 height 10
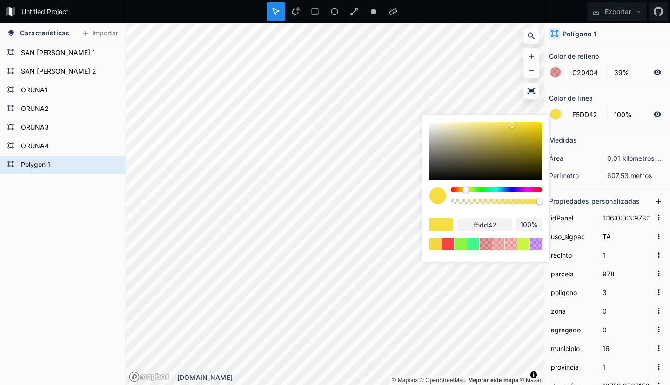
drag, startPoint x: 506, startPoint y: 188, endPoint x: 466, endPoint y: 190, distance: 39.6
click at [466, 190] on div at bounding box center [466, 190] width 6 height 6
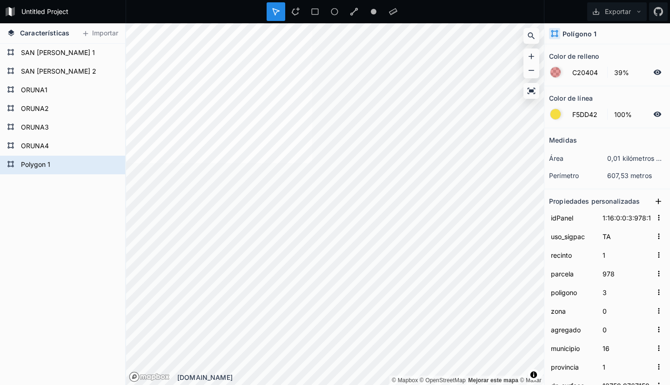
click at [558, 185] on section "Medidas área 0,01 kilómetros cuadrados perímetro 607,53 metros" at bounding box center [608, 158] width 126 height 61
click at [556, 73] on div at bounding box center [556, 72] width 10 height 10
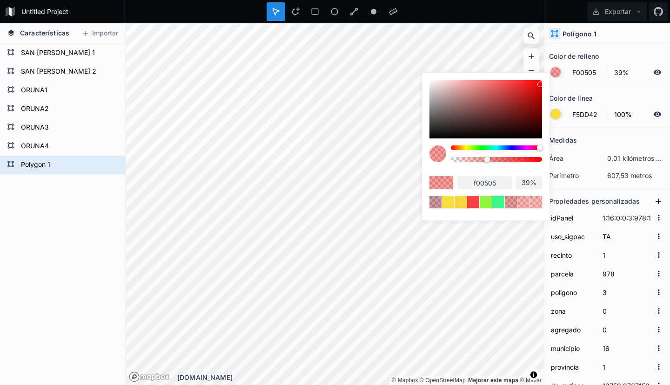
drag, startPoint x: 430, startPoint y: 81, endPoint x: 540, endPoint y: 84, distance: 109.4
click at [540, 84] on div at bounding box center [541, 84] width 6 height 6
click at [481, 146] on div at bounding box center [496, 147] width 91 height 5
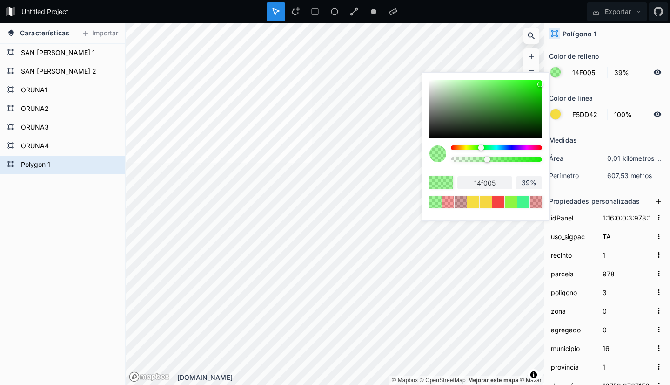
click at [471, 148] on div at bounding box center [496, 147] width 91 height 5
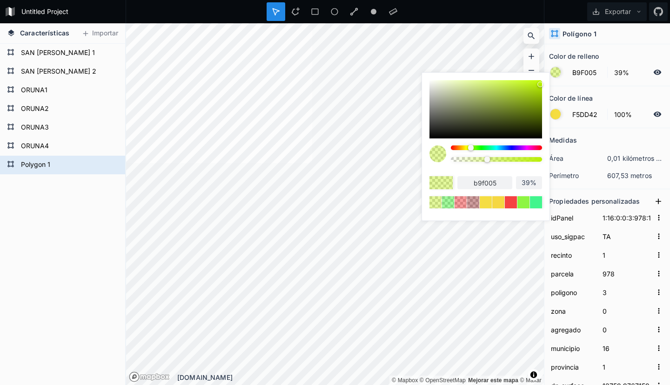
click at [527, 148] on div at bounding box center [496, 147] width 91 height 5
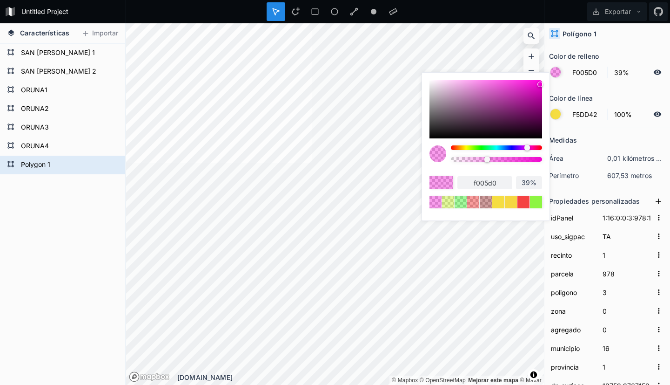
click at [488, 148] on div at bounding box center [496, 147] width 91 height 5
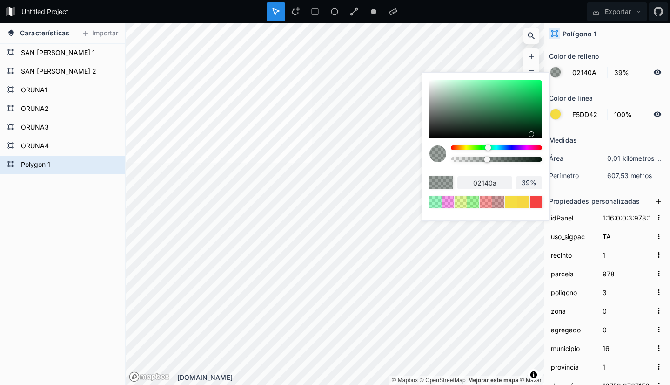
drag, startPoint x: 538, startPoint y: 82, endPoint x: 532, endPoint y: 134, distance: 51.6
click at [532, 134] on div at bounding box center [532, 134] width 6 height 6
click at [510, 147] on div at bounding box center [496, 147] width 91 height 5
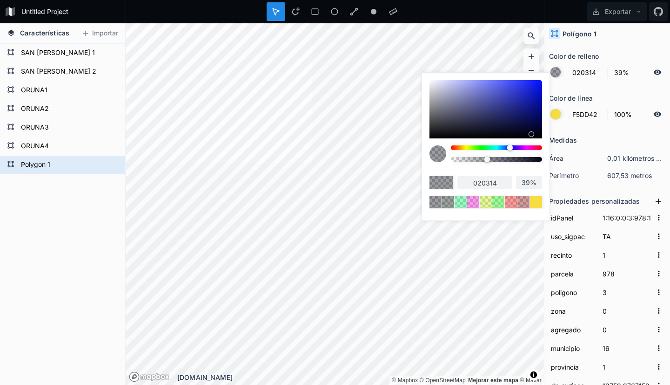
click at [532, 94] on div at bounding box center [486, 109] width 113 height 58
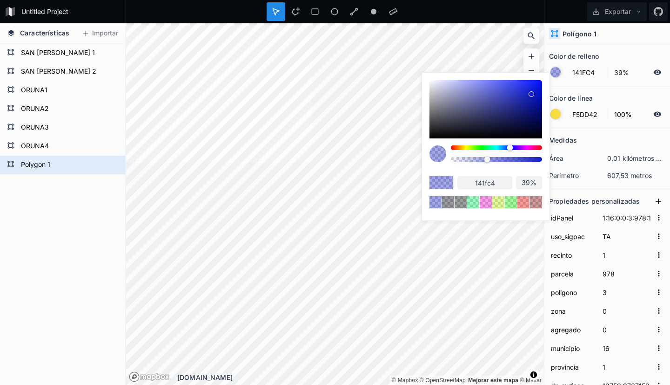
click at [593, 133] on div "Medidas" at bounding box center [607, 140] width 116 height 14
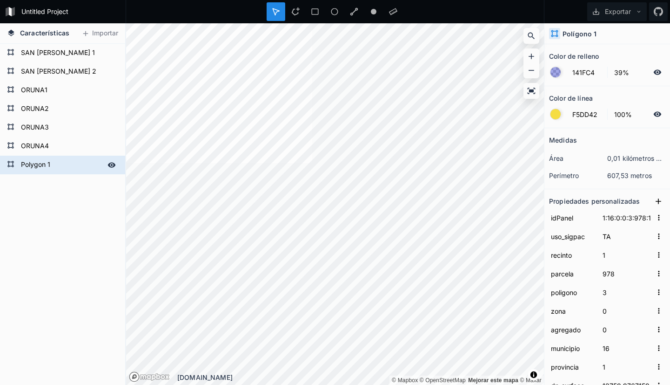
click at [44, 165] on form "Polygon 1" at bounding box center [61, 165] width 87 height 14
click at [62, 207] on div "ORUNA5 ORUNA4 ORUNA3 ORUNA2 ORUNA1 SAN JUAN 2 SAN JUAN 1" at bounding box center [62, 214] width 125 height 341
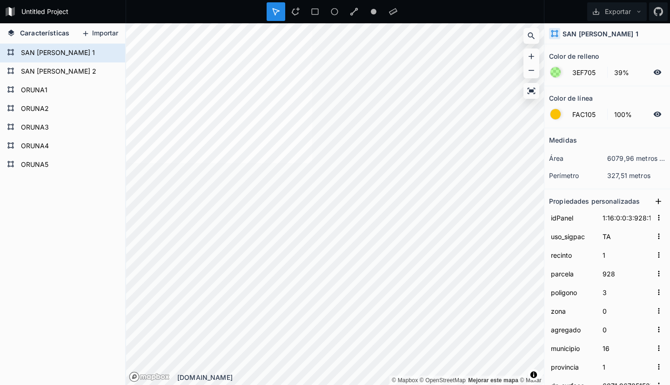
click at [97, 29] on font "Importar" at bounding box center [105, 33] width 26 height 8
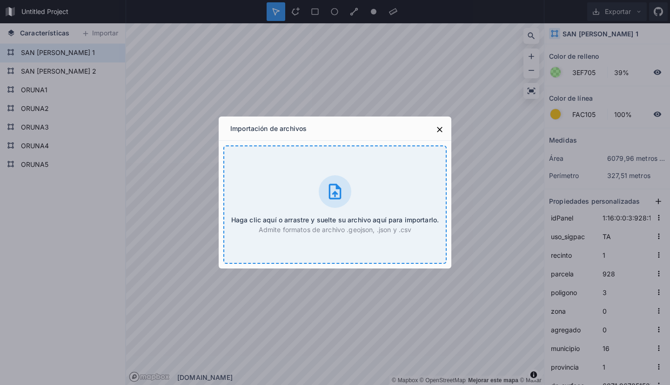
click at [332, 195] on icon at bounding box center [335, 191] width 19 height 19
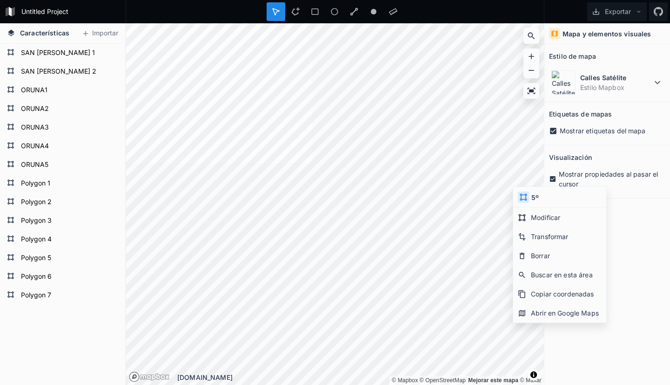
click at [533, 197] on font "5º" at bounding box center [535, 197] width 7 height 8
click at [526, 198] on icon at bounding box center [524, 197] width 8 height 8
click at [537, 218] on font "Modificar" at bounding box center [545, 217] width 29 height 8
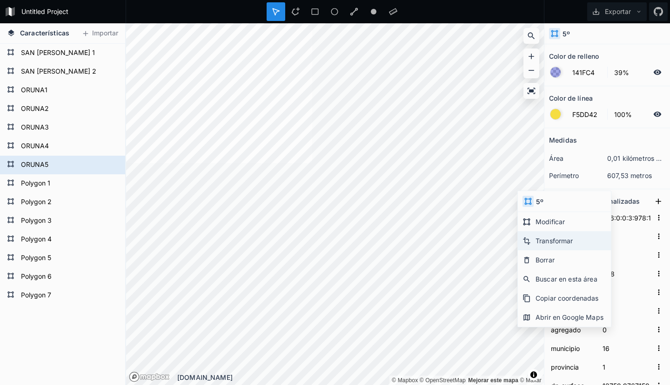
click at [542, 241] on font "Transformar" at bounding box center [555, 240] width 38 height 8
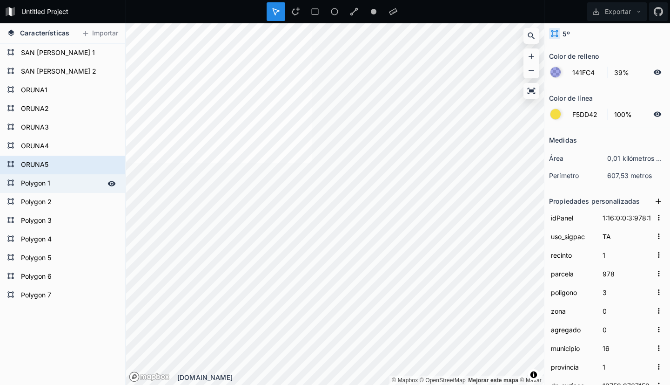
click at [35, 182] on form "Polygon 1" at bounding box center [61, 183] width 87 height 14
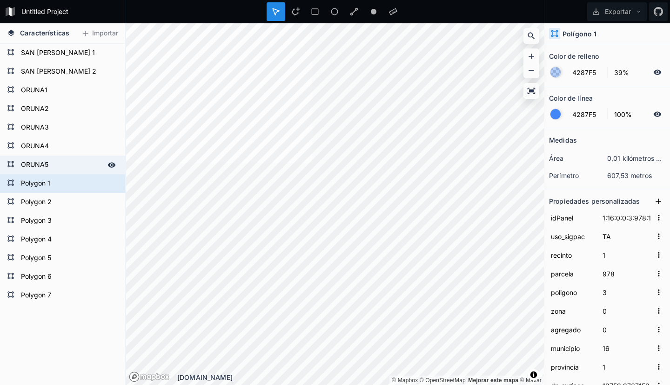
click at [35, 165] on form "ORUNA5" at bounding box center [61, 165] width 87 height 14
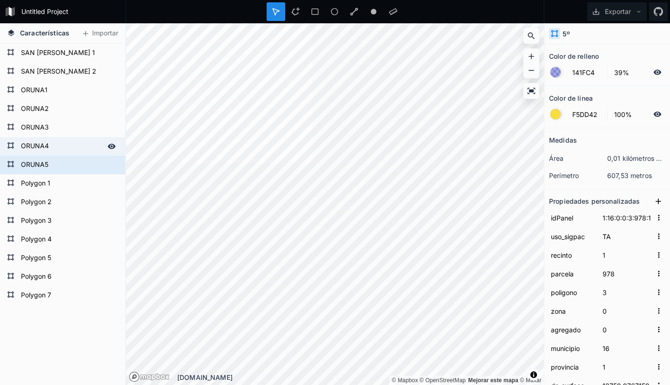
click at [35, 145] on form "ORUNA4" at bounding box center [61, 146] width 87 height 14
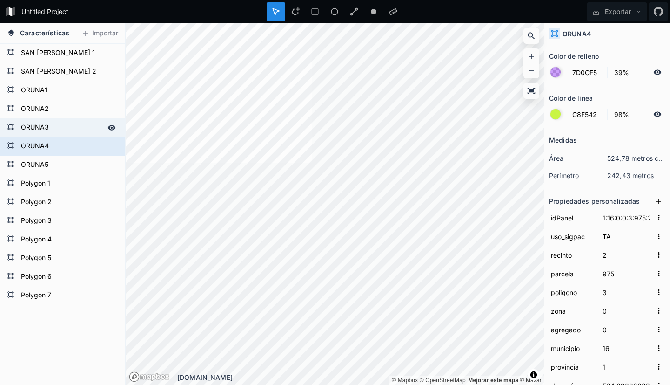
click at [30, 129] on form "ORUNA3" at bounding box center [61, 128] width 87 height 14
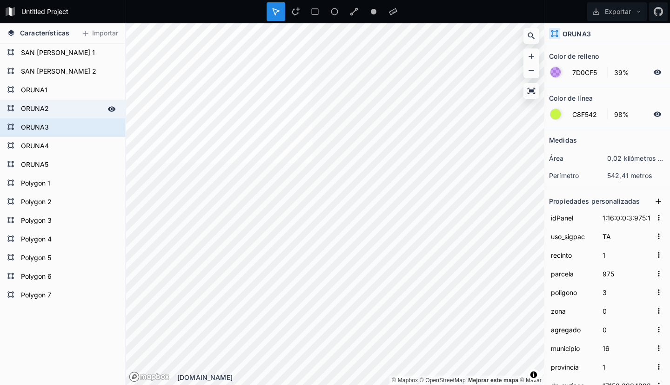
click at [35, 106] on form "ORUNA2" at bounding box center [61, 109] width 87 height 14
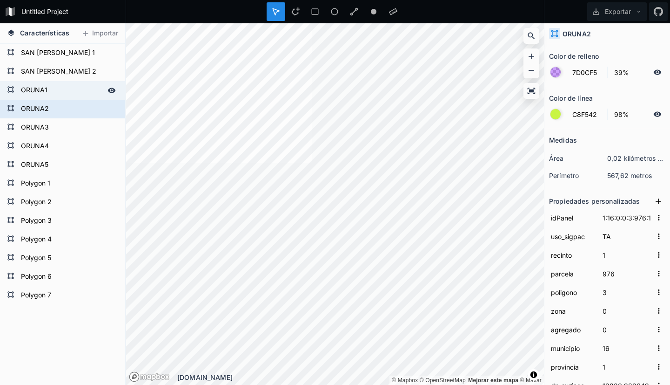
click at [34, 87] on form "ORUNA1" at bounding box center [61, 90] width 87 height 14
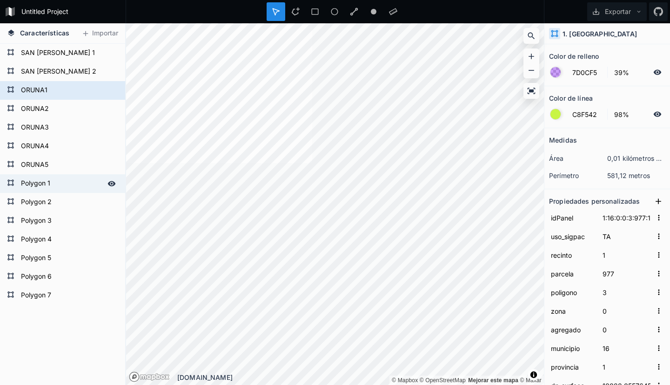
click at [38, 184] on form "Polygon 1" at bounding box center [61, 183] width 87 height 14
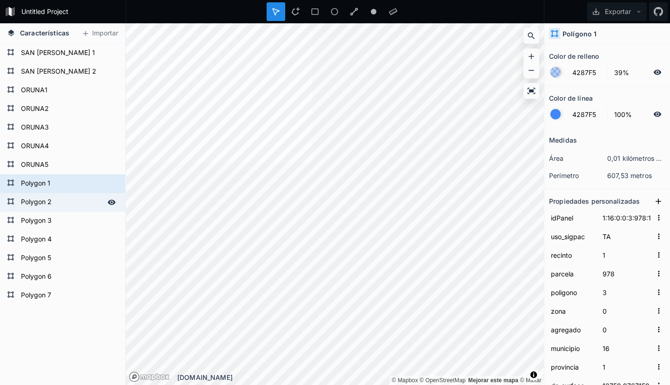
click at [36, 200] on form "Polygon 2" at bounding box center [61, 202] width 87 height 14
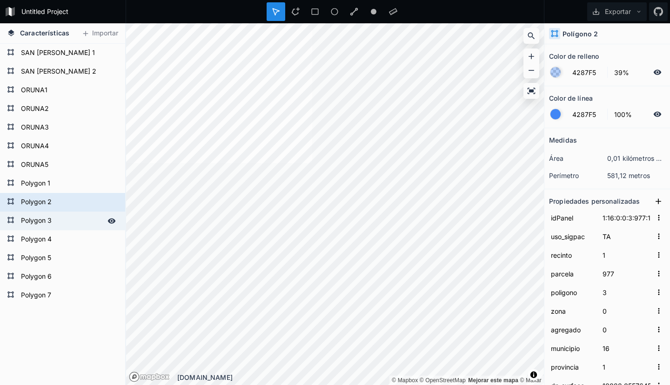
click at [31, 219] on form "Polygon 3" at bounding box center [61, 221] width 87 height 14
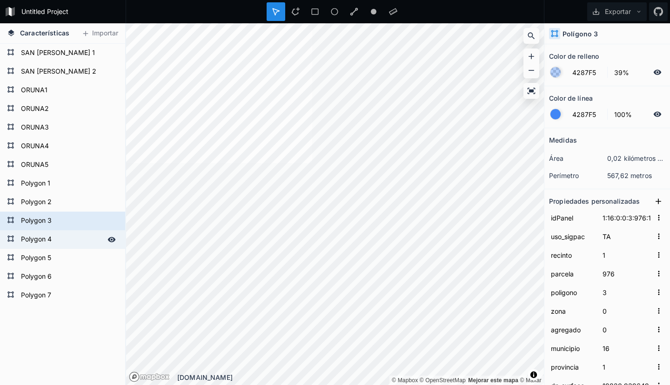
click at [28, 239] on form "Polygon 4" at bounding box center [61, 239] width 87 height 14
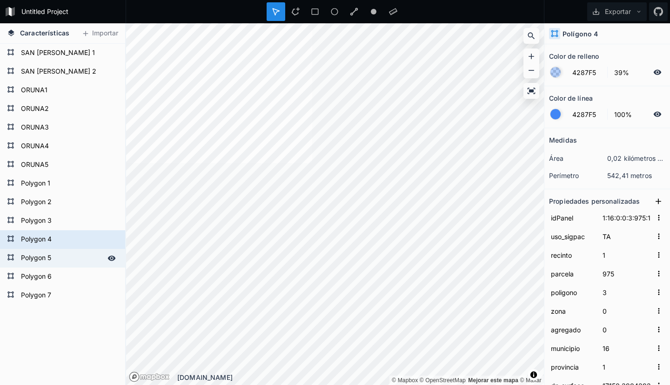
click at [33, 255] on form "Polygon 5" at bounding box center [61, 258] width 87 height 14
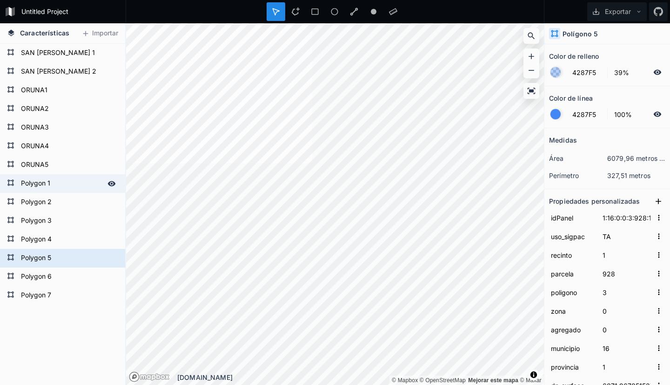
click at [42, 184] on form "Polygon 1" at bounding box center [61, 183] width 87 height 14
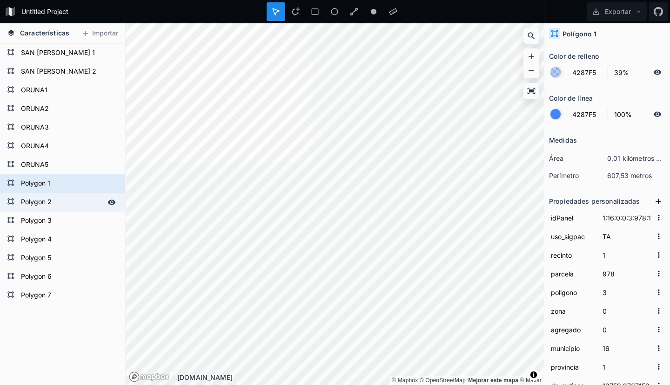
click at [37, 200] on form "Polygon 2" at bounding box center [61, 202] width 87 height 14
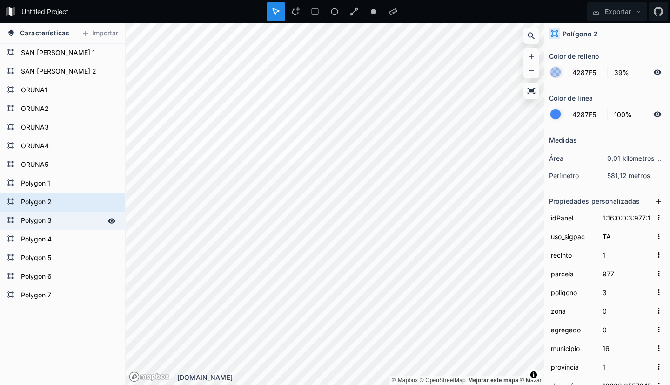
click at [35, 220] on form "Polygon 3" at bounding box center [61, 221] width 87 height 14
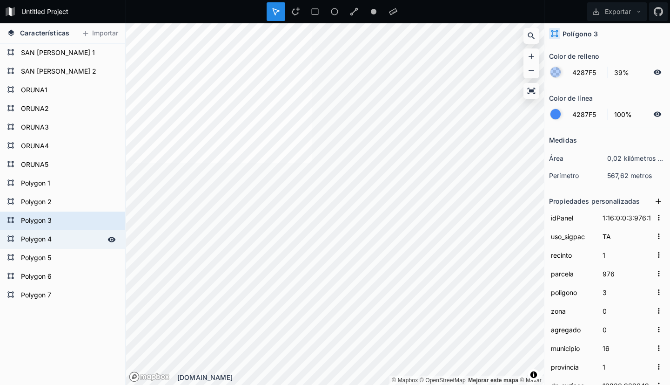
click at [32, 236] on form "Polygon 4" at bounding box center [61, 239] width 87 height 14
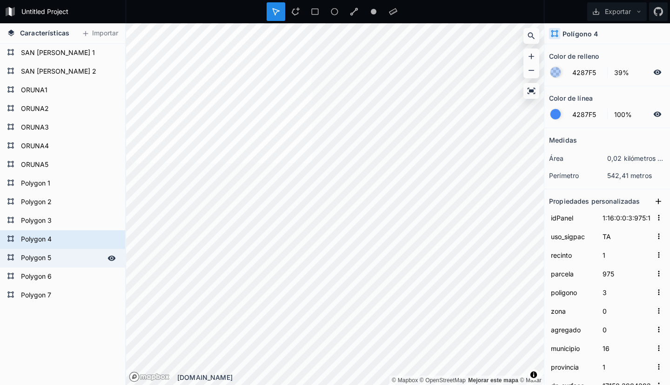
click at [34, 257] on form "Polygon 5" at bounding box center [61, 258] width 87 height 14
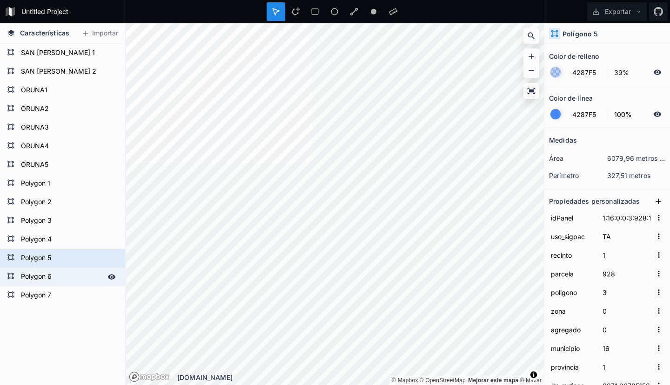
click at [33, 273] on form "Polygon 6" at bounding box center [61, 277] width 87 height 14
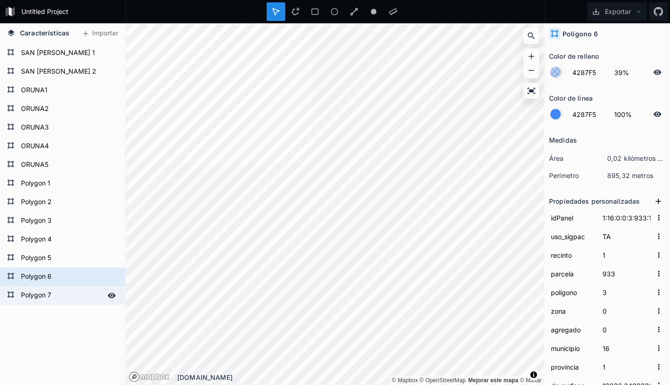
click at [34, 293] on form "Polygon 7" at bounding box center [61, 295] width 87 height 14
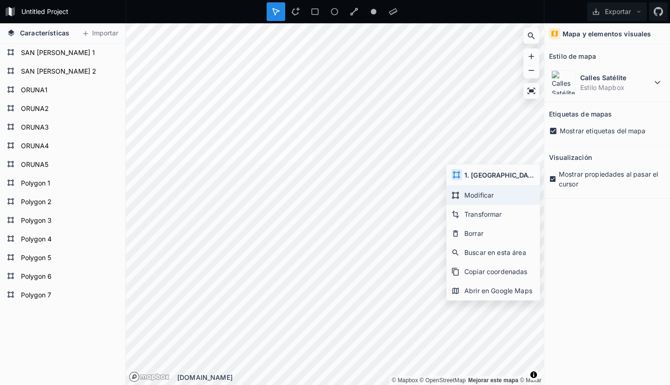
click at [493, 196] on font "Modificar" at bounding box center [479, 195] width 29 height 8
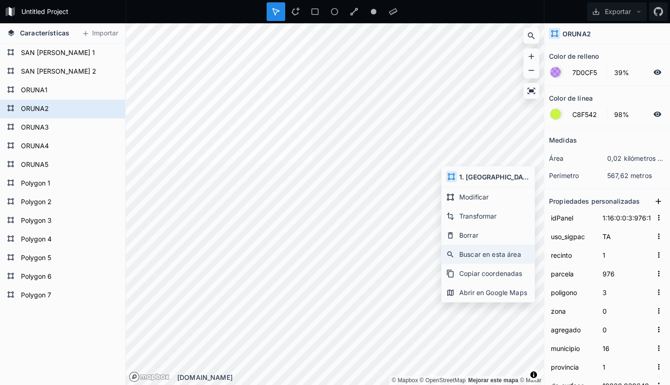
click at [493, 256] on font "Buscar en esta área" at bounding box center [490, 254] width 62 height 8
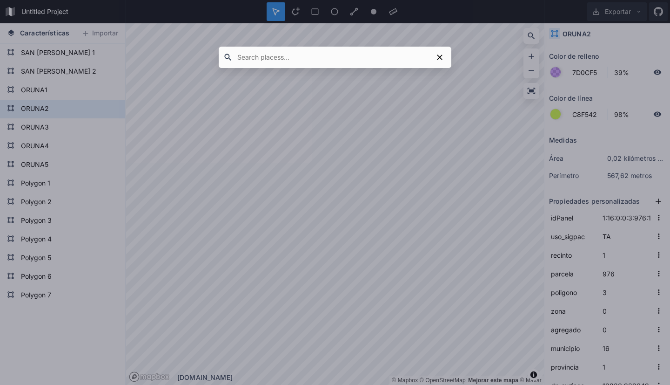
click at [402, 175] on div at bounding box center [335, 192] width 670 height 385
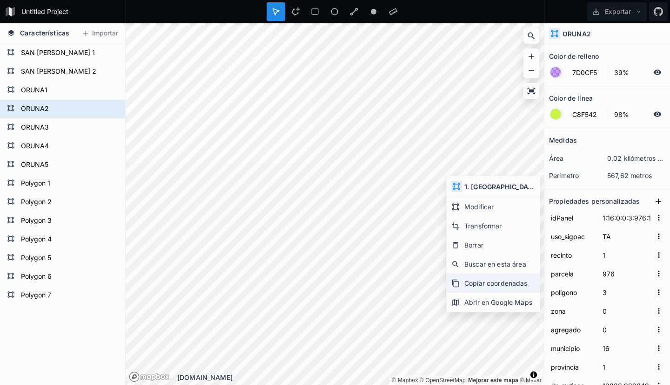
click at [508, 284] on font "Copiar coordenadas" at bounding box center [496, 283] width 63 height 8
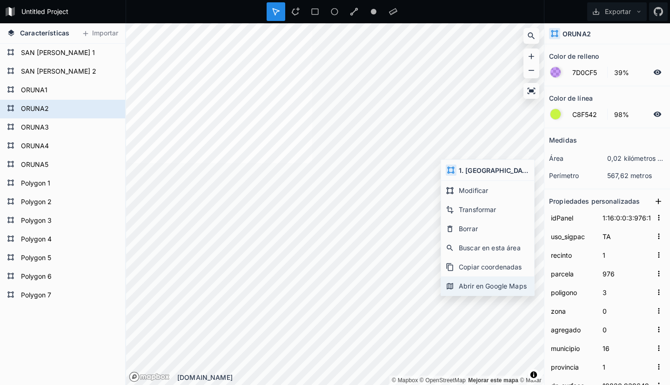
click at [484, 289] on font "Abrir en Google Maps" at bounding box center [493, 286] width 68 height 8
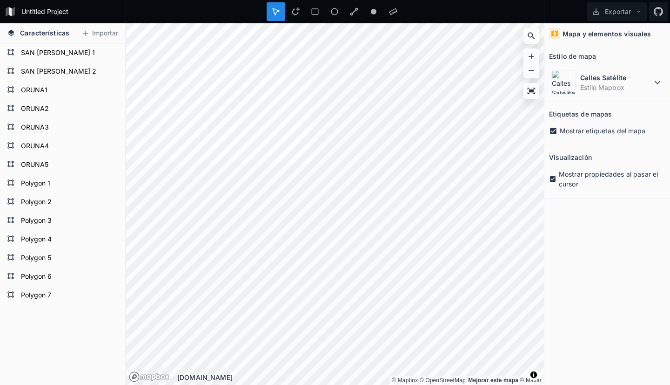
click at [608, 237] on div "Mapa y elementos visuales Estilo de mapa Calles Satélite Estilo Mapbox Etiqueta…" at bounding box center [608, 203] width 126 height 361
click at [559, 34] on div at bounding box center [554, 33] width 11 height 11
click at [569, 34] on font "Mapa y elementos visuales" at bounding box center [607, 34] width 89 height 8
click at [658, 83] on icon at bounding box center [658, 82] width 6 height 3
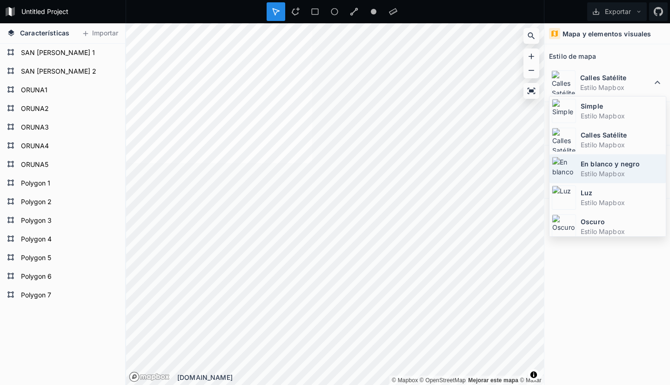
click at [588, 163] on font "En blanco y negro" at bounding box center [610, 164] width 59 height 8
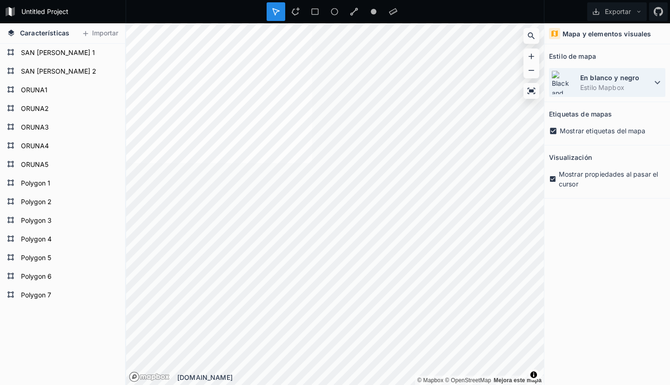
click at [660, 81] on icon at bounding box center [658, 82] width 6 height 3
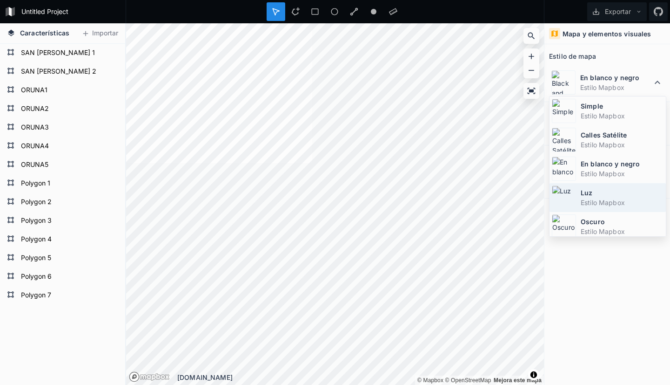
click at [590, 201] on font "Estilo Mapbox" at bounding box center [603, 202] width 44 height 8
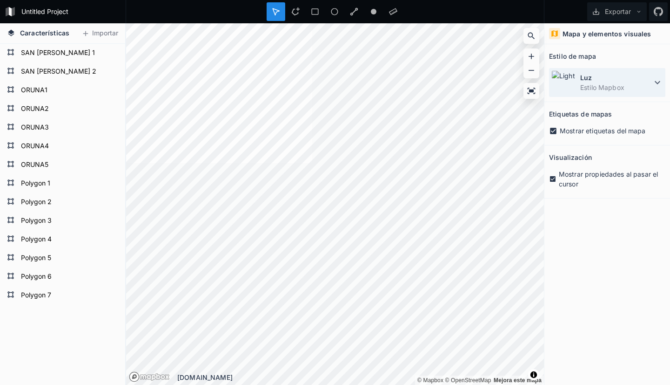
click at [661, 81] on icon at bounding box center [657, 82] width 11 height 11
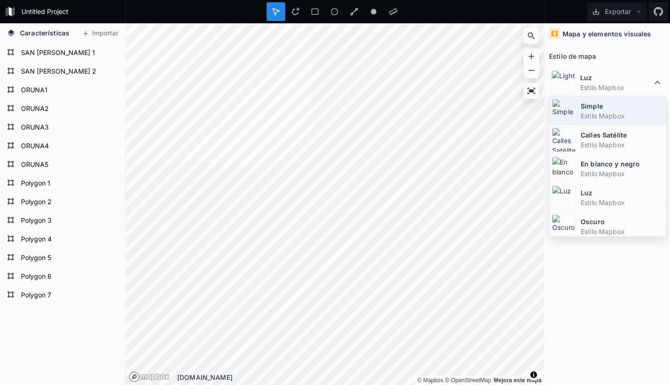
click at [588, 105] on font "Simple" at bounding box center [592, 106] width 22 height 8
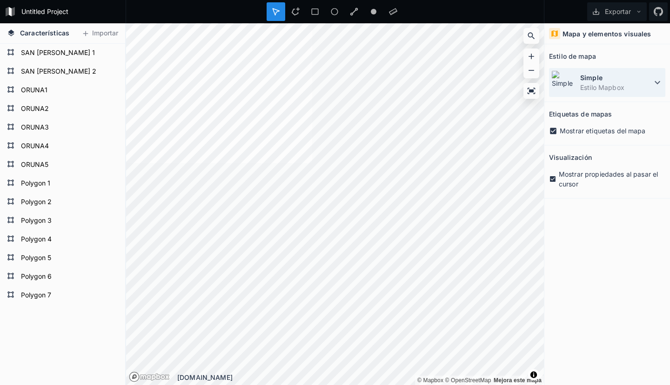
click at [654, 81] on icon at bounding box center [657, 82] width 11 height 11
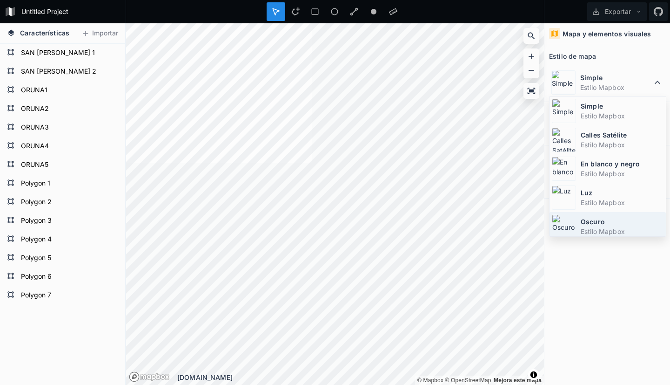
click at [588, 227] on font "Estilo Mapbox" at bounding box center [603, 231] width 44 height 8
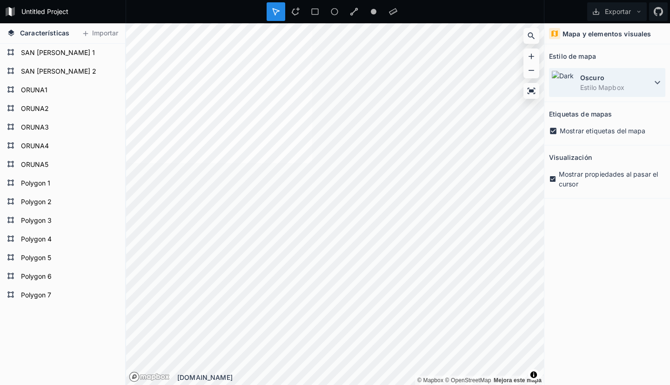
click at [656, 81] on icon at bounding box center [657, 82] width 11 height 11
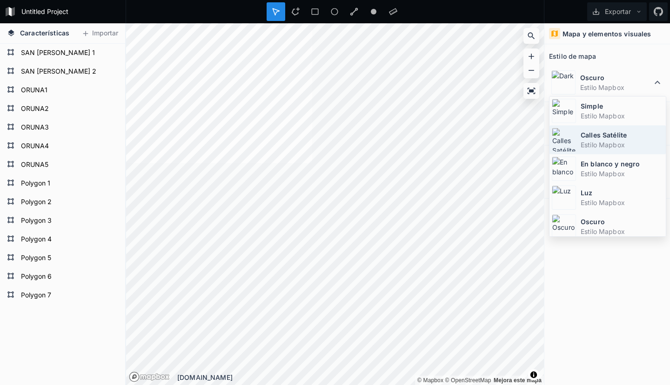
click at [590, 135] on font "Calles Satélite" at bounding box center [604, 135] width 46 height 8
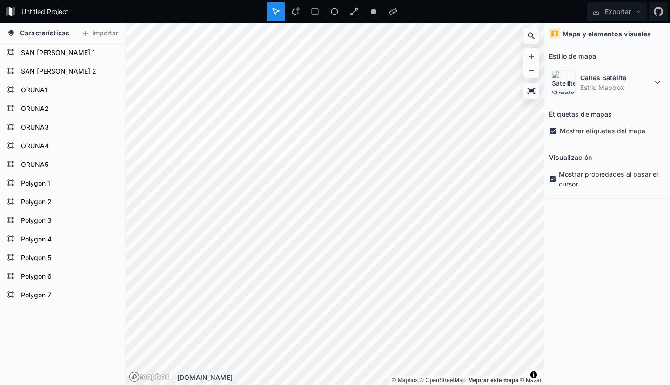
click at [10, 33] on icon at bounding box center [11, 32] width 7 height 7
click at [596, 11] on icon at bounding box center [596, 11] width 7 height 7
click at [640, 12] on icon at bounding box center [639, 11] width 7 height 7
click at [660, 12] on icon at bounding box center [658, 11] width 9 height 9
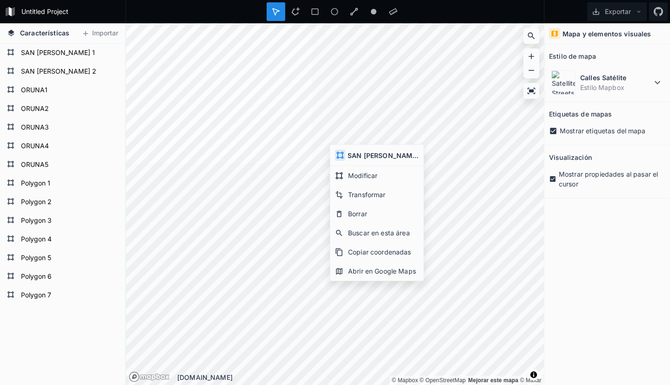
click at [353, 154] on font "SAN JUAN 2" at bounding box center [386, 155] width 77 height 8
click at [341, 156] on icon at bounding box center [340, 155] width 8 height 8
click at [379, 156] on font "SAN JUAN 2" at bounding box center [386, 155] width 77 height 8
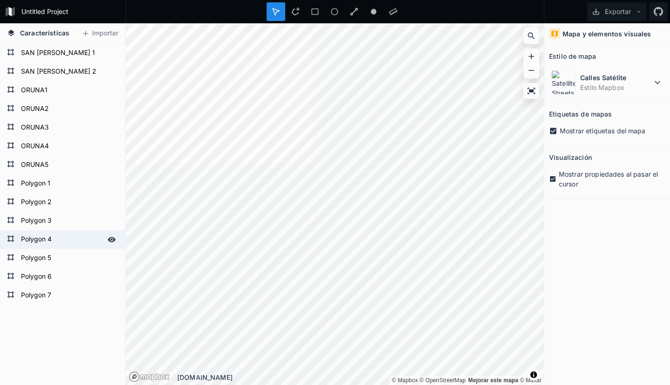
click at [115, 243] on div "Características Importar Polygon 7 Polygon 6 Polygon 5 Polygon 4 Polygon 3 Poly…" at bounding box center [335, 203] width 670 height 361
click at [529, 94] on icon at bounding box center [531, 90] width 9 height 9
click at [533, 69] on icon at bounding box center [531, 70] width 9 height 9
click at [529, 53] on icon at bounding box center [531, 56] width 9 height 9
click at [531, 37] on icon at bounding box center [531, 36] width 7 height 7
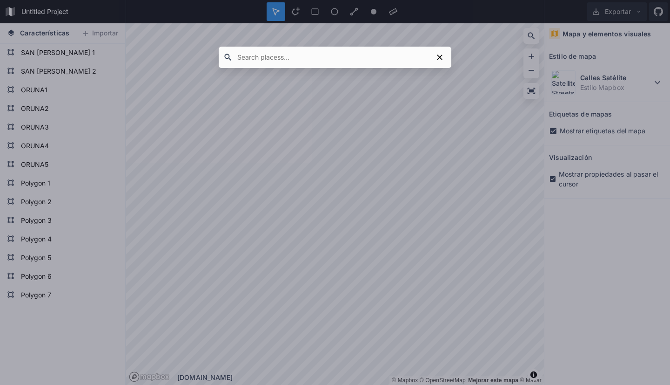
click at [261, 59] on input "text" at bounding box center [333, 57] width 200 height 17
click at [442, 56] on icon at bounding box center [439, 57] width 9 height 9
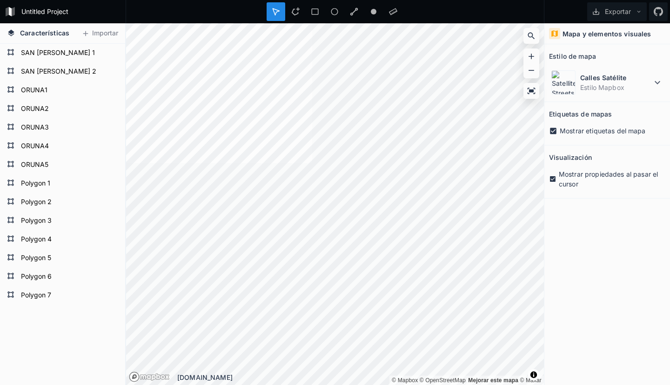
click at [554, 179] on icon at bounding box center [553, 179] width 6 height 6
click at [551, 131] on icon at bounding box center [553, 131] width 7 height 7
click at [554, 178] on icon at bounding box center [552, 179] width 7 height 8
click at [581, 116] on font "Etiquetas de mapas" at bounding box center [580, 114] width 63 height 8
click at [553, 131] on icon at bounding box center [553, 131] width 8 height 8
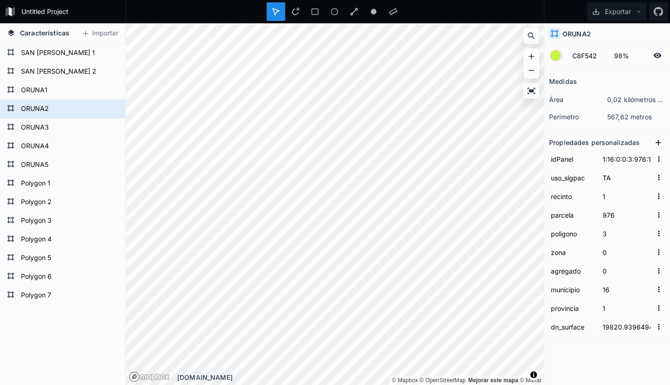
scroll to position [61, 0]
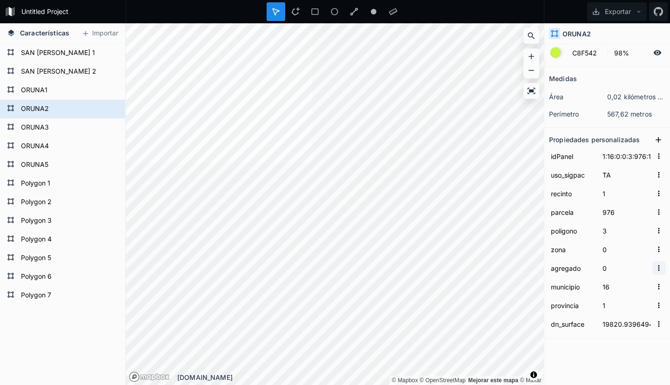
click at [659, 269] on icon "button" at bounding box center [659, 268] width 1 height 6
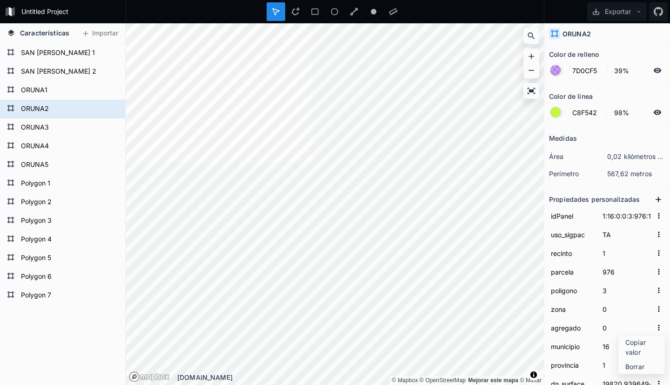
scroll to position [0, 0]
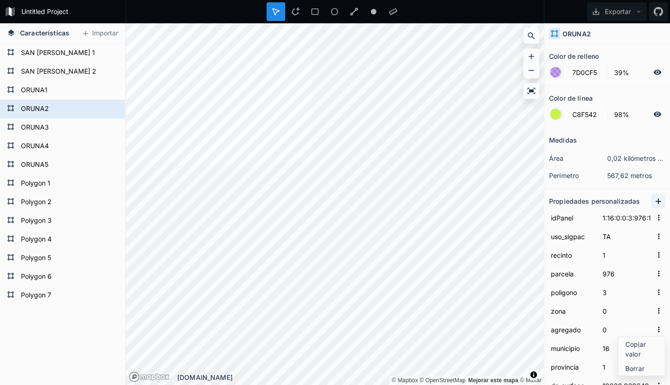
click at [654, 202] on icon at bounding box center [658, 200] width 9 height 9
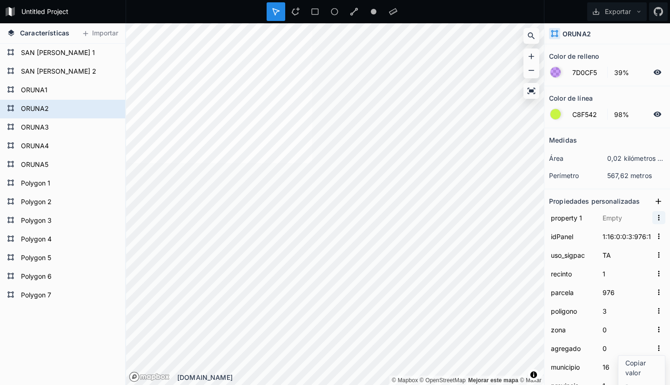
click at [655, 219] on icon "button" at bounding box center [659, 217] width 8 height 8
click at [636, 189] on section "Propiedades personalizadas property 1 Copiar valor Borrar idPanel 1:16:0:0:3:97…" at bounding box center [608, 303] width 126 height 229
click at [584, 218] on input "property 1" at bounding box center [572, 217] width 47 height 14
click at [655, 216] on icon "button" at bounding box center [659, 217] width 8 height 8
click at [627, 243] on font "Copiar valor" at bounding box center [636, 237] width 20 height 18
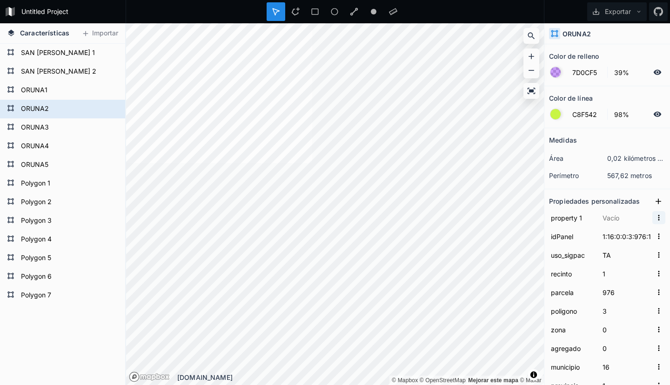
click at [655, 217] on icon "button" at bounding box center [659, 217] width 8 height 8
click at [634, 232] on font "Copiar valor" at bounding box center [636, 237] width 20 height 18
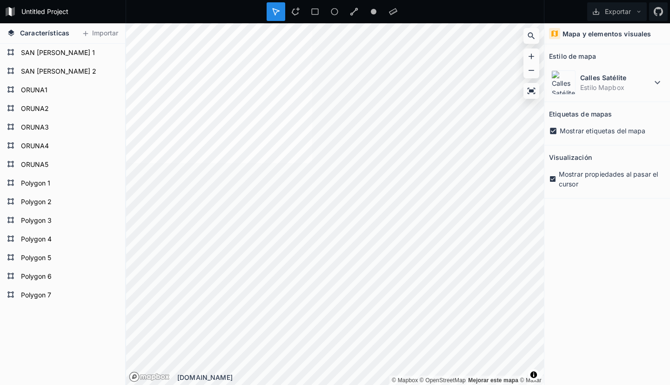
click at [553, 182] on icon at bounding box center [552, 179] width 7 height 8
click at [567, 115] on font "Etiquetas de mapas" at bounding box center [580, 114] width 63 height 8
click at [564, 158] on font "Visualización" at bounding box center [570, 157] width 43 height 8
click at [660, 81] on icon at bounding box center [658, 82] width 6 height 3
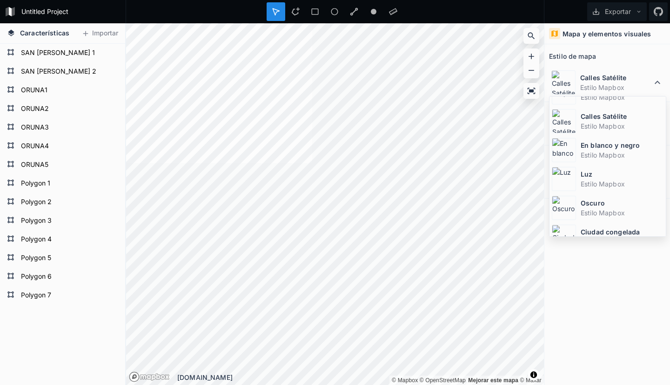
scroll to position [62, 0]
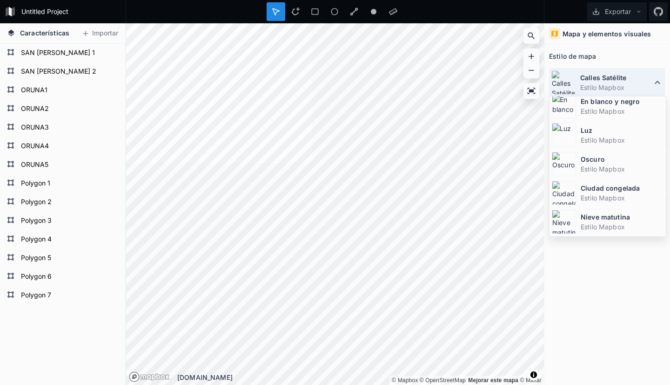
click at [663, 83] on div "Calles Satélite Estilo Mapbox" at bounding box center [607, 82] width 116 height 29
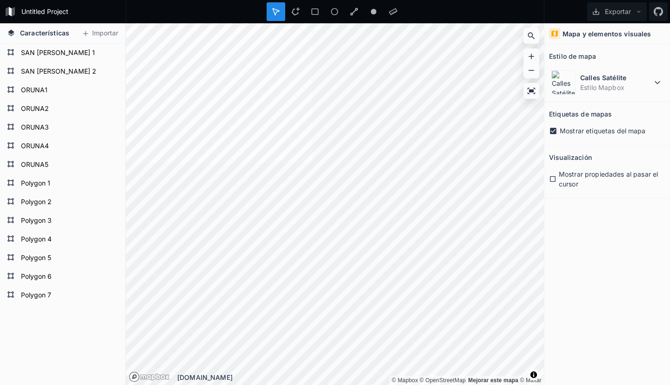
click at [553, 179] on icon at bounding box center [552, 179] width 7 height 8
click at [552, 130] on icon at bounding box center [553, 131] width 7 height 7
click at [556, 131] on icon at bounding box center [553, 131] width 7 height 7
click at [554, 131] on icon at bounding box center [553, 131] width 7 height 7
click at [564, 56] on font "Estilo de mapa" at bounding box center [572, 56] width 47 height 8
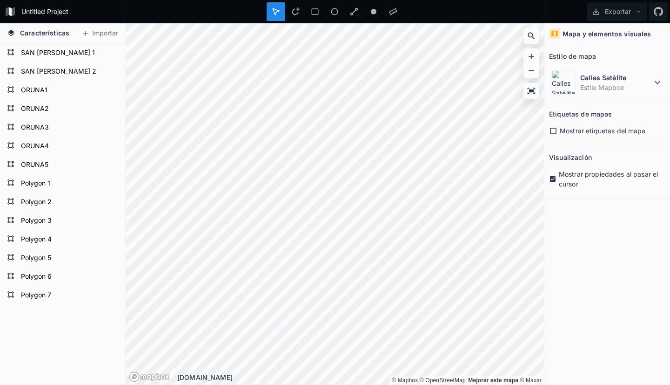
click at [556, 31] on icon at bounding box center [555, 33] width 8 height 8
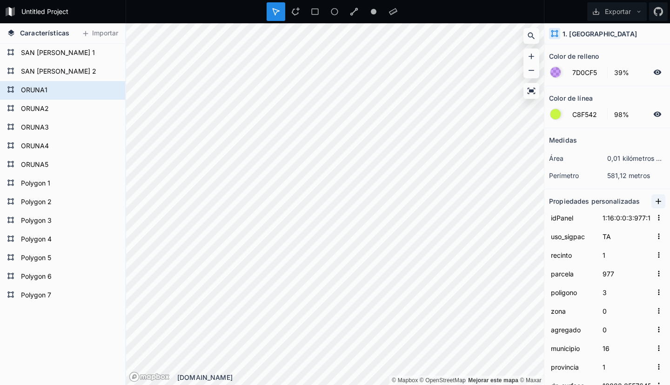
click at [656, 201] on icon at bounding box center [659, 201] width 6 height 6
click at [659, 219] on icon "button" at bounding box center [659, 218] width 1 height 6
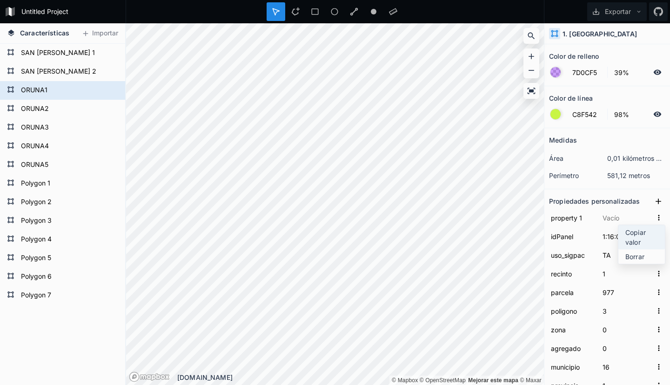
click at [634, 244] on span "Copiar valor" at bounding box center [644, 237] width 37 height 20
drag, startPoint x: 581, startPoint y: 217, endPoint x: 589, endPoint y: 220, distance: 8.4
click at [583, 217] on input "property 1" at bounding box center [572, 217] width 47 height 14
click at [564, 238] on input "idPanel" at bounding box center [572, 236] width 47 height 14
click at [569, 256] on input "uso_sigpac" at bounding box center [572, 255] width 47 height 14
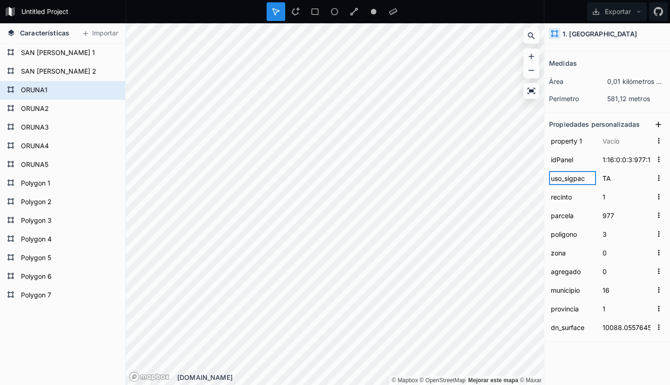
scroll to position [80, 0]
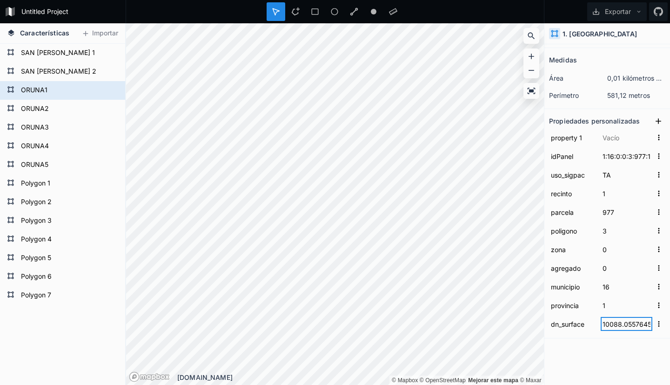
click at [606, 328] on input "10088.0557645169" at bounding box center [627, 324] width 52 height 14
click at [569, 327] on input "dn_surface" at bounding box center [572, 324] width 47 height 14
click at [659, 270] on icon "button" at bounding box center [659, 268] width 1 height 6
click at [655, 249] on icon "button" at bounding box center [659, 249] width 8 height 8
click at [655, 232] on icon "button" at bounding box center [659, 230] width 8 height 8
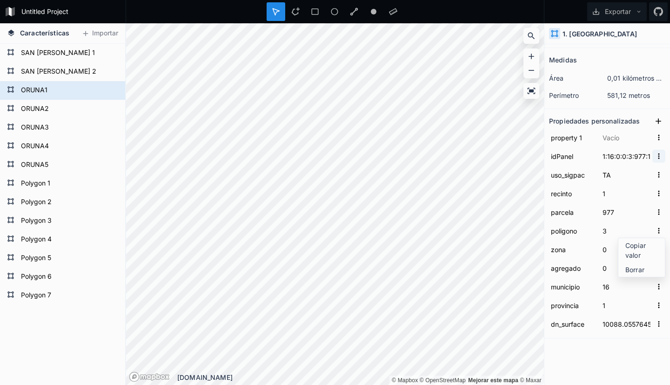
click at [659, 155] on icon "button" at bounding box center [659, 156] width 1 height 6
click at [655, 138] on icon "button" at bounding box center [659, 137] width 8 height 8
click at [656, 120] on icon at bounding box center [659, 121] width 6 height 6
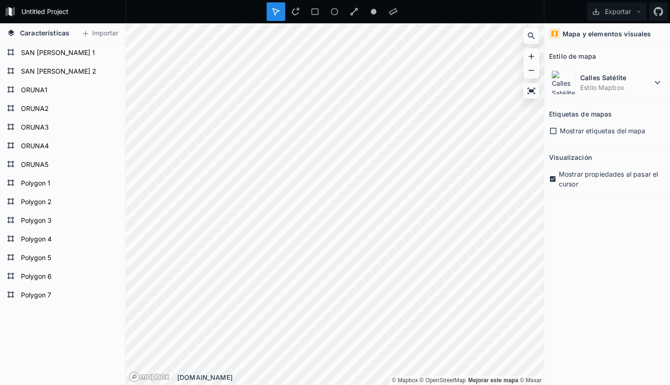
click at [554, 132] on icon at bounding box center [553, 131] width 8 height 8
click at [553, 178] on icon at bounding box center [552, 179] width 7 height 8
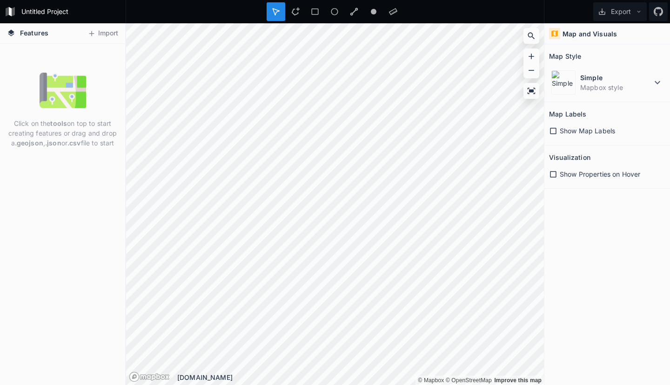
click at [553, 131] on icon at bounding box center [553, 131] width 8 height 8
click at [552, 175] on icon at bounding box center [553, 174] width 8 height 8
click at [101, 31] on button "Import" at bounding box center [103, 33] width 40 height 15
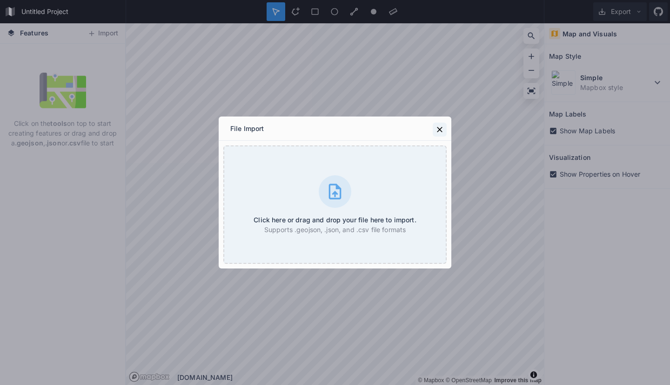
click at [441, 127] on icon at bounding box center [439, 129] width 9 height 9
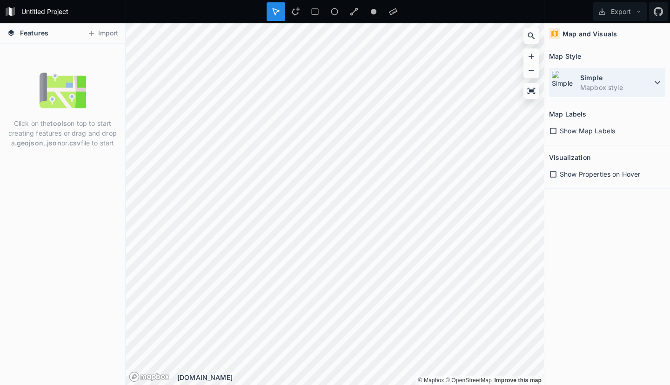
click at [658, 81] on icon at bounding box center [657, 82] width 11 height 11
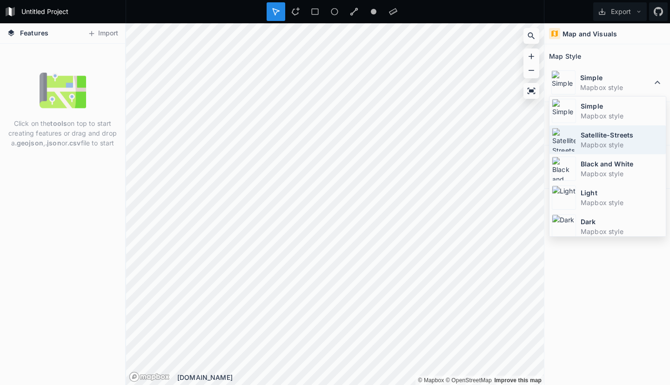
click at [585, 133] on dt "Satellite-Streets" at bounding box center [622, 135] width 83 height 10
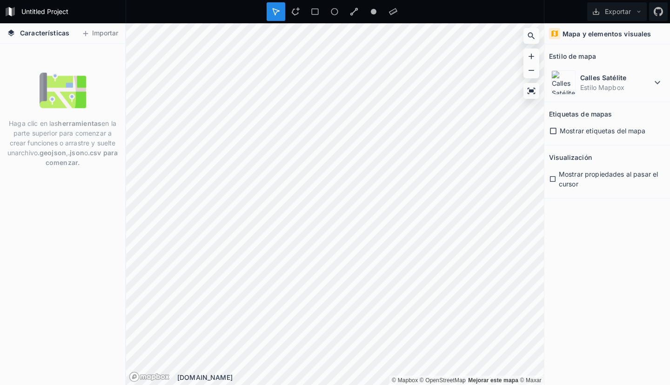
click at [553, 179] on icon at bounding box center [552, 179] width 7 height 8
click at [36, 32] on font "Características" at bounding box center [44, 33] width 49 height 8
click at [10, 32] on icon at bounding box center [11, 32] width 7 height 7
click at [85, 33] on icon at bounding box center [85, 33] width 8 height 8
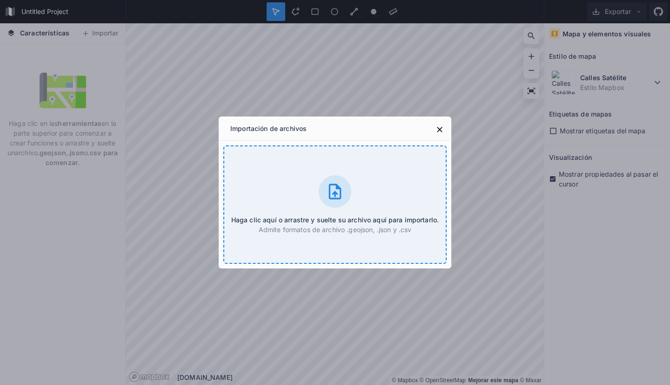
click at [336, 188] on icon at bounding box center [335, 190] width 13 height 15
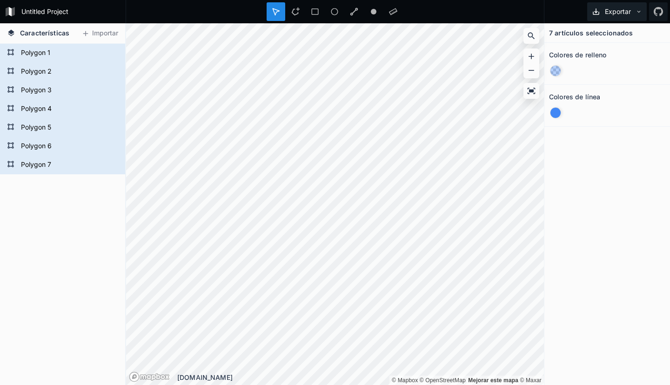
click at [617, 12] on font "Exportar" at bounding box center [618, 11] width 26 height 8
click at [598, 12] on icon at bounding box center [596, 11] width 8 height 8
click at [598, 12] on icon at bounding box center [596, 11] width 7 height 7
drag, startPoint x: 614, startPoint y: 141, endPoint x: 604, endPoint y: 143, distance: 10.0
click at [614, 142] on div "7 artículos seleccionados Colores de relleno Colores de línea" at bounding box center [608, 203] width 126 height 361
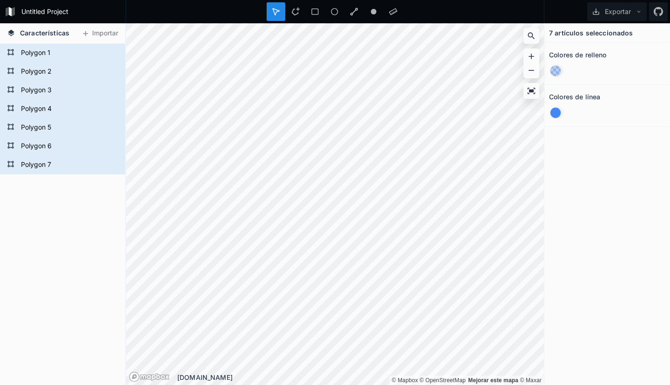
click at [133, 376] on link "Logotipo de Mapbox" at bounding box center [149, 376] width 41 height 11
click at [615, 11] on font "Exportar" at bounding box center [618, 11] width 26 height 8
click at [601, 33] on font "Exportar imagen" at bounding box center [602, 34] width 51 height 8
